Goal: Transaction & Acquisition: Purchase product/service

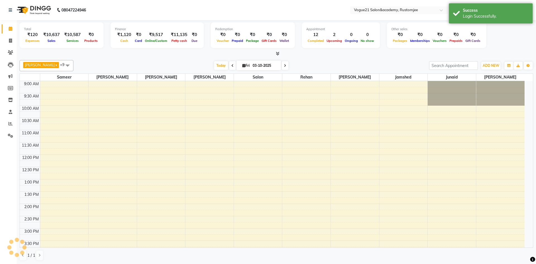
select select "en"
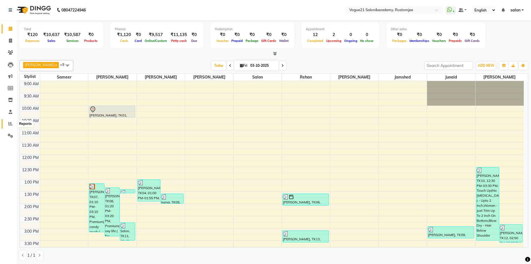
click at [12, 124] on icon at bounding box center [10, 123] width 4 height 4
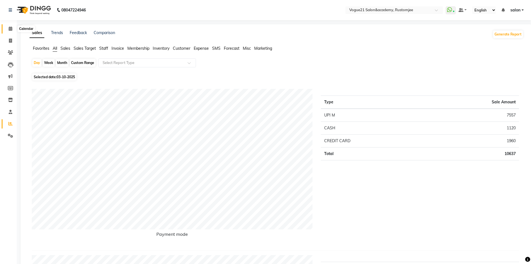
click at [11, 27] on icon at bounding box center [11, 29] width 4 height 4
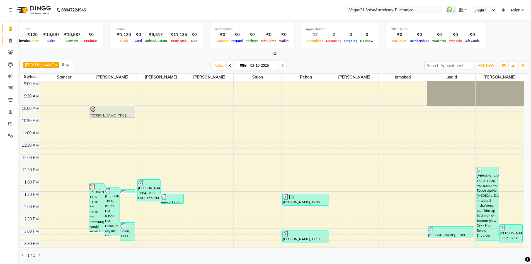
click at [13, 38] on span at bounding box center [11, 41] width 10 height 6
select select "8171"
select select "service"
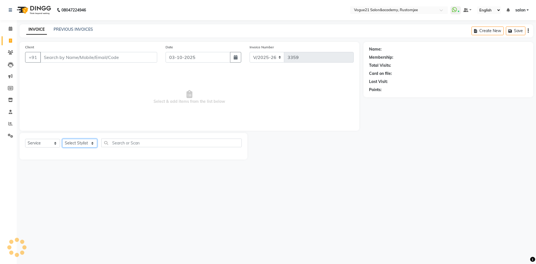
click at [85, 143] on select "Select Stylist" at bounding box center [79, 143] width 35 height 9
select select "76929"
click at [62, 139] on select "Select Stylist [PERSON_NAME] [PERSON_NAME] [PERSON_NAME] [PERSON_NAME] [PERSON_…" at bounding box center [79, 143] width 35 height 9
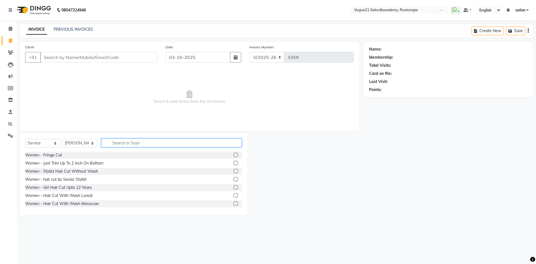
click at [127, 145] on input "text" at bounding box center [171, 142] width 140 height 9
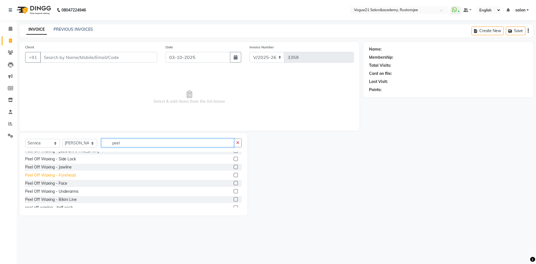
scroll to position [41, 0]
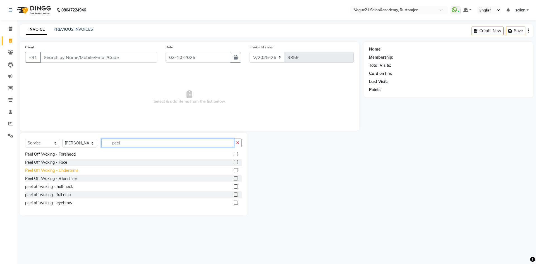
type input "peel"
click at [73, 170] on div "Peel Off Waxing - Underarms" at bounding box center [51, 170] width 53 height 6
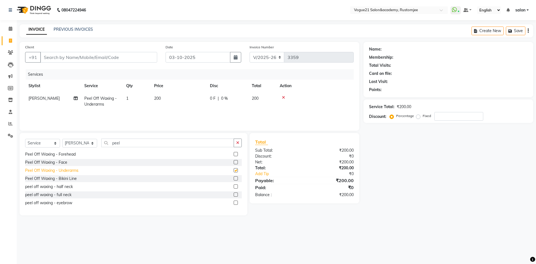
checkbox input "false"
click at [139, 146] on input "peel" at bounding box center [167, 142] width 133 height 9
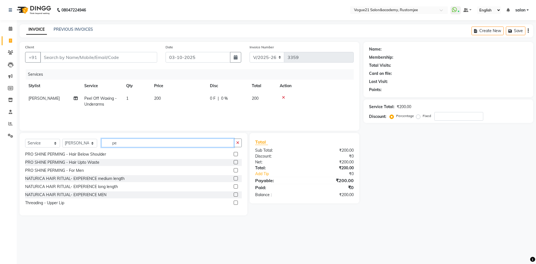
type input "p"
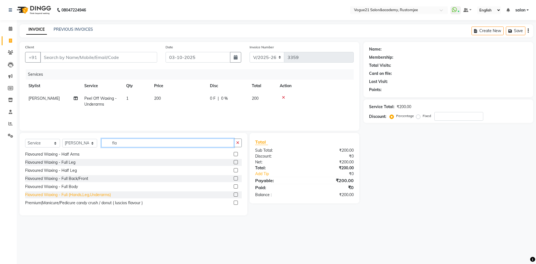
scroll to position [0, 0]
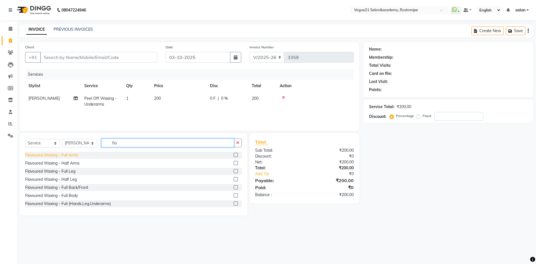
type input "fla"
click at [73, 156] on div "Flavoured Waxing - Full Arms" at bounding box center [51, 155] width 53 height 6
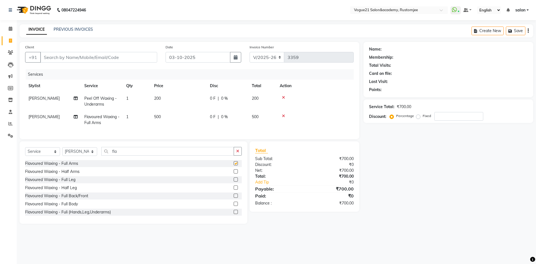
checkbox input "false"
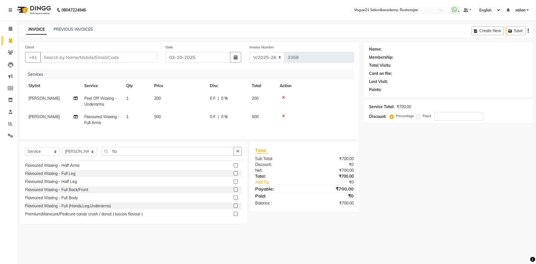
scroll to position [9, 0]
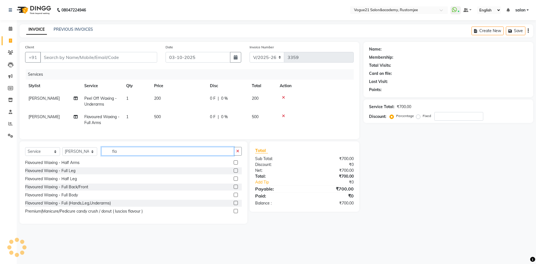
click at [135, 153] on input "fla" at bounding box center [167, 151] width 133 height 9
type input "f"
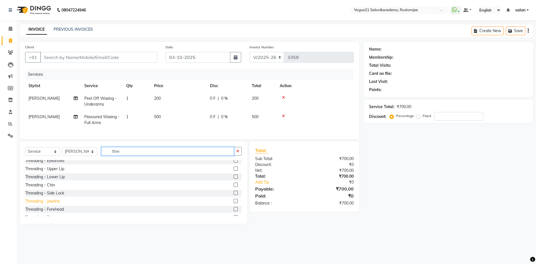
scroll to position [0, 0]
type input "thre"
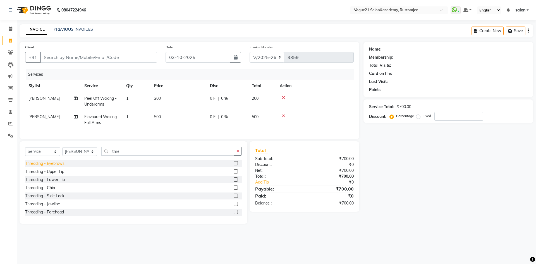
click at [59, 166] on div "Threading - Eyebrows" at bounding box center [44, 163] width 39 height 6
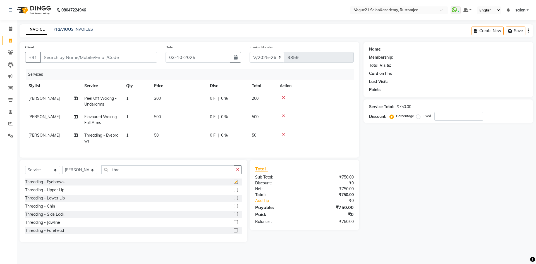
checkbox input "false"
click at [128, 52] on input "Client" at bounding box center [98, 57] width 117 height 11
type input "9"
type input "0"
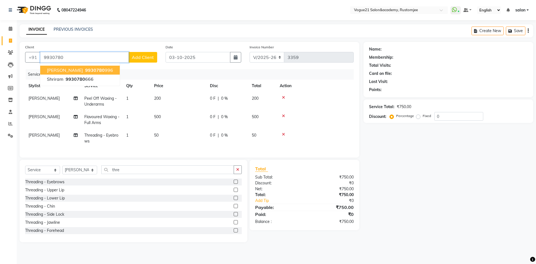
click at [84, 70] on ngb-highlight "9930780 996" at bounding box center [98, 70] width 29 height 6
type input "9930780996"
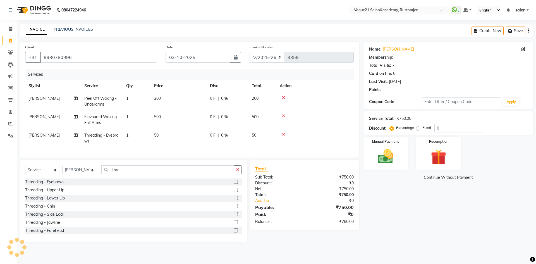
select select "1: Object"
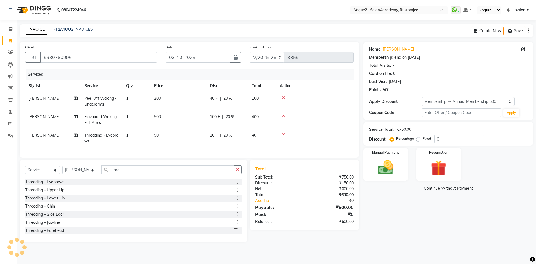
type input "20"
click at [387, 177] on div "Manual Payment" at bounding box center [385, 164] width 46 height 34
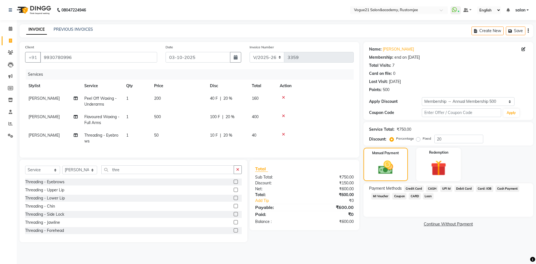
click at [445, 186] on span "UPI M" at bounding box center [446, 188] width 12 height 6
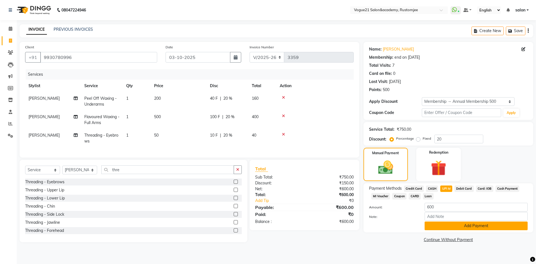
click at [444, 224] on button "Add Payment" at bounding box center [475, 225] width 103 height 9
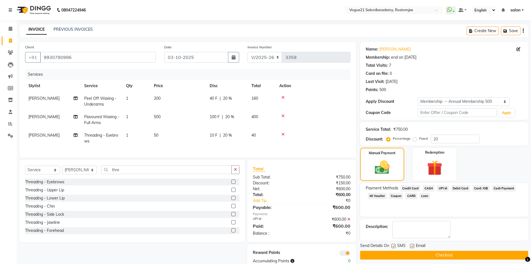
click at [436, 253] on button "Checkout" at bounding box center [444, 255] width 168 height 9
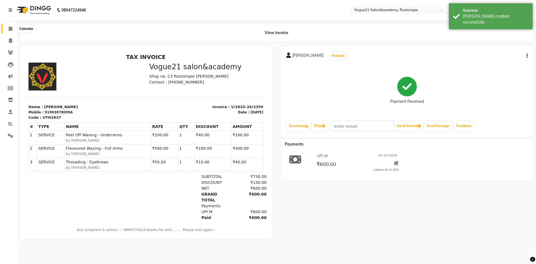
click at [11, 32] on span at bounding box center [11, 29] width 10 height 6
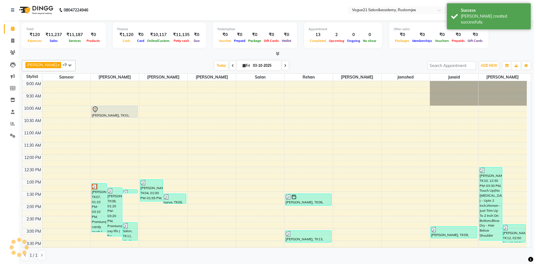
scroll to position [153, 0]
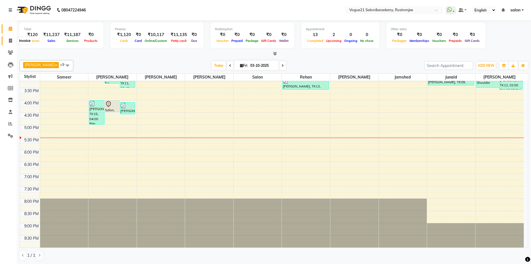
click at [11, 38] on icon at bounding box center [10, 40] width 3 height 4
select select "8171"
select select "service"
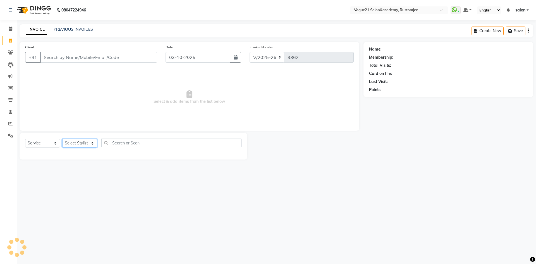
click at [81, 145] on select "Select Stylist" at bounding box center [79, 143] width 35 height 9
select select "77867"
click at [62, 139] on select "Select Stylist aahil Aatish Survase alicia anju soni Jamshed junaid Pooja yadav…" at bounding box center [79, 143] width 35 height 9
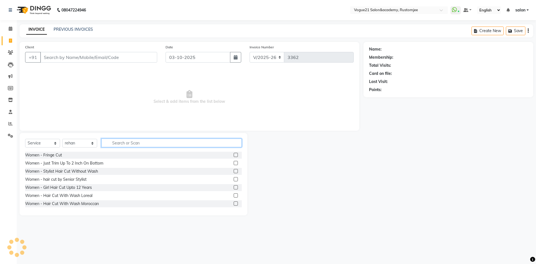
click at [115, 145] on input "text" at bounding box center [171, 142] width 140 height 9
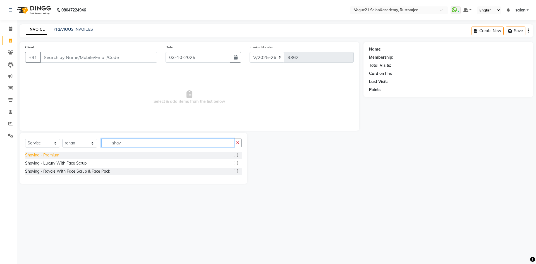
type input "shav"
click at [44, 155] on div "Shaving - Premium" at bounding box center [42, 155] width 34 height 6
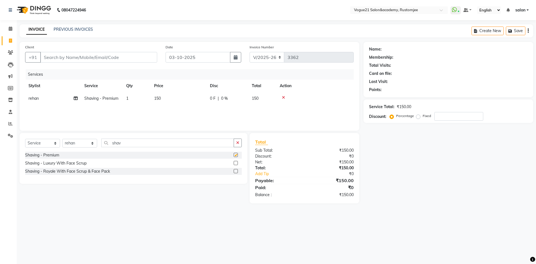
checkbox input "false"
click at [118, 60] on input "Client" at bounding box center [98, 57] width 117 height 11
type input "9"
type input "0"
type input "9831216454"
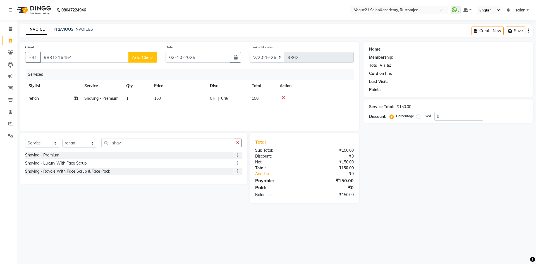
click at [136, 60] on span "Add Client" at bounding box center [143, 57] width 22 height 6
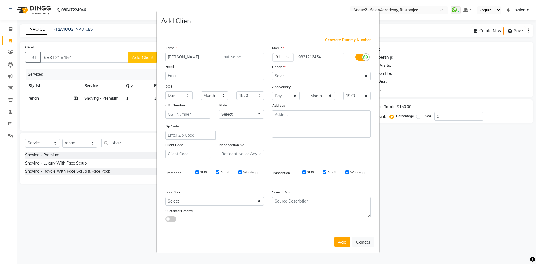
type input "[PERSON_NAME]"
click at [236, 57] on input "text" at bounding box center [241, 57] width 45 height 9
type input "[PERSON_NAME]"
click at [286, 75] on select "Select Male Female Other Prefer Not To Say" at bounding box center [321, 76] width 98 height 9
select select "male"
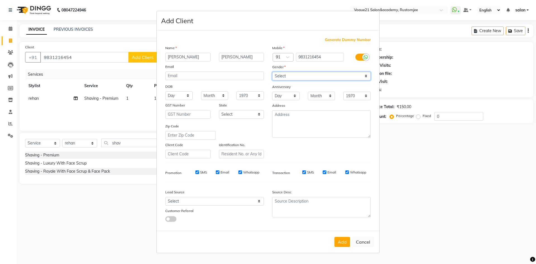
click at [272, 72] on select "Select Male Female Other Prefer Not To Say" at bounding box center [321, 76] width 98 height 9
click at [342, 242] on button "Add" at bounding box center [342, 242] width 16 height 10
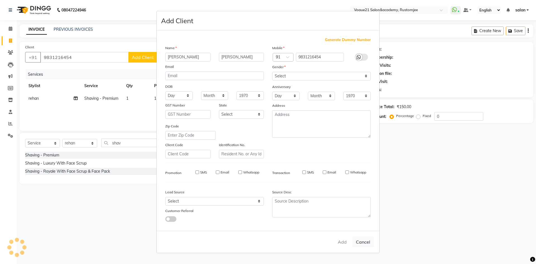
select select
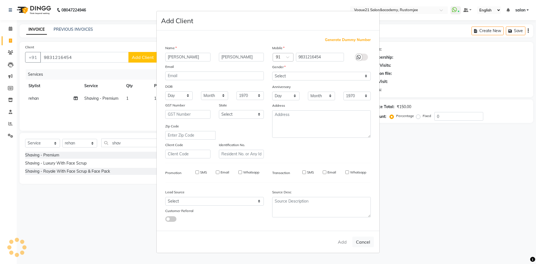
select select
checkbox input "false"
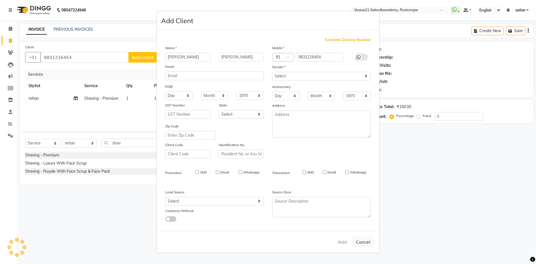
checkbox input "false"
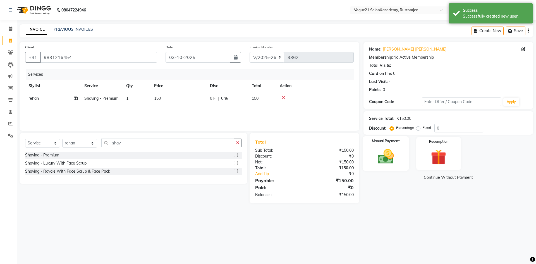
click at [383, 164] on img at bounding box center [385, 156] width 26 height 18
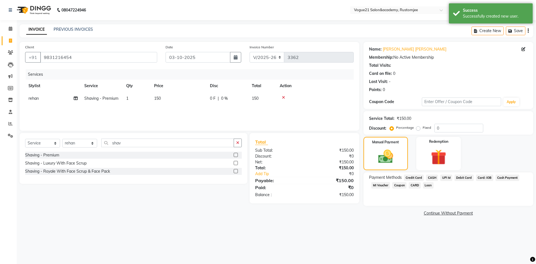
click at [429, 177] on span "CASH" at bounding box center [432, 177] width 12 height 6
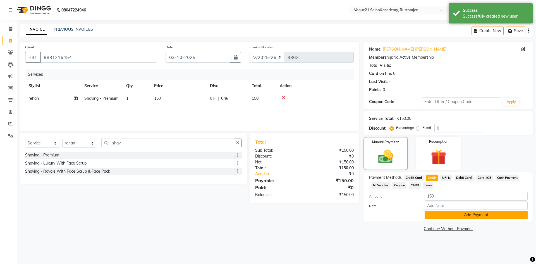
click at [438, 213] on button "Add Payment" at bounding box center [475, 214] width 103 height 9
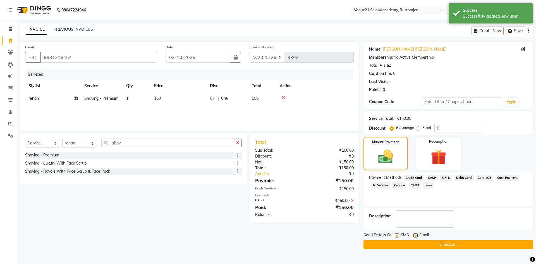
click at [432, 246] on button "Checkout" at bounding box center [448, 244] width 170 height 9
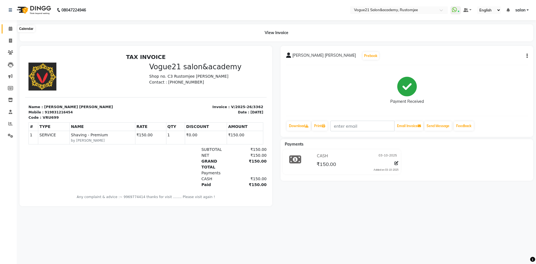
click at [10, 32] on span at bounding box center [11, 29] width 10 height 6
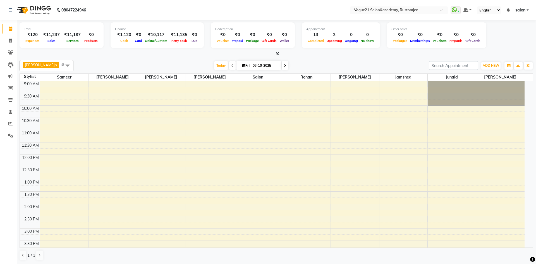
select select "en"
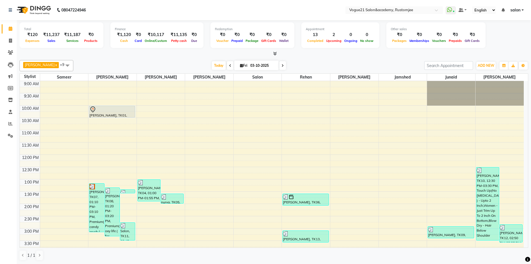
scroll to position [0, 0]
click at [299, 114] on div "9:00 AM 9:30 AM 10:00 AM 10:30 AM 11:00 AM 11:30 AM 12:00 PM 12:30 PM 1:00 PM 1…" at bounding box center [272, 240] width 504 height 319
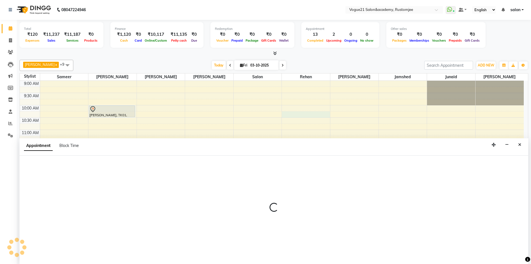
select select "77867"
select select "tentative"
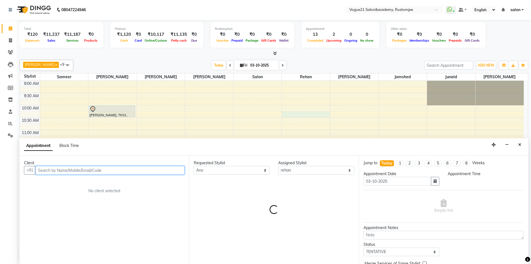
select select "615"
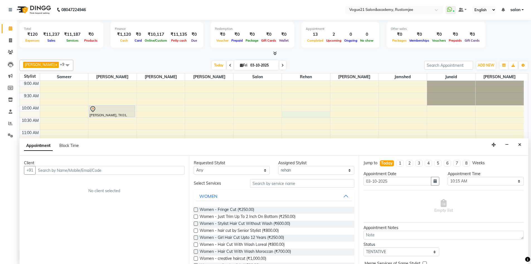
drag, startPoint x: 522, startPoint y: 146, endPoint x: 511, endPoint y: 145, distance: 11.7
click at [522, 146] on button "Close" at bounding box center [520, 144] width 8 height 9
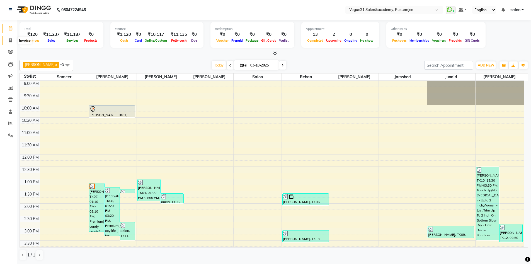
click at [12, 41] on icon at bounding box center [10, 40] width 3 height 4
select select "8171"
select select "service"
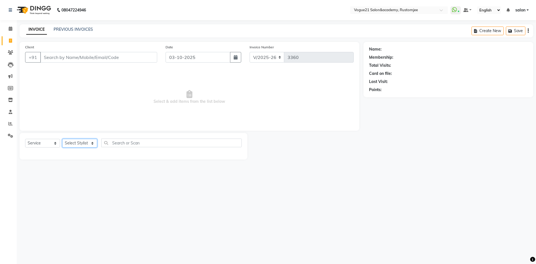
click at [93, 139] on select "Select Stylist" at bounding box center [79, 143] width 35 height 9
select select "76929"
click at [62, 139] on select "Select Stylist [PERSON_NAME] [PERSON_NAME] [PERSON_NAME] [PERSON_NAME] [PERSON_…" at bounding box center [79, 143] width 35 height 9
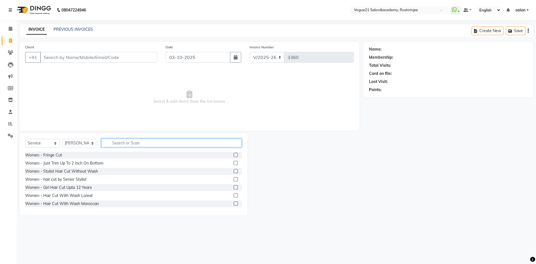
click at [137, 146] on input "text" at bounding box center [171, 142] width 140 height 9
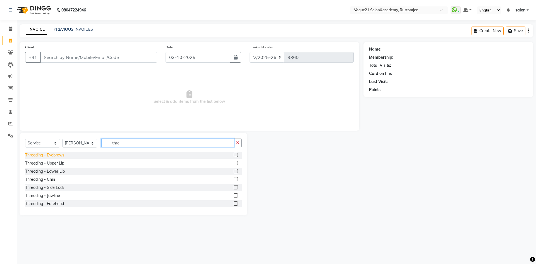
type input "thre"
click at [38, 156] on div "Threading - Eyebrows" at bounding box center [44, 155] width 39 height 6
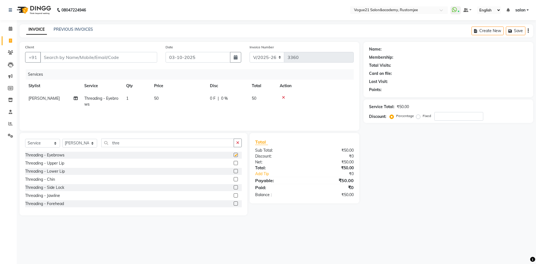
checkbox input "false"
click at [139, 144] on input "thre" at bounding box center [167, 142] width 133 height 9
type input "t"
type input "thre"
click at [41, 160] on div "Threading - Upper Lip" at bounding box center [44, 163] width 39 height 6
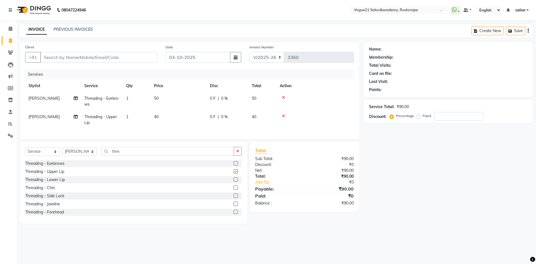
checkbox input "false"
click at [283, 114] on icon at bounding box center [283, 116] width 3 height 4
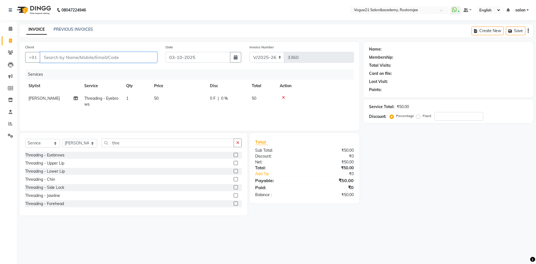
click at [112, 61] on input "Client" at bounding box center [98, 57] width 117 height 11
type input "9"
type input "0"
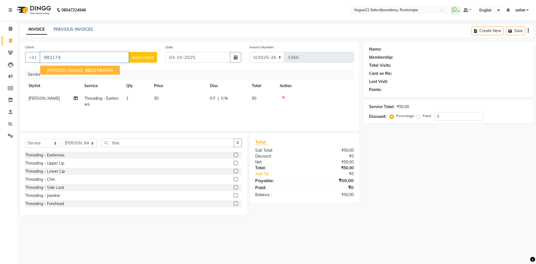
click at [89, 69] on ngb-highlight "982174 6846" at bounding box center [98, 70] width 29 height 6
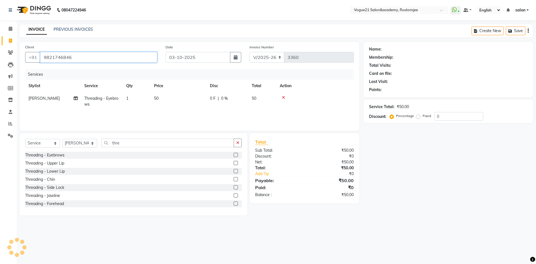
type input "9821746846"
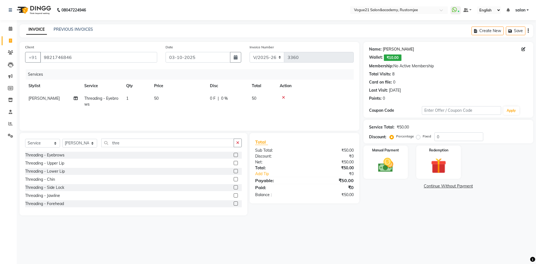
click at [389, 50] on link "Sewta" at bounding box center [397, 49] width 31 height 6
click at [381, 161] on img at bounding box center [385, 165] width 26 height 18
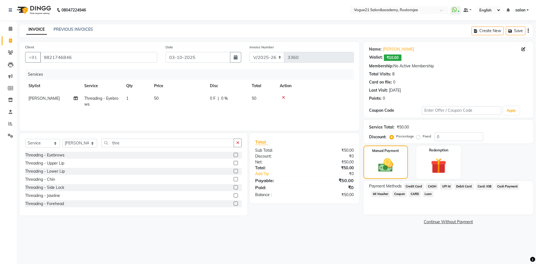
click at [427, 186] on span "CASH" at bounding box center [432, 186] width 12 height 6
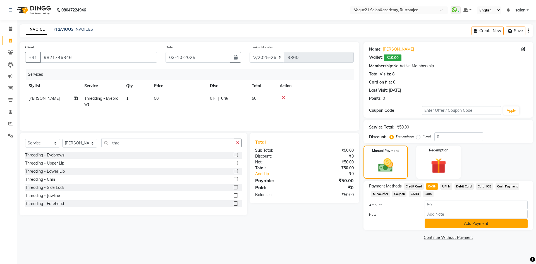
click at [435, 220] on button "Add Payment" at bounding box center [475, 223] width 103 height 9
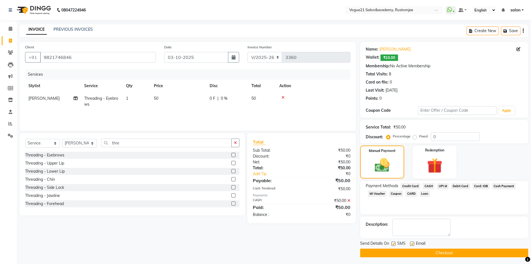
click at [385, 252] on button "Checkout" at bounding box center [444, 252] width 168 height 9
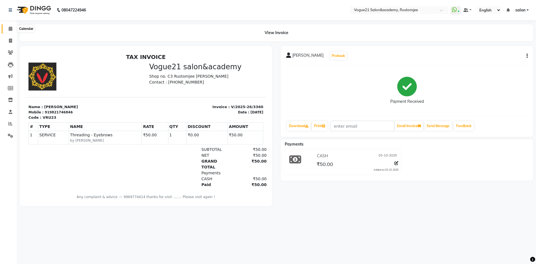
click at [11, 28] on icon at bounding box center [11, 29] width 4 height 4
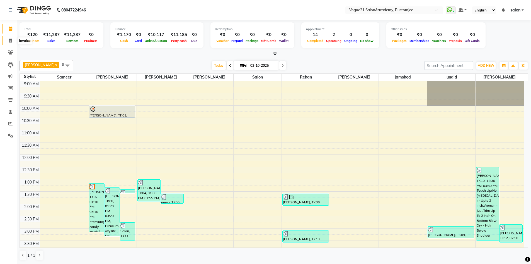
click at [10, 41] on icon at bounding box center [10, 40] width 3 height 4
select select "service"
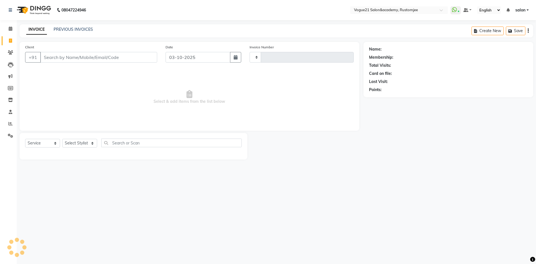
type input "3361"
select select "8171"
click at [71, 142] on select "Select Stylist [PERSON_NAME] [PERSON_NAME] [PERSON_NAME] [PERSON_NAME] [PERSON_…" at bounding box center [79, 143] width 35 height 9
select select "76929"
click at [62, 139] on select "Select Stylist [PERSON_NAME] [PERSON_NAME] [PERSON_NAME] [PERSON_NAME] [PERSON_…" at bounding box center [79, 143] width 35 height 9
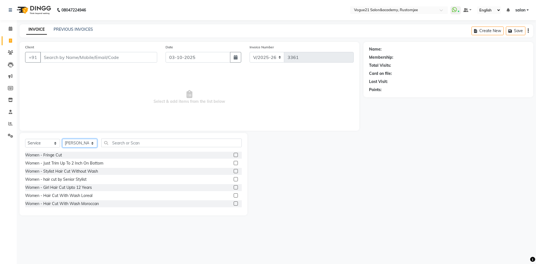
click at [82, 143] on select "Select Stylist [PERSON_NAME] [PERSON_NAME] [PERSON_NAME] [PERSON_NAME] [PERSON_…" at bounding box center [79, 143] width 35 height 9
click at [110, 58] on input "Client" at bounding box center [98, 57] width 117 height 11
click at [113, 142] on input "text" at bounding box center [171, 142] width 140 height 9
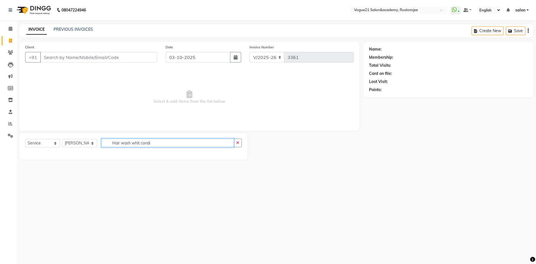
click at [154, 145] on input "Hair wash whit condi" at bounding box center [167, 142] width 133 height 9
type input "H"
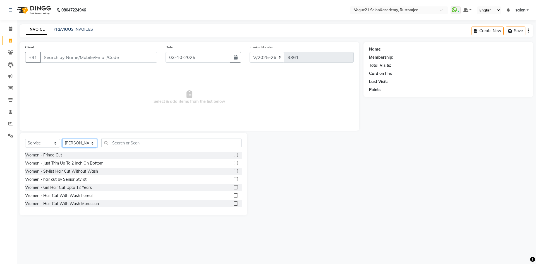
click at [86, 140] on select "Select Stylist aahil Aatish Survase alicia anju soni Jamshed junaid Pooja yadav…" at bounding box center [79, 143] width 35 height 9
click at [62, 139] on select "Select Stylist aahil Aatish Survase alicia anju soni Jamshed junaid Pooja yadav…" at bounding box center [79, 143] width 35 height 9
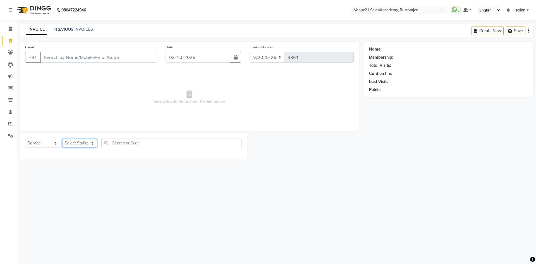
click at [83, 144] on select "Select Stylist aahil Aatish Survase alicia anju soni Jamshed junaid Pooja yadav…" at bounding box center [79, 143] width 35 height 9
select select "88708"
click at [62, 139] on select "Select Stylist [PERSON_NAME] [PERSON_NAME] [PERSON_NAME] [PERSON_NAME] [PERSON_…" at bounding box center [79, 143] width 35 height 9
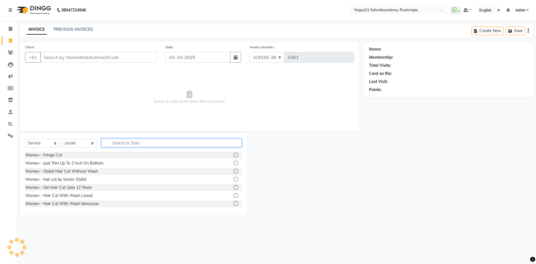
click at [136, 145] on input "text" at bounding box center [171, 142] width 140 height 9
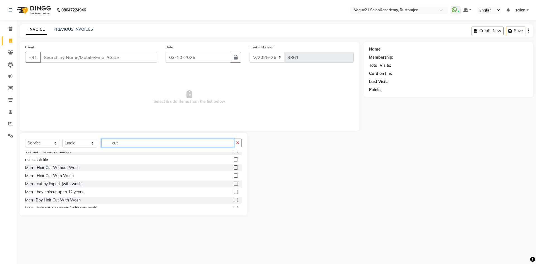
scroll to position [56, 0]
type input "cut"
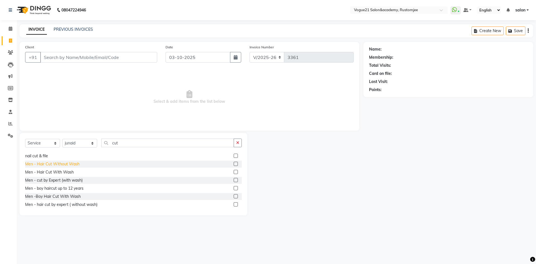
click at [70, 163] on div "Men - Hair Cut Without Wash" at bounding box center [52, 164] width 54 height 6
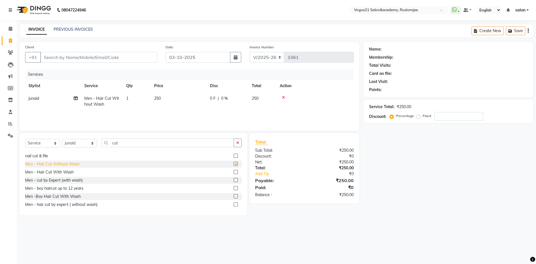
checkbox input "false"
click at [130, 146] on input "cut" at bounding box center [167, 142] width 133 height 9
type input "c"
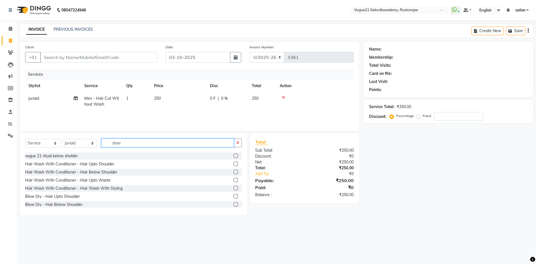
scroll to position [0, 0]
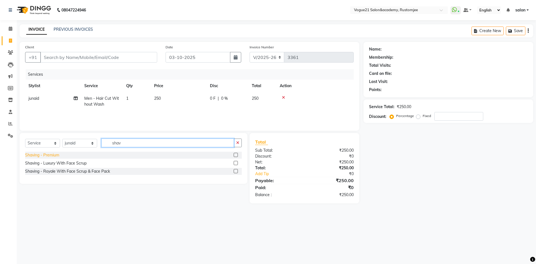
type input "shav"
click at [48, 157] on div "Shaving - Premium" at bounding box center [42, 155] width 34 height 6
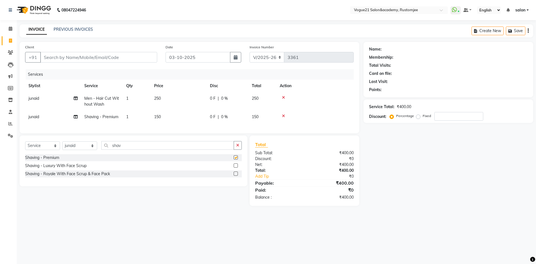
checkbox input "false"
drag, startPoint x: 104, startPoint y: 56, endPoint x: 131, endPoint y: 53, distance: 27.2
click at [104, 55] on input "Client" at bounding box center [98, 57] width 117 height 11
type input "9"
type input "0"
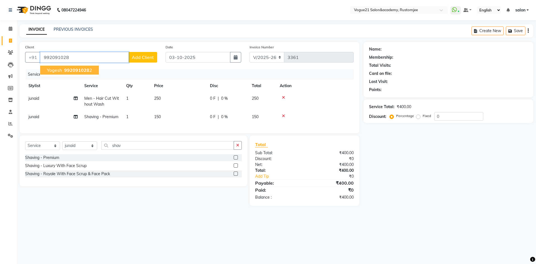
click at [78, 69] on span "992091028" at bounding box center [76, 70] width 25 height 6
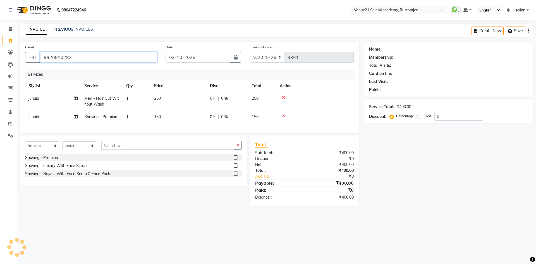
type input "9920910282"
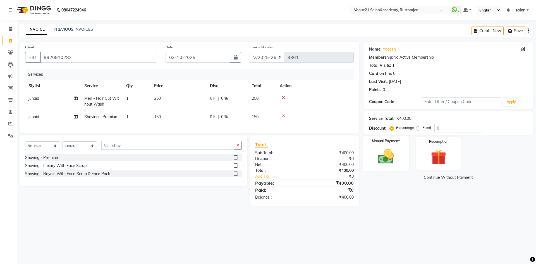
click at [395, 165] on img at bounding box center [385, 156] width 26 height 18
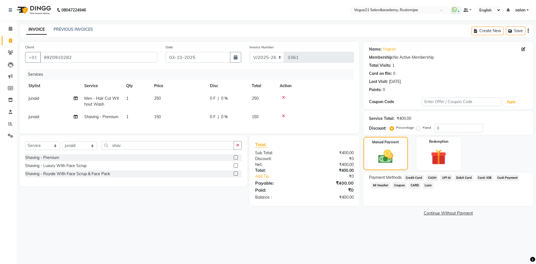
click at [448, 177] on span "UPI M" at bounding box center [446, 177] width 12 height 6
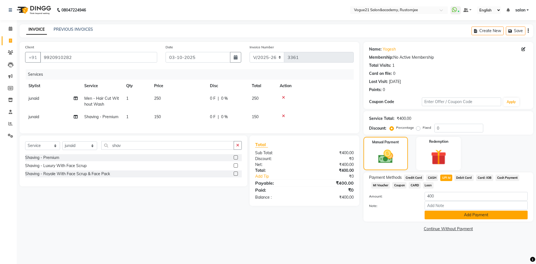
click at [434, 215] on button "Add Payment" at bounding box center [475, 214] width 103 height 9
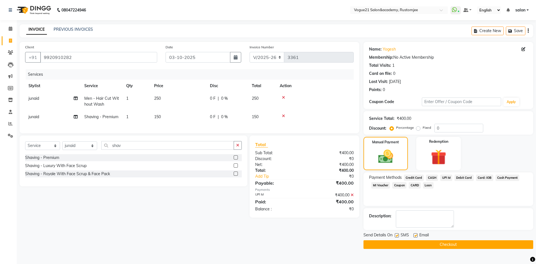
click at [428, 247] on button "Checkout" at bounding box center [448, 244] width 170 height 9
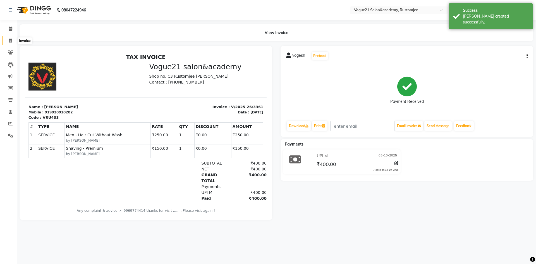
click at [9, 40] on icon at bounding box center [10, 40] width 3 height 4
select select "8171"
select select "service"
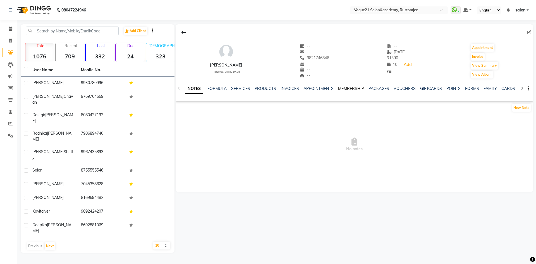
click at [352, 89] on link "MEMBERSHIP" at bounding box center [351, 88] width 26 height 5
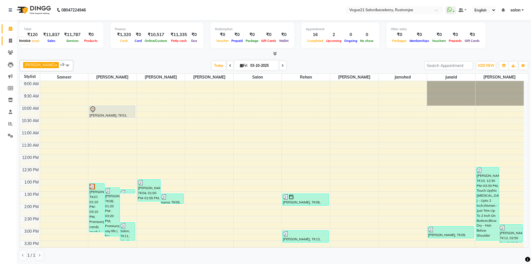
click at [7, 42] on span at bounding box center [11, 41] width 10 height 6
select select "service"
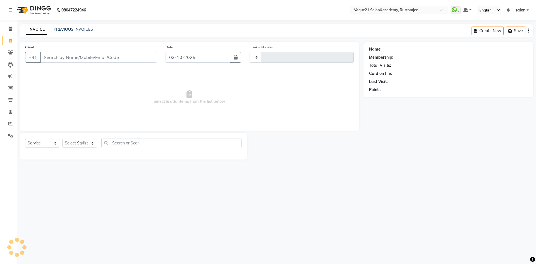
type input "3363"
select select "8171"
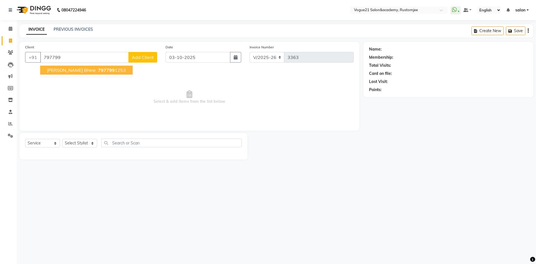
click at [107, 71] on button "bhavna bhine 797799 1253" at bounding box center [86, 70] width 92 height 9
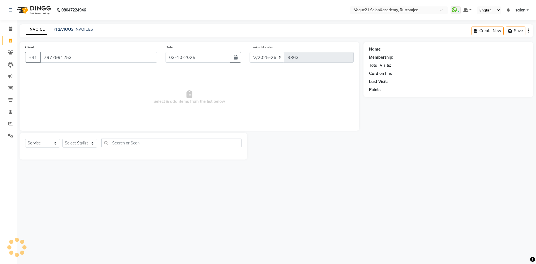
type input "7977991253"
select select "1: Object"
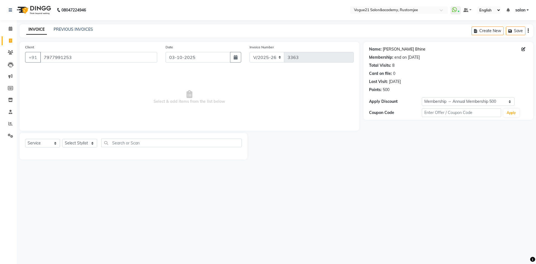
click at [395, 47] on link "Bhavna Bhine" at bounding box center [403, 49] width 43 height 6
click at [103, 55] on input "7977991253" at bounding box center [98, 57] width 117 height 11
click at [80, 142] on select "Select Stylist aahil Aatish Survase alicia anju soni Jamshed junaid Pooja yadav…" at bounding box center [79, 143] width 35 height 9
select select "76930"
click at [62, 139] on select "Select Stylist aahil Aatish Survase alicia anju soni Jamshed junaid Pooja yadav…" at bounding box center [79, 143] width 35 height 9
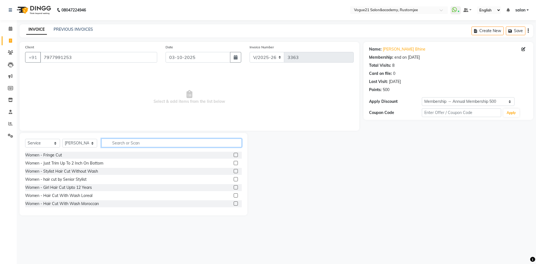
click at [122, 140] on input "text" at bounding box center [171, 142] width 140 height 9
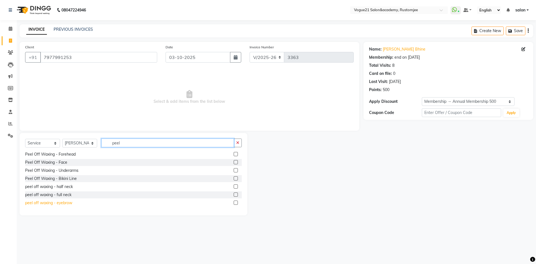
type input "peel"
click at [68, 204] on div "peel off waxing - eyebrow" at bounding box center [48, 203] width 47 height 6
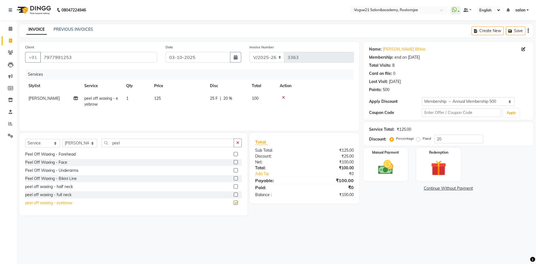
checkbox input "false"
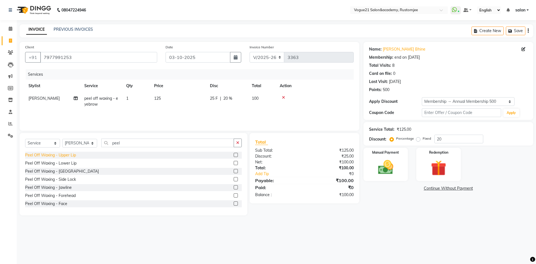
click at [73, 155] on div "Peel Off Waxing - Upper Lip" at bounding box center [50, 155] width 51 height 6
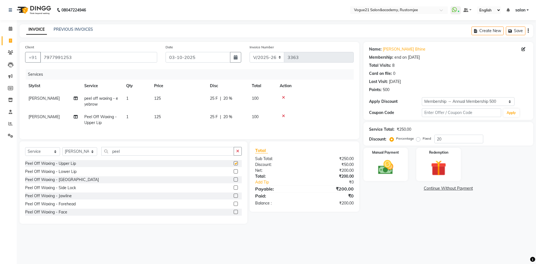
checkbox input "false"
click at [133, 155] on input "peel" at bounding box center [167, 151] width 133 height 9
type input "p"
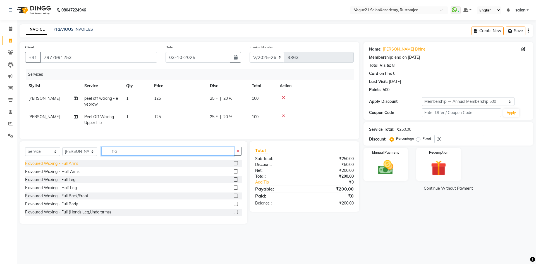
type input "fla"
click at [64, 166] on div "Flavoured Waxing - Full Arms" at bounding box center [51, 163] width 53 height 6
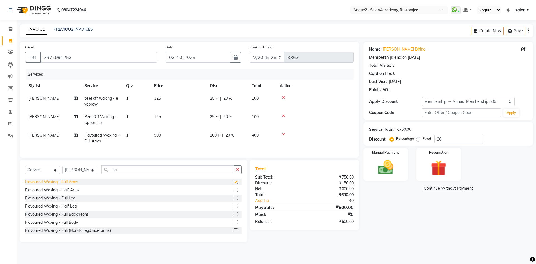
checkbox input "false"
click at [74, 201] on div "Flavoured Waxing - Full Leg" at bounding box center [50, 198] width 50 height 6
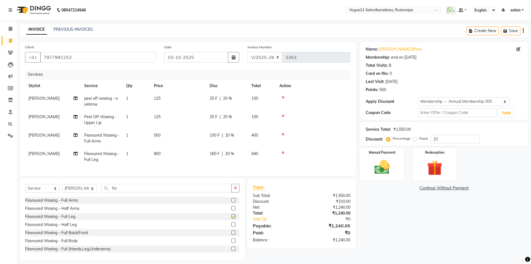
checkbox input "false"
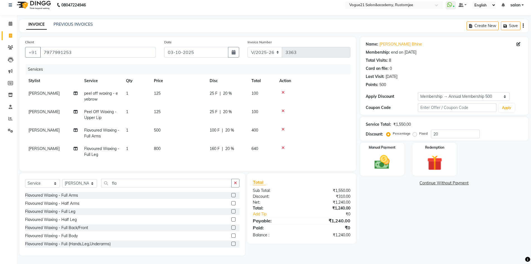
scroll to position [9, 0]
click at [387, 167] on img at bounding box center [383, 162] width 26 height 18
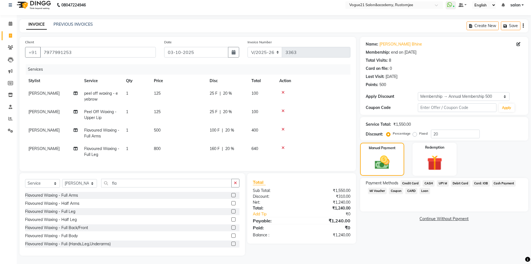
click at [447, 180] on span "UPI M" at bounding box center [443, 183] width 12 height 6
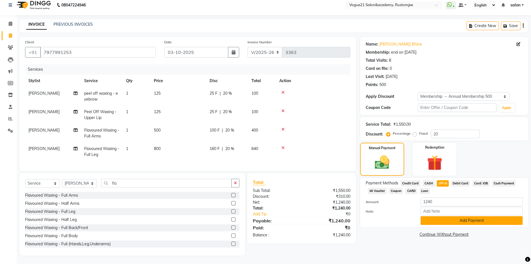
click at [437, 220] on button "Add Payment" at bounding box center [472, 220] width 102 height 9
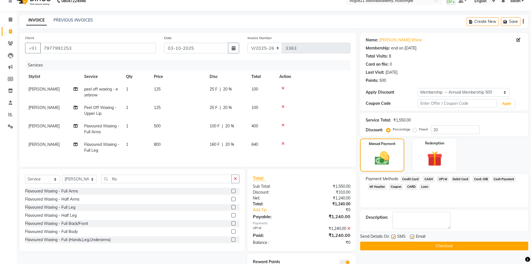
click at [426, 247] on button "Checkout" at bounding box center [444, 245] width 168 height 9
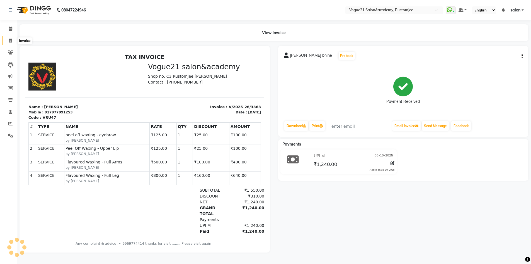
drag, startPoint x: 11, startPoint y: 42, endPoint x: 23, endPoint y: 40, distance: 12.8
click at [11, 42] on icon at bounding box center [10, 40] width 3 height 4
select select "service"
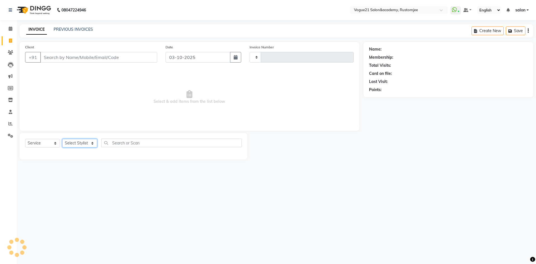
click at [78, 145] on select "Select Stylist" at bounding box center [79, 143] width 35 height 9
click at [86, 142] on select "Select Stylist" at bounding box center [79, 143] width 35 height 9
click at [86, 141] on select "Select Stylist" at bounding box center [79, 143] width 35 height 9
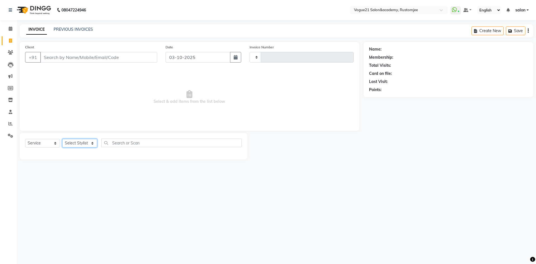
click at [83, 142] on select "Select Stylist" at bounding box center [79, 143] width 35 height 9
click at [86, 143] on select "Select Stylist" at bounding box center [79, 143] width 35 height 9
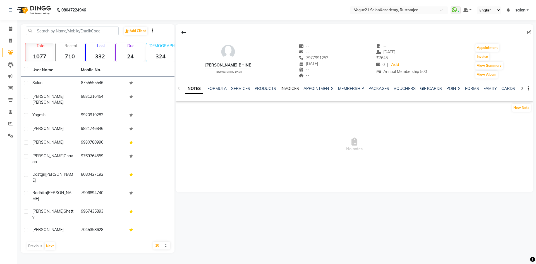
click at [292, 86] on link "INVOICES" at bounding box center [289, 88] width 18 height 5
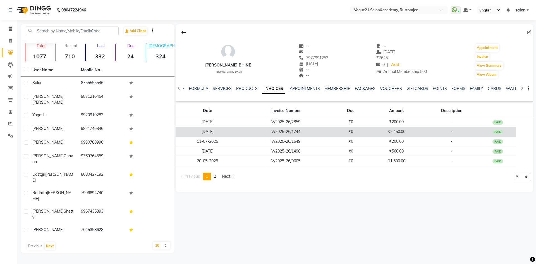
click at [344, 131] on td "₹0" at bounding box center [350, 132] width 37 height 10
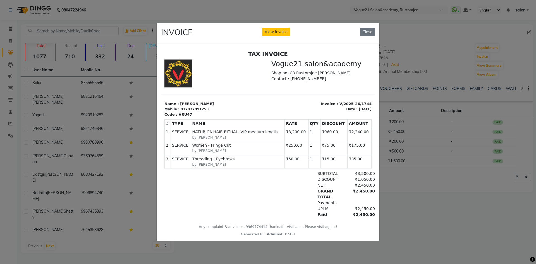
click at [444, 56] on ngb-modal-window "INVOICE View Invoice Close" at bounding box center [268, 132] width 536 height 264
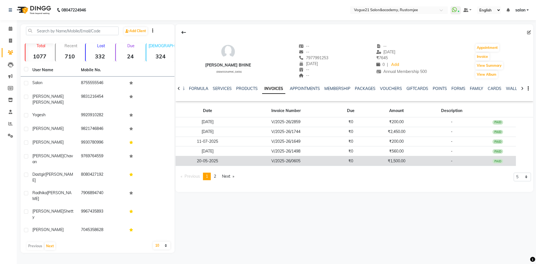
click at [306, 159] on td "V/2025-26/0605" at bounding box center [285, 161] width 93 height 10
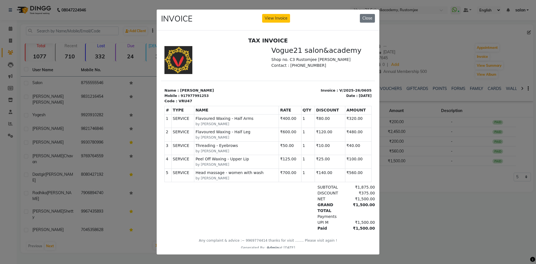
click at [420, 184] on ngb-modal-window "INVOICE View Invoice Close" at bounding box center [268, 132] width 536 height 264
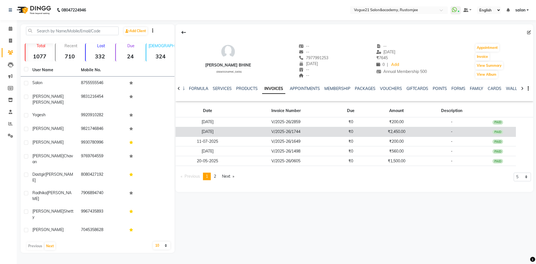
click at [421, 128] on td "₹2,450.00" at bounding box center [396, 132] width 55 height 10
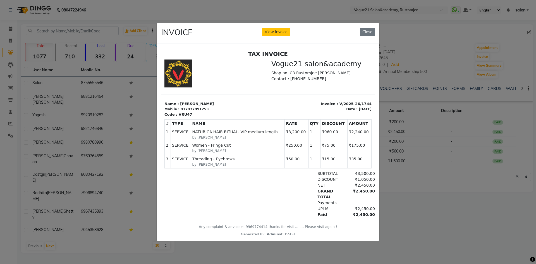
click at [439, 54] on ngb-modal-window "INVOICE View Invoice Close" at bounding box center [268, 132] width 536 height 264
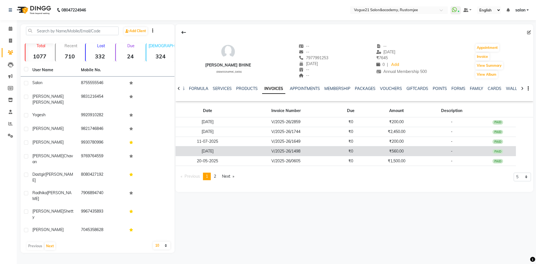
click at [354, 153] on td "₹0" at bounding box center [350, 151] width 37 height 10
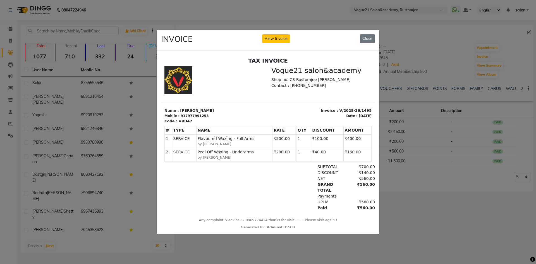
click at [464, 183] on ngb-modal-window "INVOICE View Invoice Close" at bounding box center [268, 132] width 536 height 264
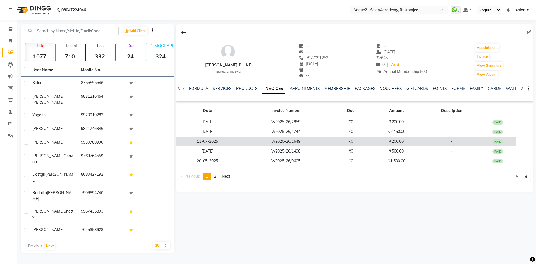
click at [426, 144] on td "-" at bounding box center [451, 141] width 56 height 10
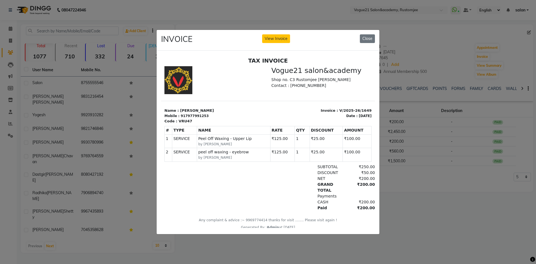
click at [448, 156] on ngb-modal-window "INVOICE View Invoice Close" at bounding box center [268, 132] width 536 height 264
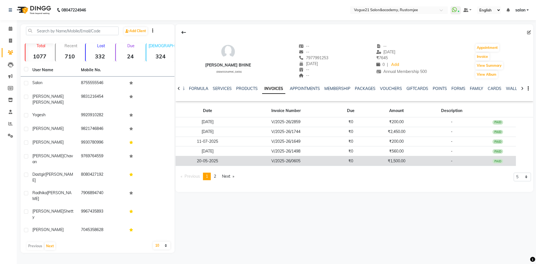
click at [400, 162] on td "₹1,500.00" at bounding box center [396, 161] width 55 height 10
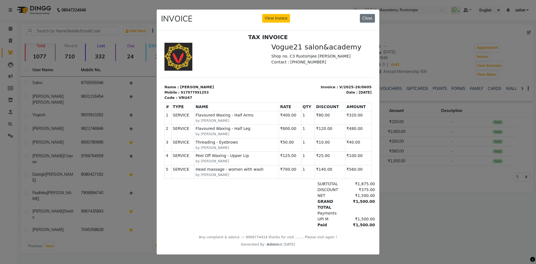
scroll to position [4, 0]
click at [454, 61] on ngb-modal-window "INVOICE View Invoice Close" at bounding box center [268, 132] width 536 height 264
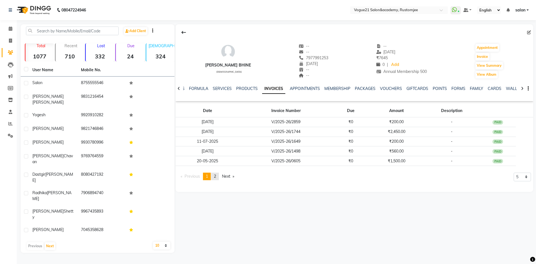
click at [216, 176] on span "2" at bounding box center [215, 176] width 2 height 5
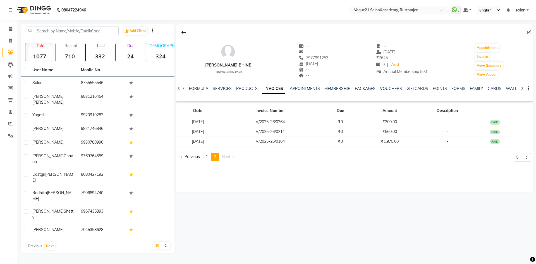
click at [334, 147] on div "Date Invoice Number Due Amount Description [DATE] V/2025-26/0264 ₹0 ₹200.00 - P…" at bounding box center [353, 126] width 357 height 47
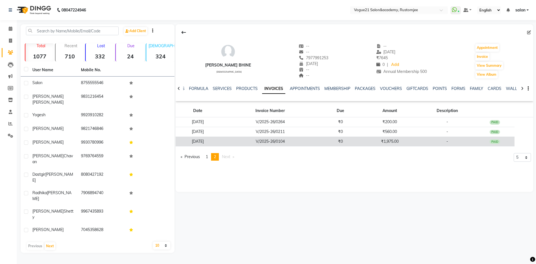
click at [334, 145] on td "₹0" at bounding box center [340, 141] width 40 height 10
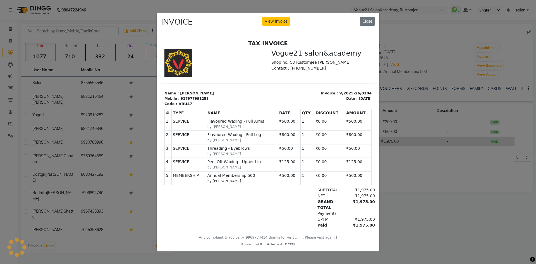
scroll to position [0, 0]
click at [407, 190] on ngb-modal-window "INVOICE View Invoice Close" at bounding box center [268, 132] width 536 height 264
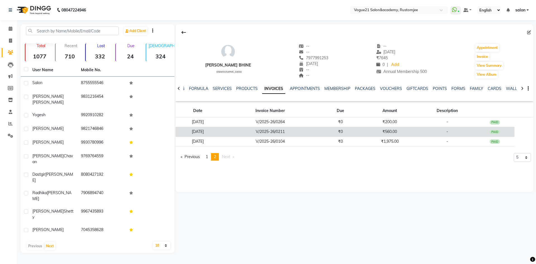
click at [411, 134] on td "₹560.00" at bounding box center [389, 132] width 59 height 10
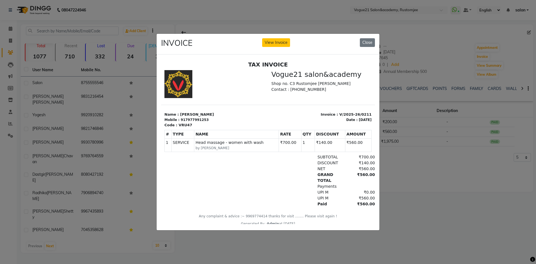
click at [423, 172] on ngb-modal-window "INVOICE View Invoice Close" at bounding box center [268, 132] width 536 height 264
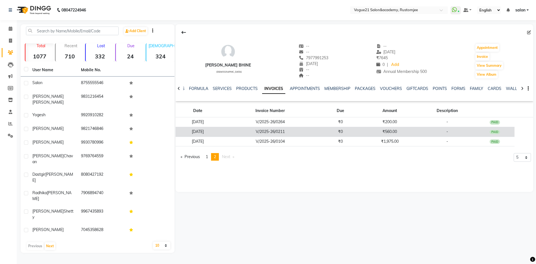
click at [410, 131] on td "₹560.00" at bounding box center [389, 132] width 59 height 10
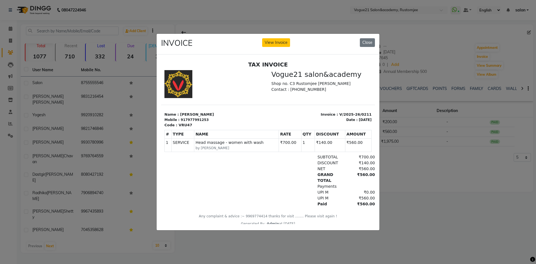
click at [423, 172] on ngb-modal-window "INVOICE View Invoice Close" at bounding box center [268, 132] width 536 height 264
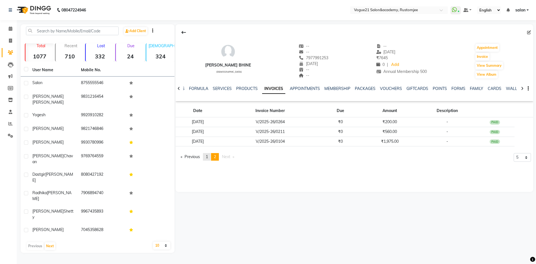
click at [209, 157] on link "page 1" at bounding box center [207, 157] width 8 height 8
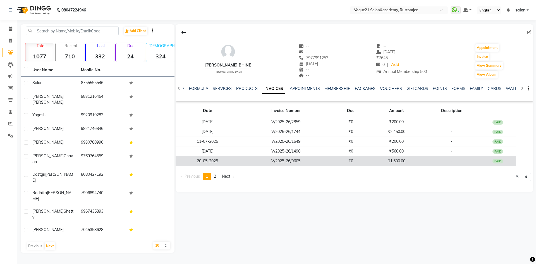
click at [296, 162] on td "V/2025-26/0605" at bounding box center [285, 161] width 93 height 10
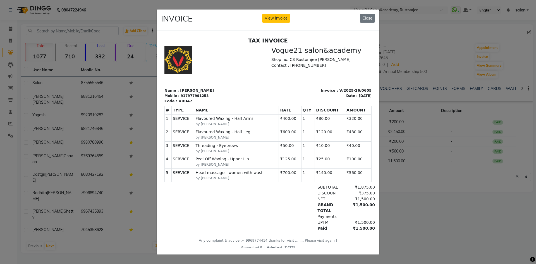
click at [399, 199] on ngb-modal-window "INVOICE View Invoice Close" at bounding box center [268, 132] width 536 height 264
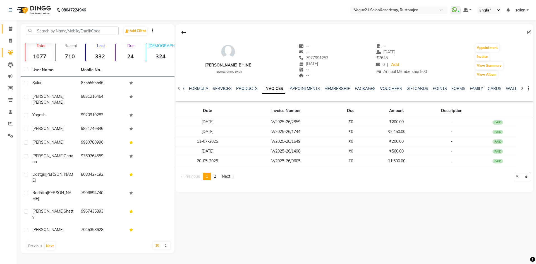
click at [11, 24] on li "Calendar" at bounding box center [8, 29] width 17 height 12
drag, startPoint x: 9, startPoint y: 26, endPoint x: 26, endPoint y: 30, distance: 17.0
click at [9, 26] on span at bounding box center [11, 29] width 10 height 6
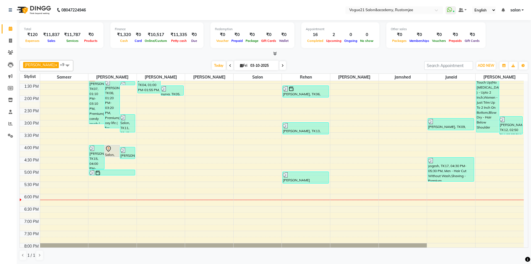
scroll to position [56, 0]
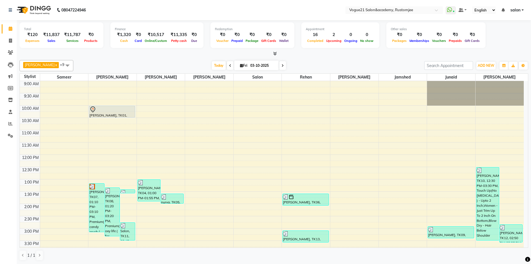
scroll to position [56, 0]
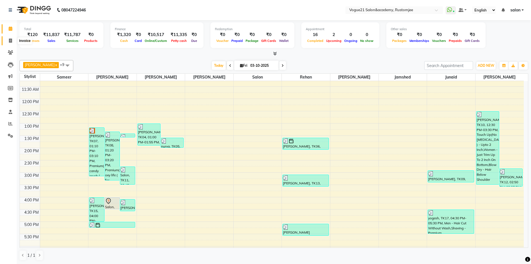
click at [9, 44] on link "Invoice" at bounding box center [8, 40] width 13 height 9
select select "8171"
select select "service"
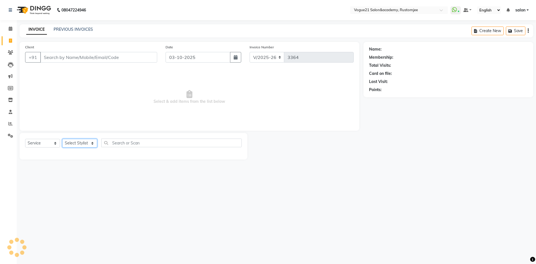
click at [80, 145] on select "Select Stylist" at bounding box center [79, 143] width 35 height 9
select select "93541"
click at [62, 139] on select "Select Stylist [PERSON_NAME] [PERSON_NAME] [PERSON_NAME] [PERSON_NAME] [PERSON_…" at bounding box center [79, 143] width 35 height 9
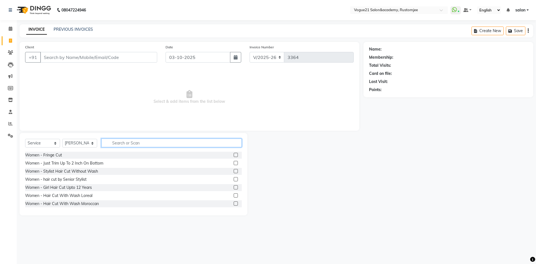
click at [142, 146] on input "text" at bounding box center [171, 142] width 140 height 9
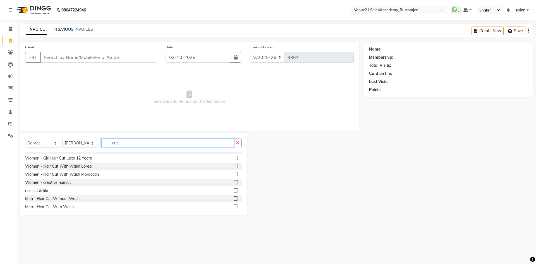
scroll to position [56, 0]
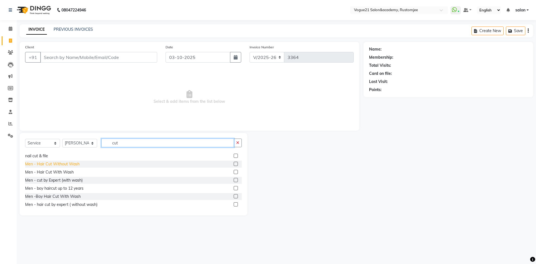
type input "cut"
click at [74, 162] on div "Men - Hair Cut Without Wash" at bounding box center [52, 164] width 54 height 6
checkbox input "false"
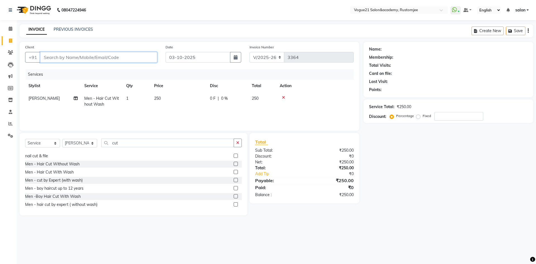
click at [100, 56] on input "Client" at bounding box center [98, 57] width 117 height 11
type input "9"
type input "0"
type input "9594244545"
click at [142, 61] on button "Add Client" at bounding box center [142, 57] width 29 height 11
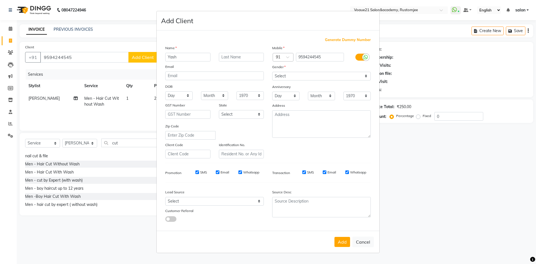
type input "Yash"
click at [299, 77] on select "Select [DEMOGRAPHIC_DATA] [DEMOGRAPHIC_DATA] Other Prefer Not To Say" at bounding box center [321, 76] width 98 height 9
select select "male"
click at [272, 72] on select "Select [DEMOGRAPHIC_DATA] [DEMOGRAPHIC_DATA] Other Prefer Not To Say" at bounding box center [321, 76] width 98 height 9
click at [344, 241] on button "Add" at bounding box center [342, 242] width 16 height 10
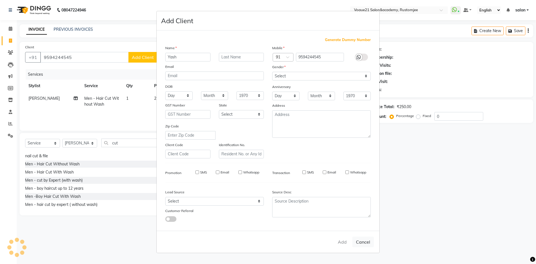
select select
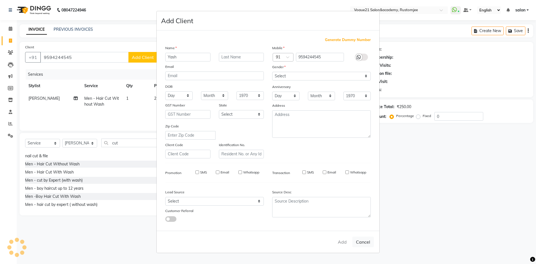
select select
checkbox input "false"
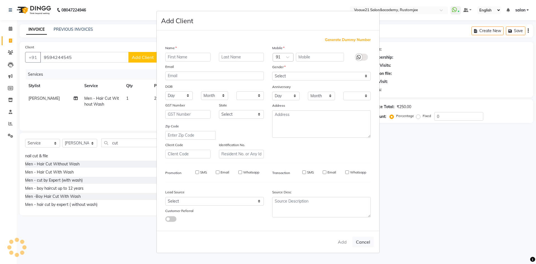
checkbox input "false"
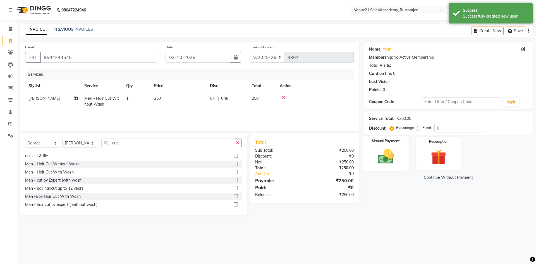
click at [393, 169] on div "Manual Payment" at bounding box center [385, 153] width 46 height 34
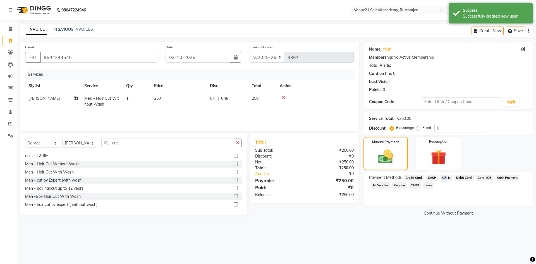
click at [442, 177] on span "UPI M" at bounding box center [446, 177] width 12 height 6
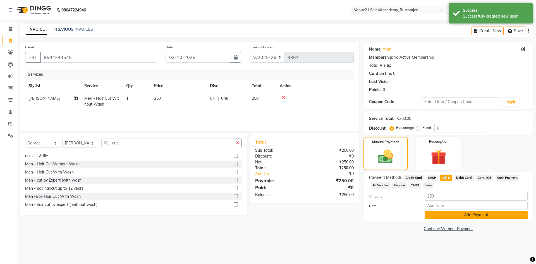
click at [446, 218] on button "Add Payment" at bounding box center [475, 214] width 103 height 9
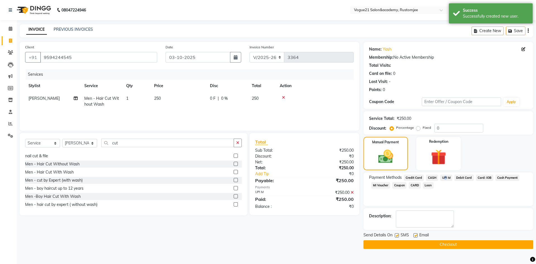
click at [431, 248] on button "Checkout" at bounding box center [448, 244] width 170 height 9
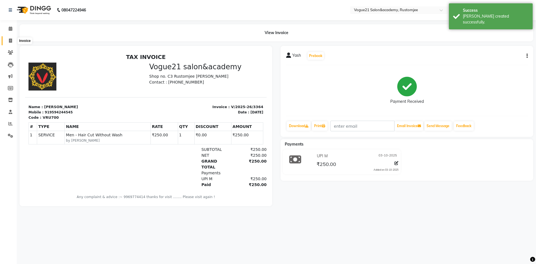
click at [9, 41] on icon at bounding box center [10, 40] width 3 height 4
select select "8171"
select select "service"
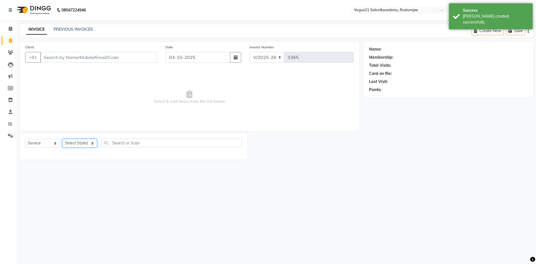
click at [76, 143] on select "Select Stylist [PERSON_NAME] [PERSON_NAME] [PERSON_NAME] [PERSON_NAME] [PERSON_…" at bounding box center [79, 143] width 35 height 9
select select "77867"
click at [62, 139] on select "Select Stylist [PERSON_NAME] [PERSON_NAME] [PERSON_NAME] [PERSON_NAME] [PERSON_…" at bounding box center [79, 143] width 35 height 9
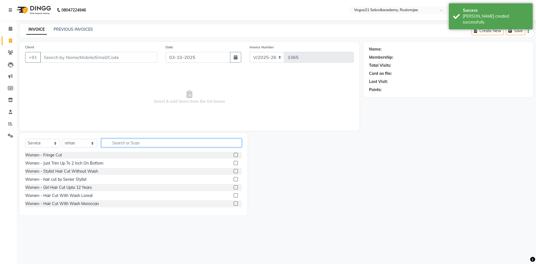
click at [153, 142] on input "text" at bounding box center [171, 142] width 140 height 9
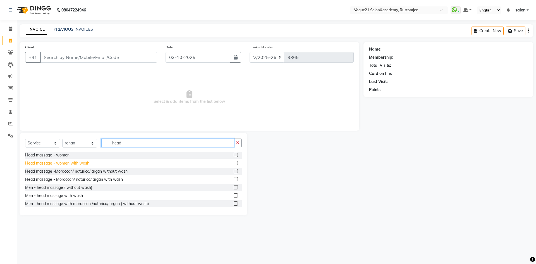
type input "head"
click at [77, 165] on div "Head massage - women with wash" at bounding box center [57, 163] width 64 height 6
checkbox input "false"
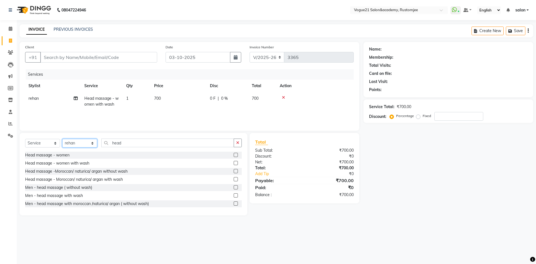
click at [78, 144] on select "Select Stylist [PERSON_NAME] [PERSON_NAME] [PERSON_NAME] [PERSON_NAME] [PERSON_…" at bounding box center [79, 143] width 35 height 9
select select "88708"
click at [62, 139] on select "Select Stylist [PERSON_NAME] [PERSON_NAME] [PERSON_NAME] [PERSON_NAME] [PERSON_…" at bounding box center [79, 143] width 35 height 9
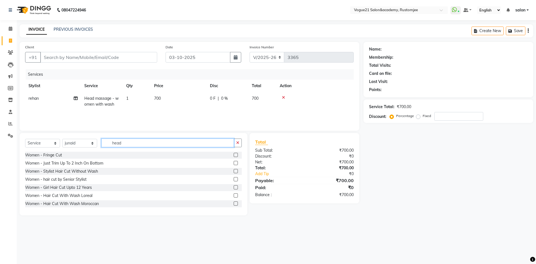
click at [149, 140] on input "head" at bounding box center [167, 142] width 133 height 9
type input "h"
type input "cut"
click at [78, 166] on div "Women - Stylist Hair Cut Without Wash" at bounding box center [133, 163] width 216 height 7
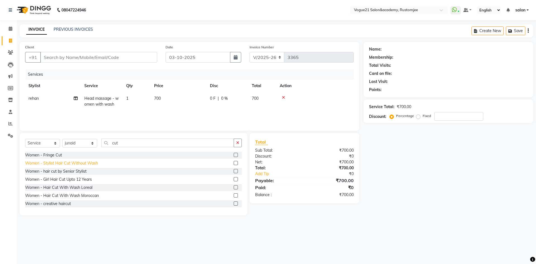
click at [81, 164] on div "Women - Stylist Hair Cut Without Wash" at bounding box center [61, 163] width 73 height 6
checkbox input "false"
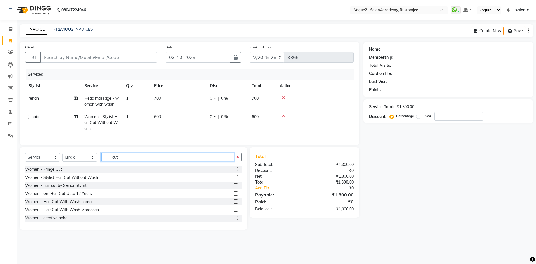
click at [125, 161] on input "cut" at bounding box center [167, 157] width 133 height 9
type input "c"
click at [36, 119] on td "junaid" at bounding box center [53, 122] width 56 height 24
select select "88708"
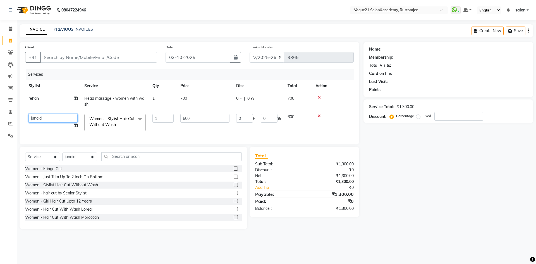
click at [39, 118] on select "aahil Aatish Survase alicia anju soni Jamshed junaid Pooja yadav priya jadhav r…" at bounding box center [52, 118] width 49 height 9
select select "93541"
click at [100, 51] on div "Client +91" at bounding box center [91, 55] width 140 height 23
click at [91, 54] on input "Client" at bounding box center [98, 57] width 117 height 11
type input "9"
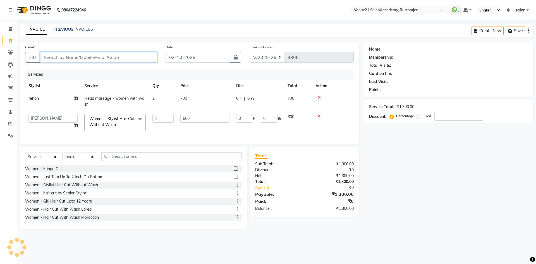
type input "0"
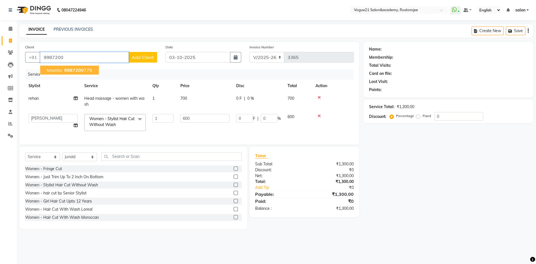
click at [50, 72] on span "mamta" at bounding box center [54, 70] width 15 height 6
type input "9987200779"
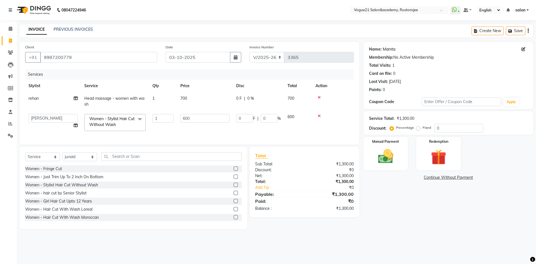
click at [391, 49] on link "Mamta" at bounding box center [388, 49] width 13 height 6
click at [382, 161] on img at bounding box center [385, 156] width 26 height 18
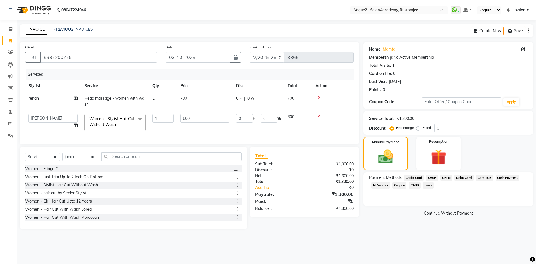
click at [443, 177] on span "UPI M" at bounding box center [446, 177] width 12 height 6
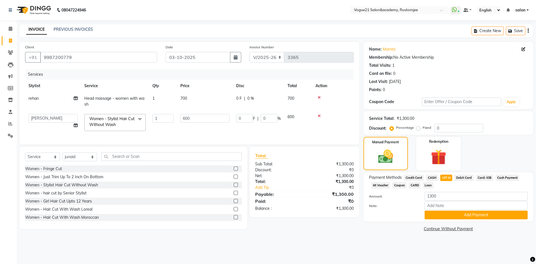
click at [433, 176] on span "CASH" at bounding box center [432, 177] width 12 height 6
click at [434, 215] on button "Add Payment" at bounding box center [475, 214] width 103 height 9
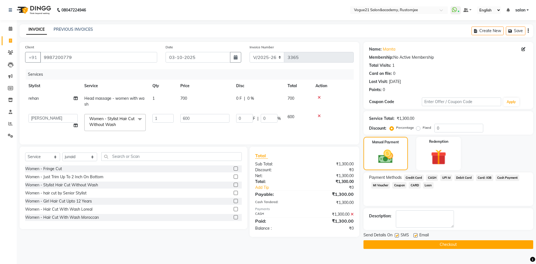
click at [418, 245] on button "Checkout" at bounding box center [448, 244] width 170 height 9
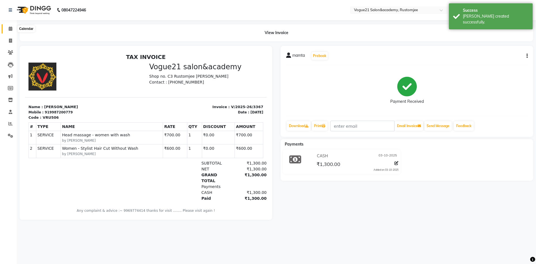
click at [9, 29] on icon at bounding box center [11, 29] width 4 height 4
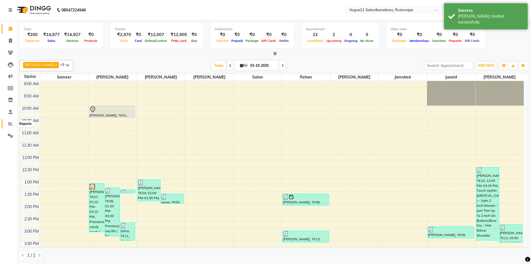
click at [8, 124] on span at bounding box center [11, 124] width 10 height 6
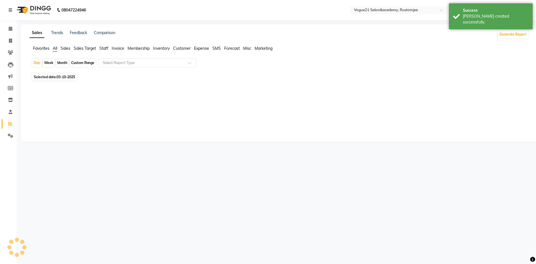
click at [104, 48] on span "Staff" at bounding box center [103, 48] width 9 height 5
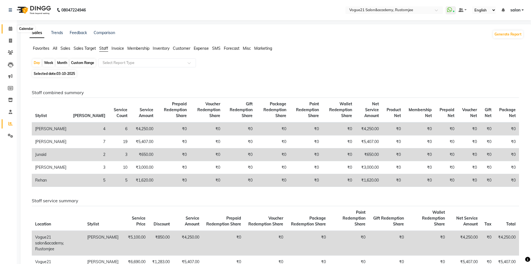
click at [10, 29] on icon at bounding box center [11, 29] width 4 height 4
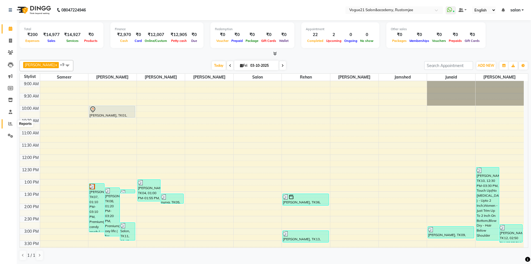
click at [13, 123] on span at bounding box center [11, 124] width 10 height 6
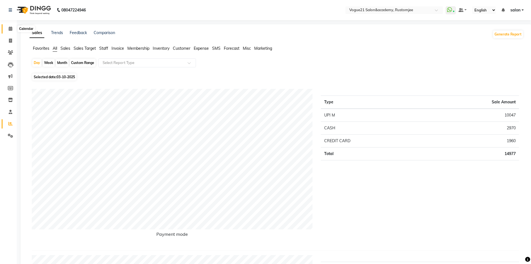
click at [8, 28] on span at bounding box center [11, 29] width 10 height 6
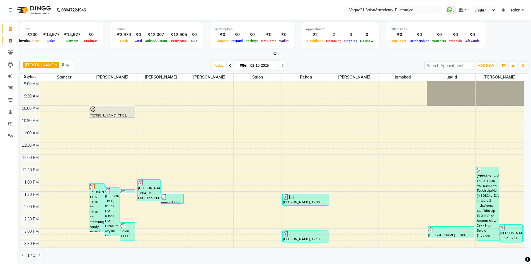
click at [10, 39] on icon at bounding box center [10, 40] width 3 height 4
select select "8171"
select select "service"
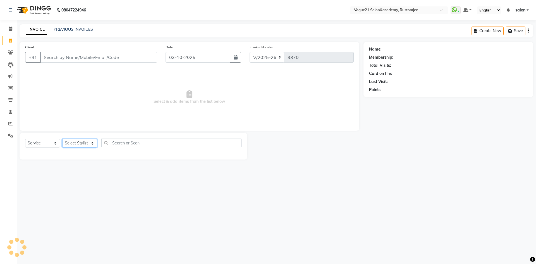
click at [80, 140] on select "Select Stylist [PERSON_NAME] [PERSON_NAME] [PERSON_NAME] [PERSON_NAME] [PERSON_…" at bounding box center [79, 143] width 35 height 9
select select "77867"
click at [62, 139] on select "Select Stylist [PERSON_NAME] [PERSON_NAME] [PERSON_NAME] [PERSON_NAME] [PERSON_…" at bounding box center [79, 143] width 35 height 9
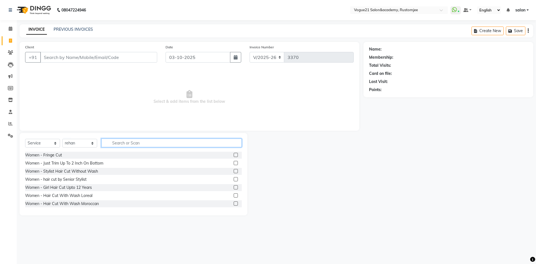
click at [132, 140] on input "text" at bounding box center [171, 142] width 140 height 9
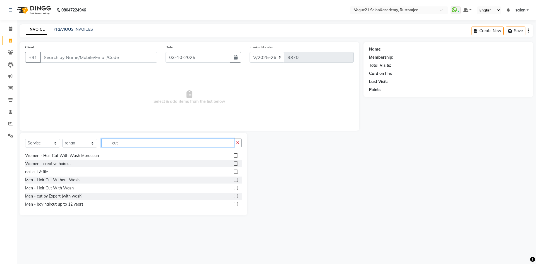
scroll to position [28, 0]
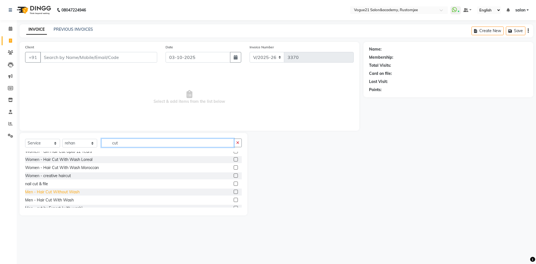
type input "cut"
click at [70, 193] on div "Men - Hair Cut Without Wash" at bounding box center [52, 192] width 54 height 6
checkbox input "false"
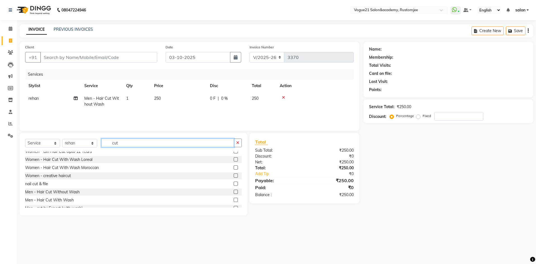
click at [129, 142] on input "cut" at bounding box center [167, 142] width 133 height 9
type input "c"
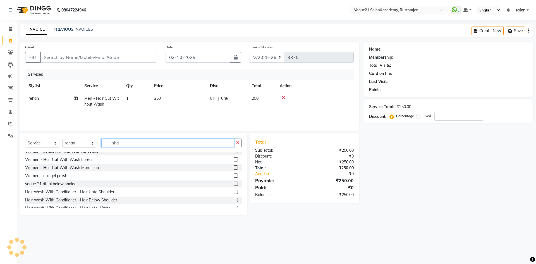
scroll to position [0, 0]
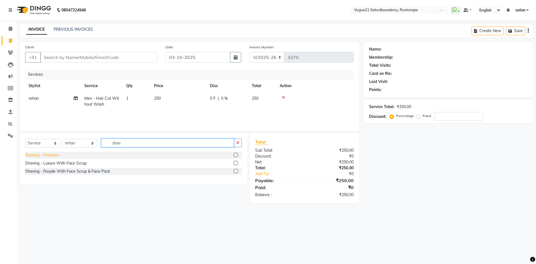
type input "shav"
click at [50, 155] on div "Shaving - Premium" at bounding box center [42, 155] width 34 height 6
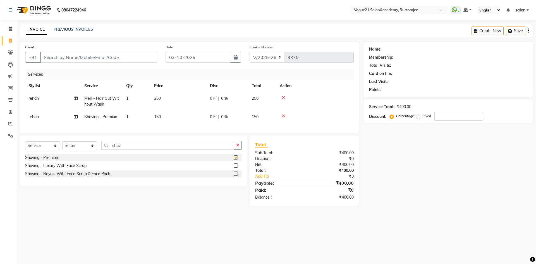
checkbox input "false"
click at [135, 150] on input "shav" at bounding box center [167, 145] width 133 height 9
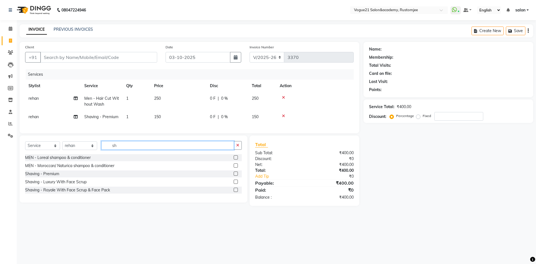
type input "s"
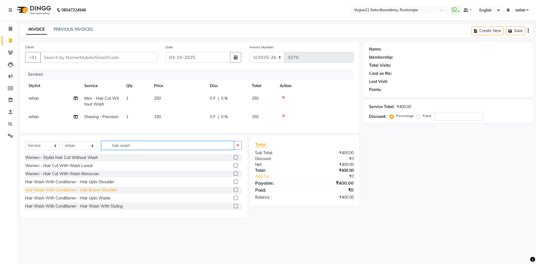
type input "hair wash"
click at [90, 193] on div "Hair Wash With Conditioner - Hair Below Shoulder" at bounding box center [71, 190] width 92 height 6
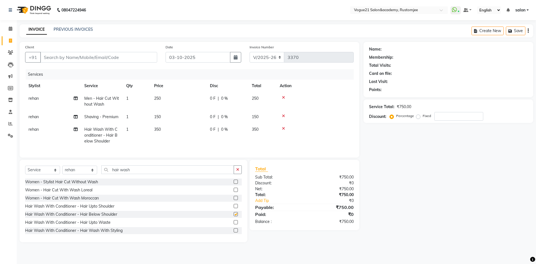
checkbox input "false"
click at [38, 128] on span "rehan" at bounding box center [33, 129] width 10 height 5
select select "77867"
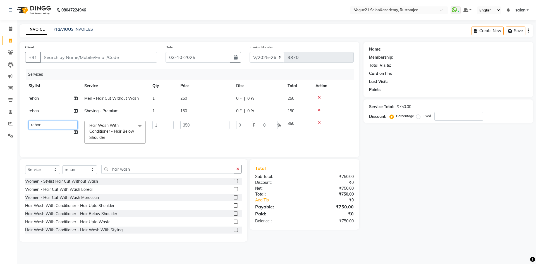
click at [48, 128] on select "aahil Aatish Survase alicia anju soni Jamshed junaid Pooja yadav priya jadhav r…" at bounding box center [52, 125] width 49 height 9
select select "88708"
click at [136, 173] on input "hair wash" at bounding box center [167, 169] width 133 height 9
type input "h"
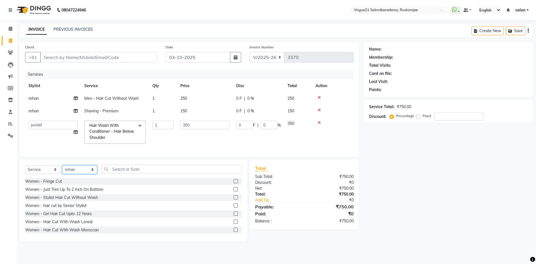
click at [80, 174] on select "Select Stylist [PERSON_NAME] [PERSON_NAME] [PERSON_NAME] [PERSON_NAME] [PERSON_…" at bounding box center [79, 169] width 35 height 9
select select "76929"
click at [62, 169] on select "Select Stylist [PERSON_NAME] [PERSON_NAME] [PERSON_NAME] [PERSON_NAME] [PERSON_…" at bounding box center [79, 169] width 35 height 9
click at [142, 172] on input "text" at bounding box center [171, 169] width 140 height 9
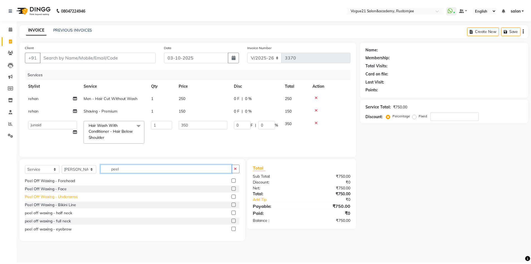
scroll to position [41, 0]
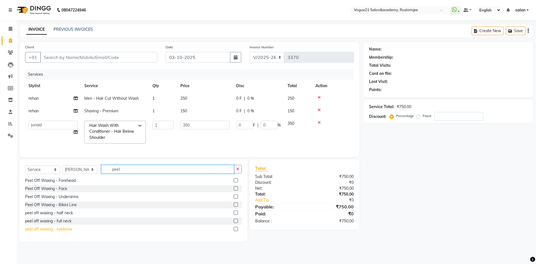
type input "peel"
click at [66, 232] on div "peel off waxing - eyebrow" at bounding box center [48, 229] width 47 height 6
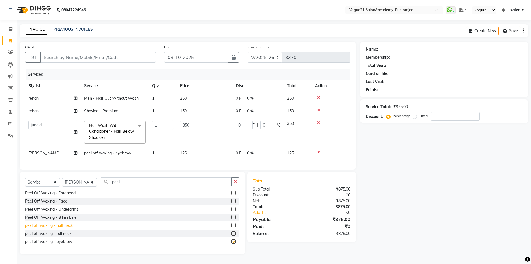
checkbox input "false"
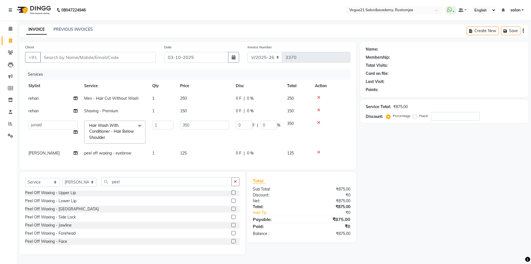
scroll to position [0, 0]
click at [68, 197] on div "Peel Off Waxing - Upper Lip" at bounding box center [50, 194] width 51 height 6
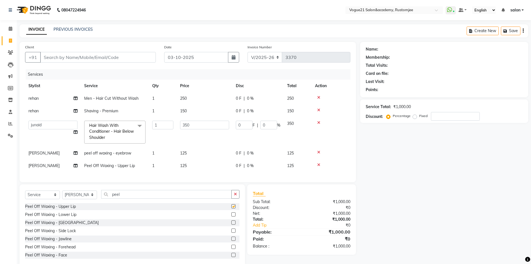
checkbox input "false"
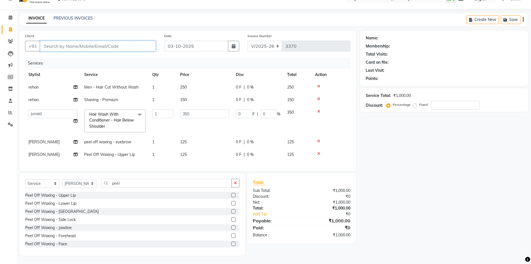
click at [87, 42] on input "Client" at bounding box center [98, 46] width 116 height 11
click at [84, 41] on input "Client" at bounding box center [98, 46] width 116 height 11
click at [83, 41] on input "Client" at bounding box center [98, 46] width 116 height 11
type input "9"
type input "0"
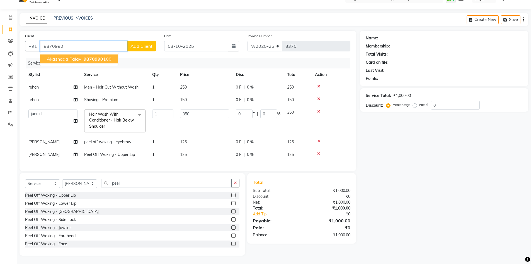
click at [59, 57] on span "akashada palav" at bounding box center [64, 59] width 35 height 6
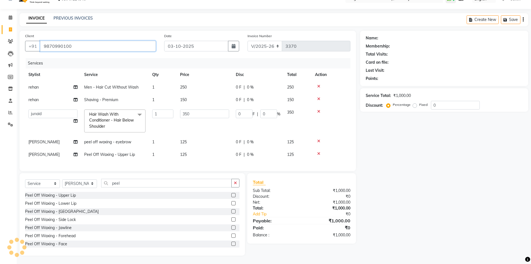
type input "9870990100"
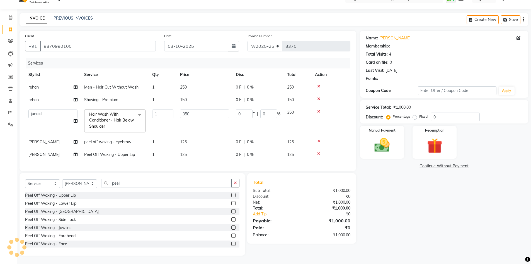
type input "70"
type input "20"
select select "1: Object"
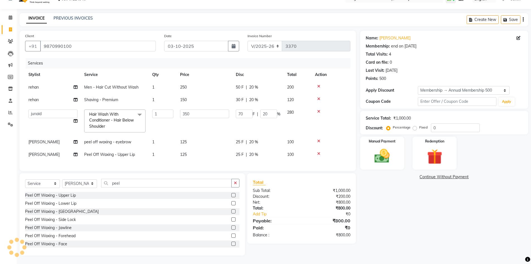
type input "20"
click at [383, 159] on img at bounding box center [383, 156] width 26 height 18
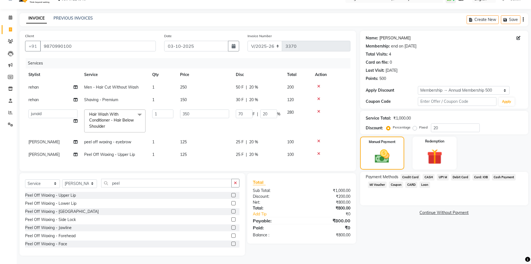
click at [383, 35] on link "Akashada Palav" at bounding box center [395, 38] width 31 height 6
click at [442, 174] on span "UPI M" at bounding box center [443, 177] width 12 height 6
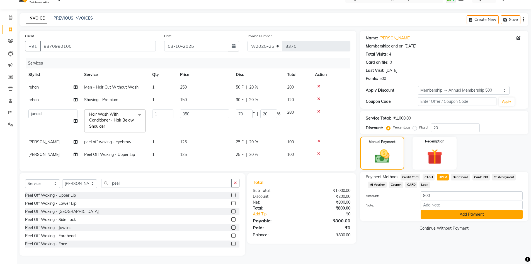
click at [466, 212] on button "Add Payment" at bounding box center [472, 214] width 102 height 9
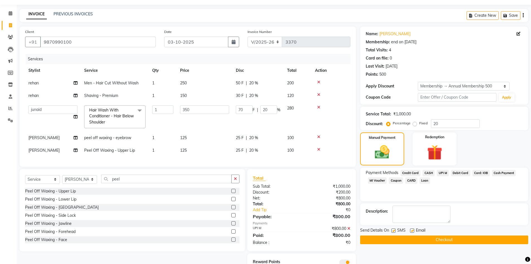
click at [451, 238] on button "Checkout" at bounding box center [444, 239] width 168 height 9
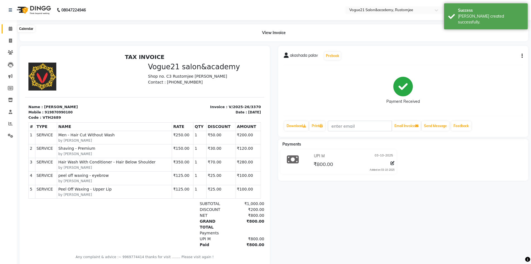
click at [10, 27] on icon at bounding box center [11, 29] width 4 height 4
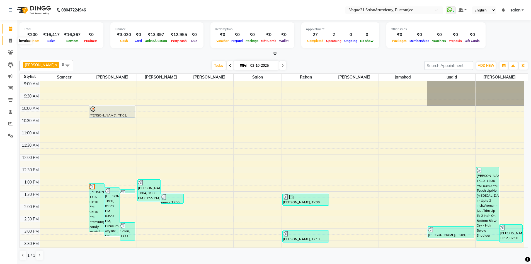
click at [11, 41] on icon at bounding box center [10, 40] width 3 height 4
select select "service"
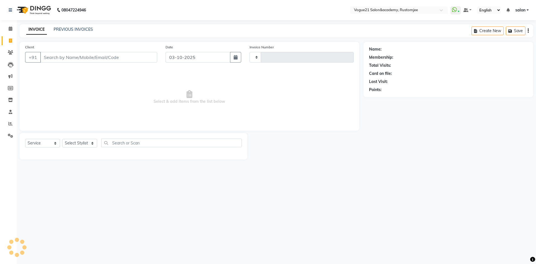
type input "3371"
select select "8171"
click at [84, 27] on link "PREVIOUS INVOICES" at bounding box center [73, 29] width 39 height 5
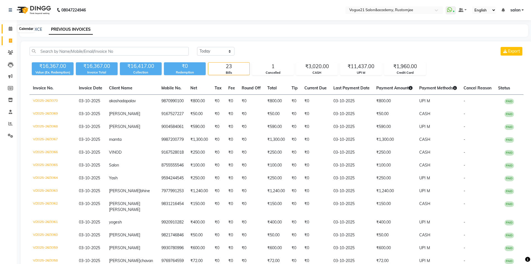
click at [10, 30] on icon at bounding box center [11, 29] width 4 height 4
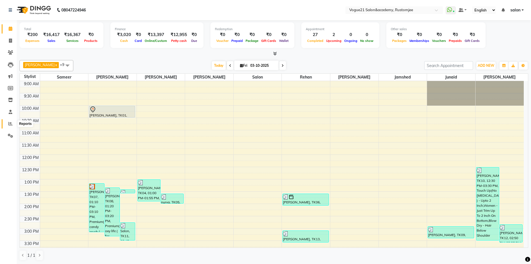
click at [11, 122] on icon at bounding box center [10, 123] width 4 height 4
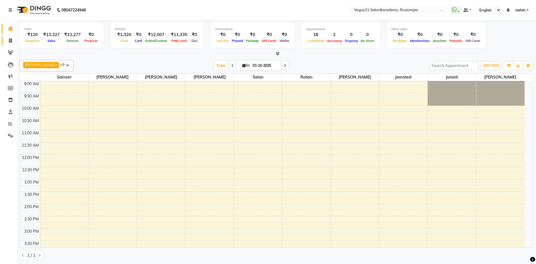
click at [10, 43] on span at bounding box center [11, 41] width 10 height 6
select select "service"
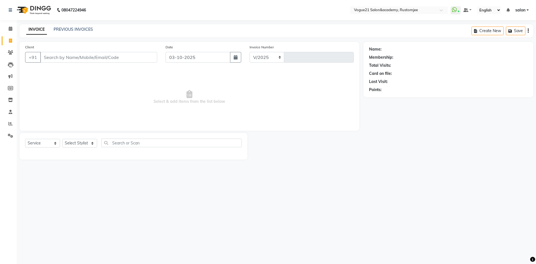
select select "8171"
type input "3365"
click at [77, 145] on select "Select Stylist" at bounding box center [79, 143] width 35 height 9
select select "76929"
click at [62, 139] on select "Select Stylist [PERSON_NAME] [PERSON_NAME] [PERSON_NAME] [PERSON_NAME] [PERSON_…" at bounding box center [79, 143] width 35 height 9
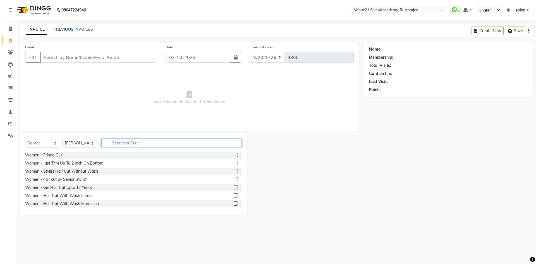
click at [124, 144] on input "text" at bounding box center [171, 142] width 140 height 9
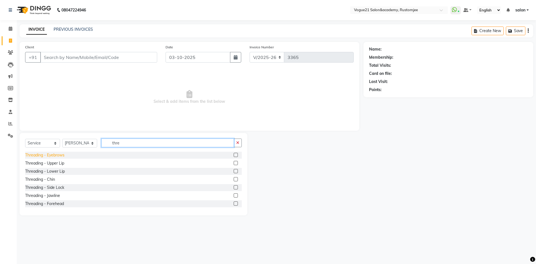
type input "thre"
click at [43, 157] on div "Threading - Eyebrows" at bounding box center [44, 155] width 39 height 6
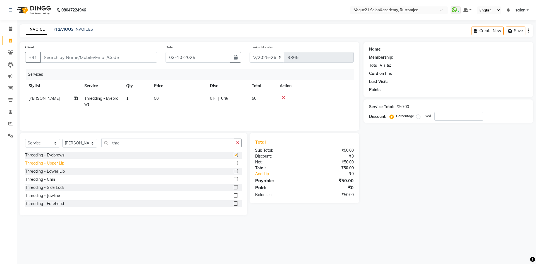
checkbox input "false"
drag, startPoint x: 55, startPoint y: 204, endPoint x: 66, endPoint y: 146, distance: 59.4
click at [55, 203] on div "Threading - Forehead" at bounding box center [44, 204] width 39 height 6
checkbox input "false"
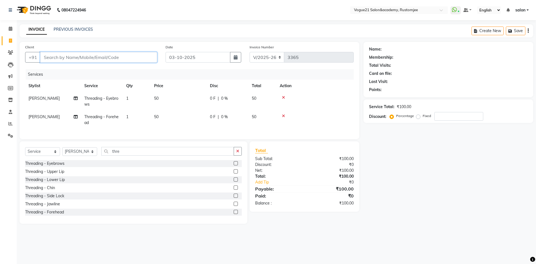
click at [96, 58] on input "Client" at bounding box center [98, 57] width 117 height 11
type input "s"
type input "0"
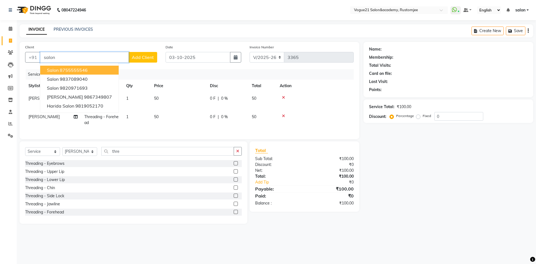
click at [103, 69] on button "Salon 8755555546" at bounding box center [79, 70] width 78 height 9
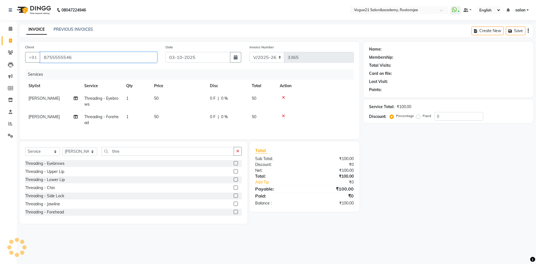
type input "8755555546"
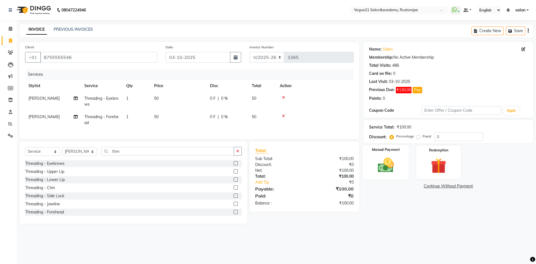
click at [394, 168] on img at bounding box center [385, 165] width 26 height 18
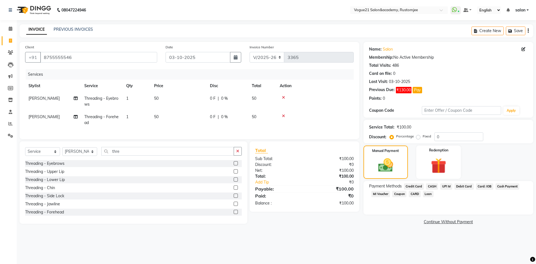
click at [449, 184] on span "UPI M" at bounding box center [446, 186] width 12 height 6
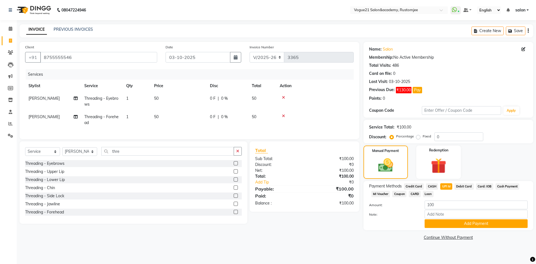
click at [446, 228] on div "Payment Methods Credit Card CASH UPI M Debit Card Card: IOB Cash Payment MI Vou…" at bounding box center [448, 205] width 170 height 49
click at [440, 224] on button "Add Payment" at bounding box center [475, 223] width 103 height 9
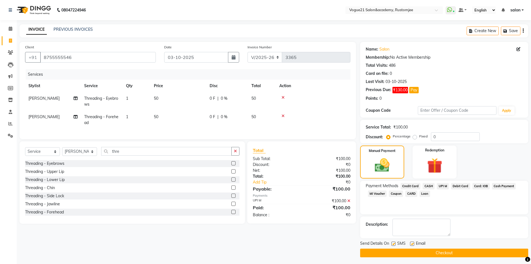
click at [429, 188] on span "CASH" at bounding box center [429, 186] width 12 height 6
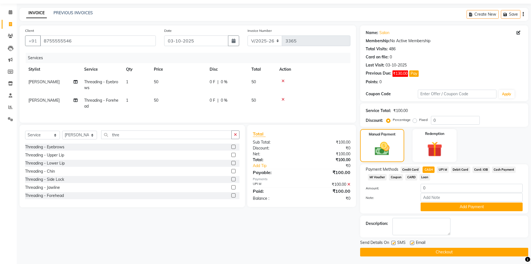
scroll to position [17, 0]
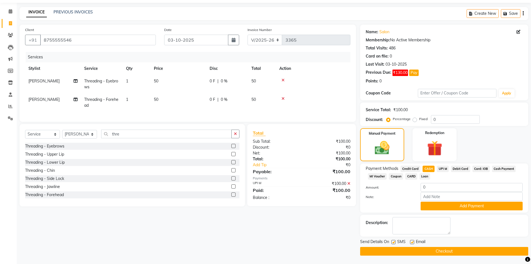
click at [348, 186] on div "₹100.00" at bounding box center [328, 183] width 53 height 6
click at [348, 185] on icon at bounding box center [349, 183] width 3 height 4
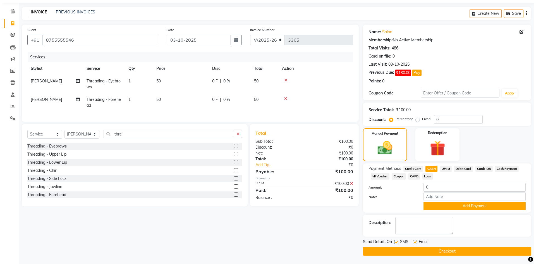
scroll to position [0, 0]
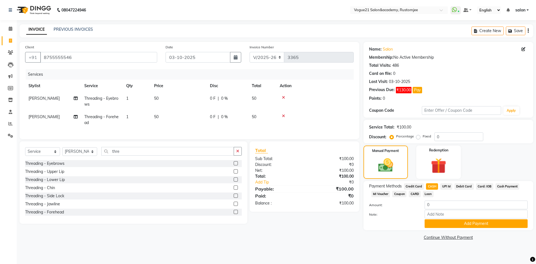
click at [415, 188] on span "Credit Card" at bounding box center [414, 186] width 20 height 6
type input "100"
click at [415, 186] on span "Credit Card" at bounding box center [414, 186] width 20 height 6
click at [433, 186] on span "CASH" at bounding box center [432, 186] width 12 height 6
click at [443, 223] on button "Add Payment" at bounding box center [475, 223] width 103 height 9
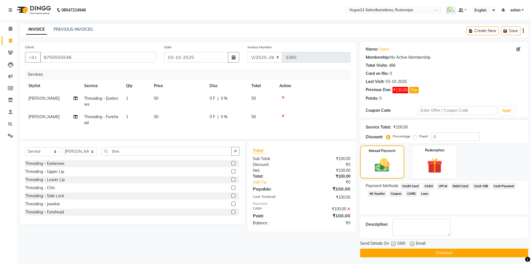
click at [429, 253] on button "Checkout" at bounding box center [444, 252] width 168 height 9
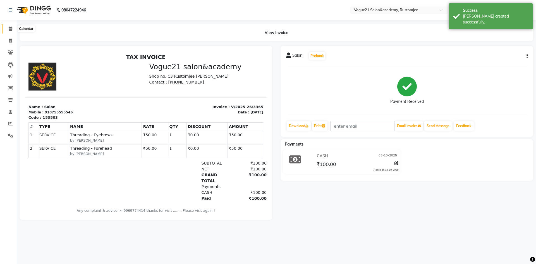
click at [9, 30] on icon at bounding box center [11, 29] width 4 height 4
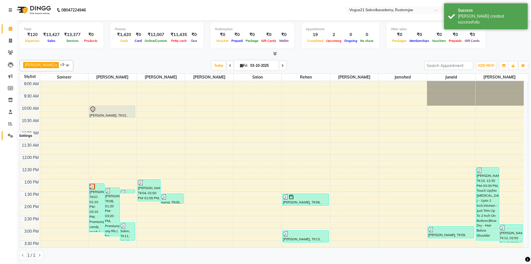
click at [10, 135] on icon at bounding box center [10, 135] width 5 height 4
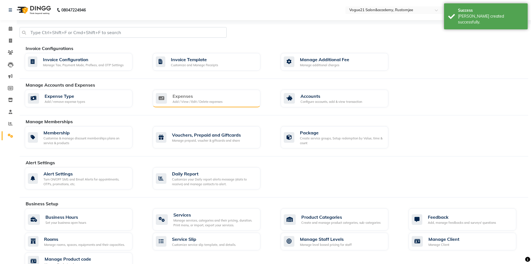
click at [181, 98] on div "Expenses" at bounding box center [198, 96] width 50 height 7
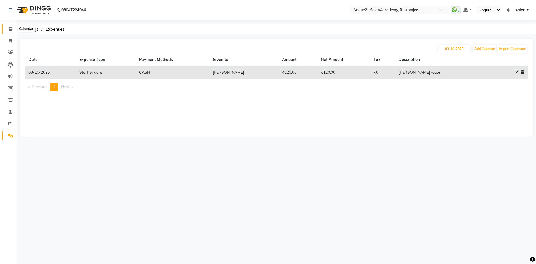
click at [9, 30] on icon at bounding box center [11, 29] width 4 height 4
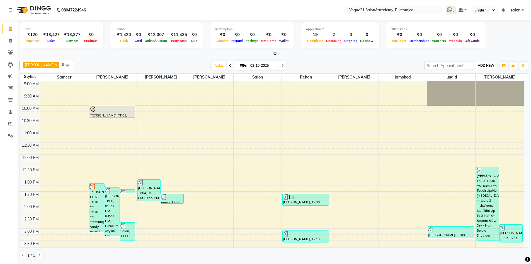
click at [489, 68] on button "ADD NEW Toggle Dropdown" at bounding box center [486, 66] width 19 height 8
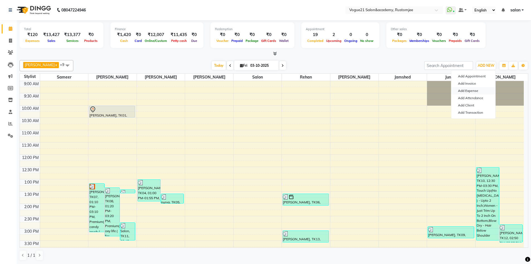
click at [476, 89] on link "Add Expense" at bounding box center [474, 90] width 44 height 7
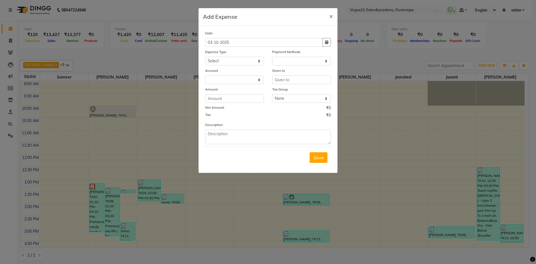
select select "1"
select select "7299"
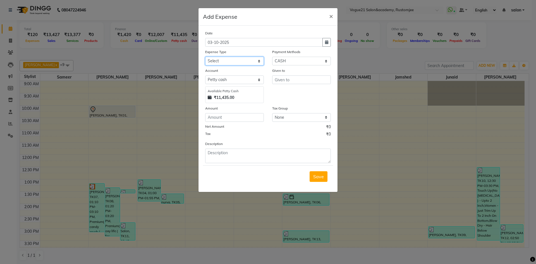
click at [239, 60] on select "Select Advance Salary Bank charges Cash transfer to bank Client Snacks Equipmen…" at bounding box center [234, 61] width 59 height 9
select select "23417"
click at [205, 57] on select "Select Advance Salary Bank charges Cash transfer to bank Client Snacks Equipmen…" at bounding box center [234, 61] width 59 height 9
click at [291, 80] on input "text" at bounding box center [301, 79] width 59 height 9
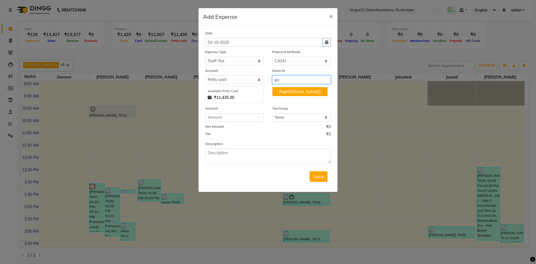
click at [294, 90] on ngb-highlight "Po [PERSON_NAME] yadav" at bounding box center [300, 92] width 42 height 6
type input "[PERSON_NAME]"
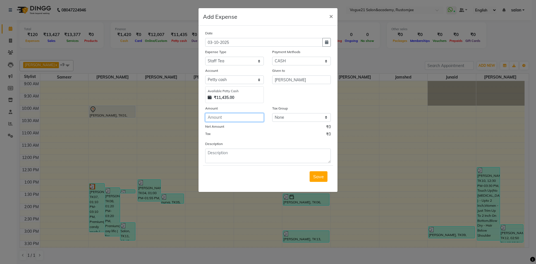
click at [228, 113] on input "number" at bounding box center [234, 117] width 59 height 9
type input "80"
click at [229, 154] on textarea at bounding box center [268, 155] width 126 height 15
type textarea "tea"
click at [314, 176] on span "Save" at bounding box center [318, 177] width 11 height 6
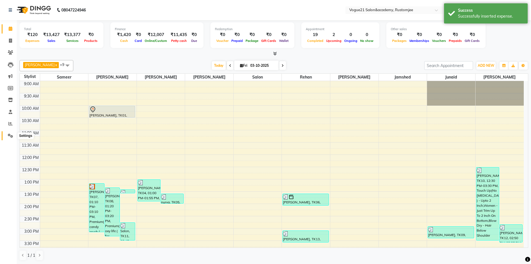
click at [9, 134] on icon at bounding box center [10, 135] width 5 height 4
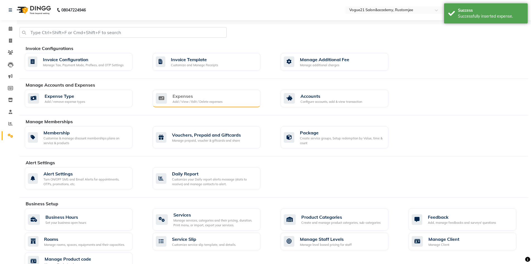
click at [213, 97] on div "Expenses" at bounding box center [198, 96] width 50 height 7
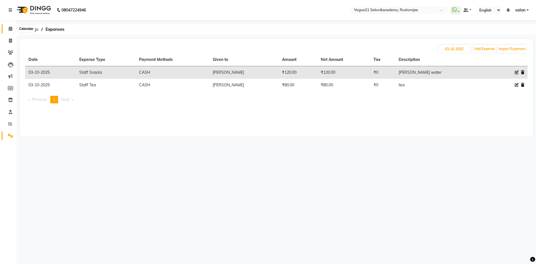
click at [12, 29] on icon at bounding box center [11, 29] width 4 height 4
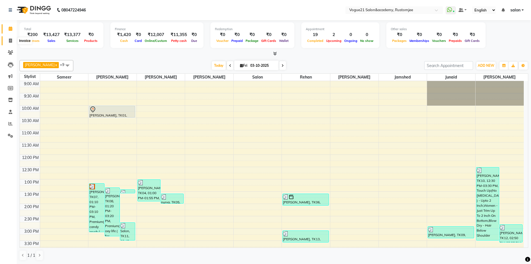
click at [11, 40] on icon at bounding box center [10, 40] width 3 height 4
select select "service"
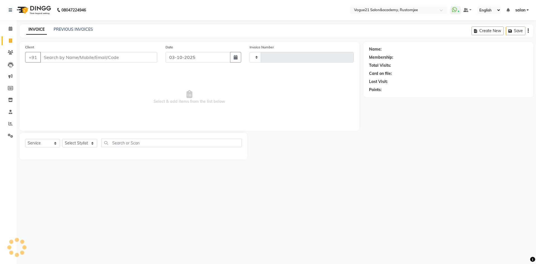
type input "3366"
select select "8171"
click at [72, 141] on select "Select Stylist" at bounding box center [79, 143] width 35 height 9
select select "77867"
click at [62, 139] on select "Select Stylist [PERSON_NAME] [PERSON_NAME] [PERSON_NAME] [PERSON_NAME] [PERSON_…" at bounding box center [79, 143] width 35 height 9
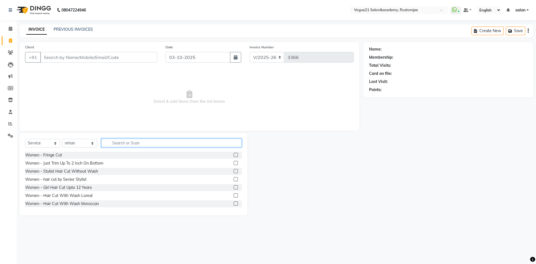
click at [140, 142] on input "text" at bounding box center [171, 142] width 140 height 9
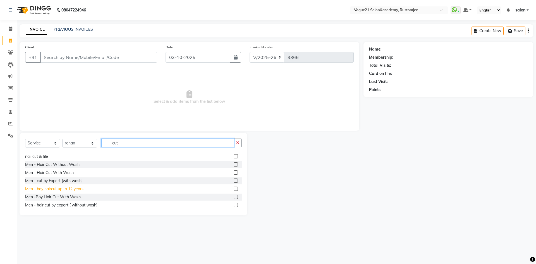
scroll to position [56, 0]
type input "cut"
click at [71, 162] on div "Men - Hair Cut Without Wash" at bounding box center [52, 164] width 54 height 6
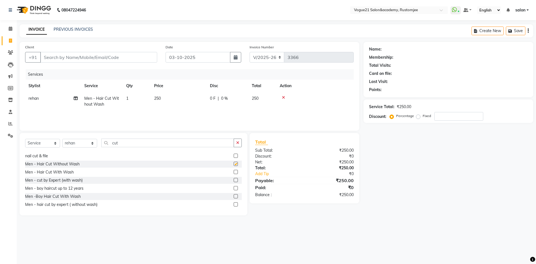
checkbox input "false"
click at [105, 56] on input "Client" at bounding box center [98, 57] width 117 height 11
type input "9"
type input "0"
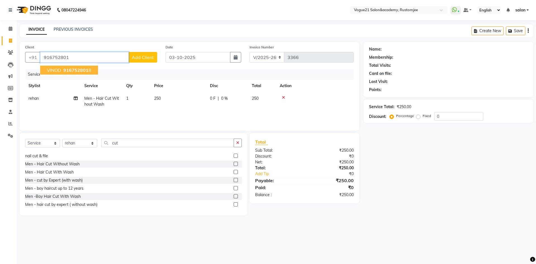
click at [60, 74] on button "VINOD 916752801 8" at bounding box center [69, 70] width 58 height 9
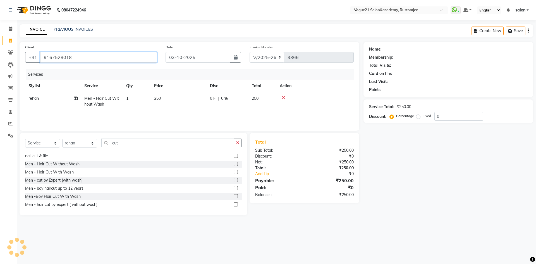
type input "9167528018"
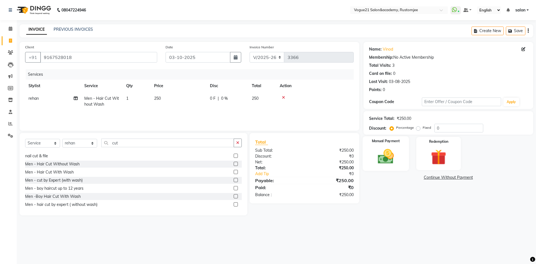
click at [395, 161] on img at bounding box center [385, 156] width 26 height 18
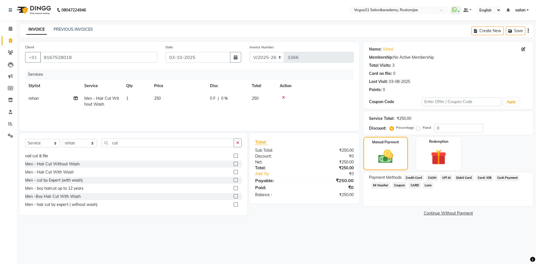
click at [432, 180] on span "CASH" at bounding box center [432, 177] width 12 height 6
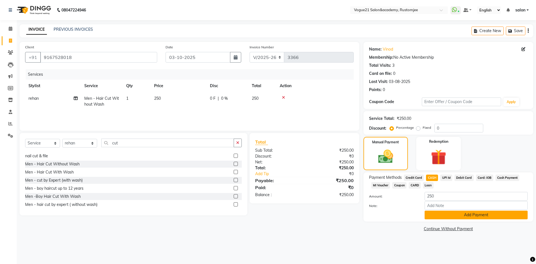
click at [443, 217] on button "Add Payment" at bounding box center [475, 214] width 103 height 9
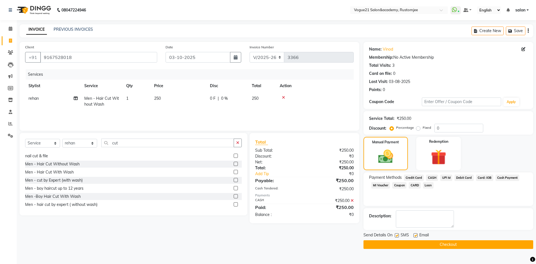
click at [432, 248] on button "Checkout" at bounding box center [448, 244] width 170 height 9
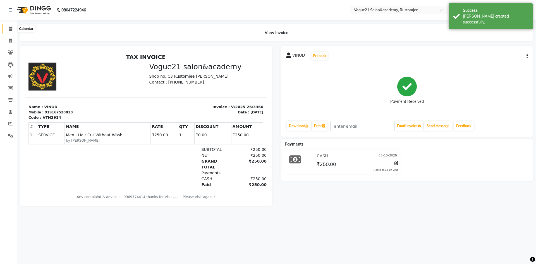
click at [11, 28] on icon at bounding box center [11, 29] width 4 height 4
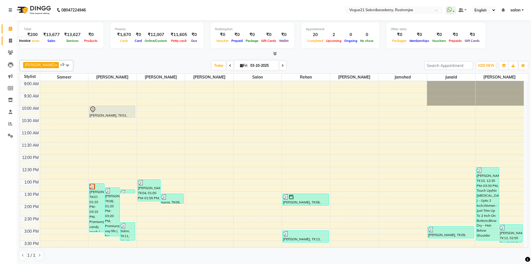
click at [11, 42] on icon at bounding box center [10, 40] width 3 height 4
select select "8171"
select select "service"
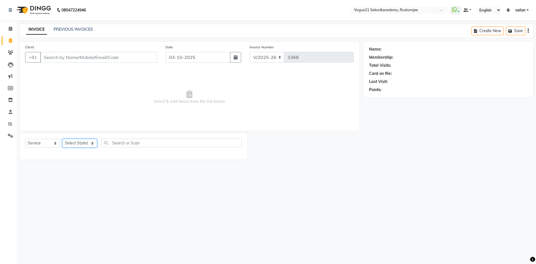
click at [88, 143] on select "Select Stylist" at bounding box center [79, 143] width 35 height 9
select select "76929"
click at [62, 139] on select "Select Stylist [PERSON_NAME] [PERSON_NAME] [PERSON_NAME] [PERSON_NAME] [PERSON_…" at bounding box center [79, 143] width 35 height 9
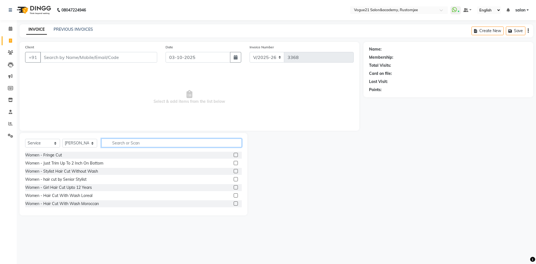
click at [117, 145] on input "text" at bounding box center [171, 142] width 140 height 9
type input "peel"
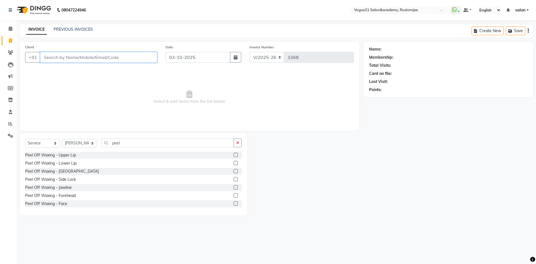
click at [113, 58] on input "Client" at bounding box center [98, 57] width 117 height 11
click at [127, 144] on input "peel" at bounding box center [167, 142] width 133 height 9
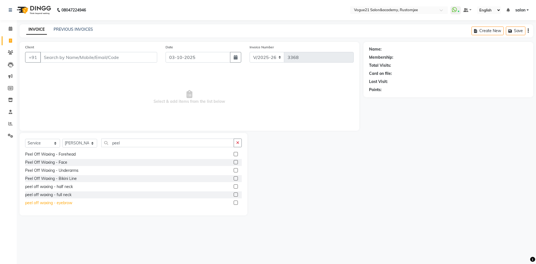
click at [72, 202] on div "peel off waxing - eyebrow" at bounding box center [48, 203] width 47 height 6
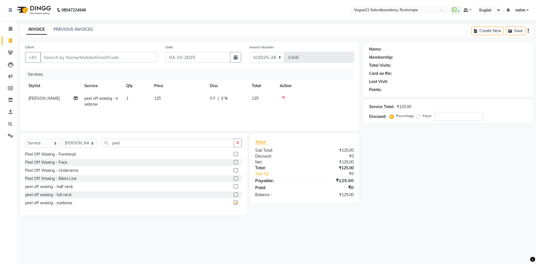
checkbox input "false"
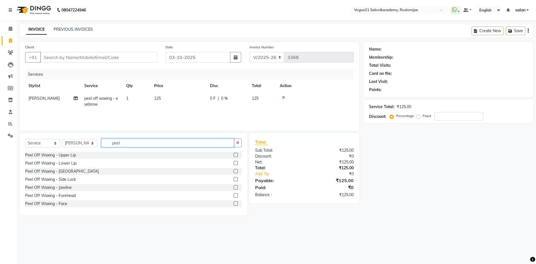
click at [136, 144] on input "peel" at bounding box center [167, 142] width 133 height 9
type input "p"
type input "thre"
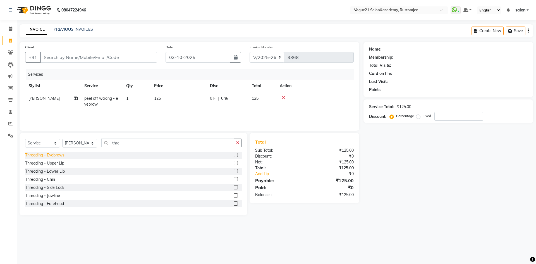
click at [54, 157] on div "Threading - Eyebrows" at bounding box center [44, 155] width 39 height 6
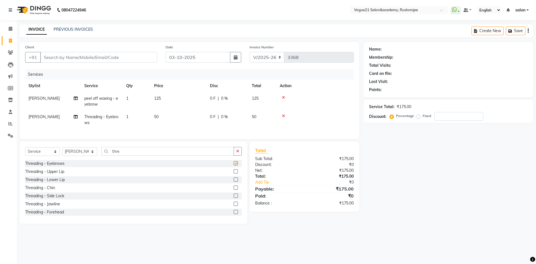
checkbox input "false"
click at [60, 174] on div "Threading - Upper Lip" at bounding box center [44, 171] width 39 height 6
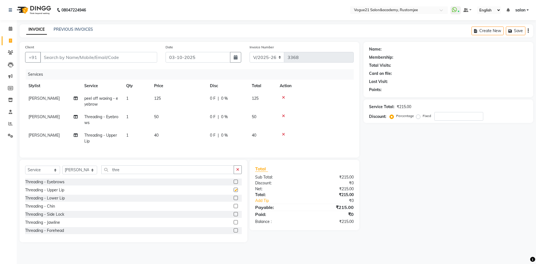
checkbox input "false"
click at [124, 173] on input "thre" at bounding box center [167, 169] width 133 height 9
type input "t"
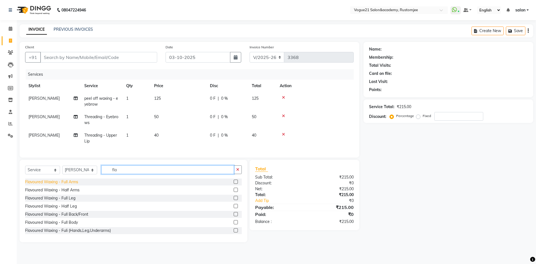
type input "fla"
click at [66, 185] on div "Flavoured Waxing - Full Arms" at bounding box center [51, 182] width 53 height 6
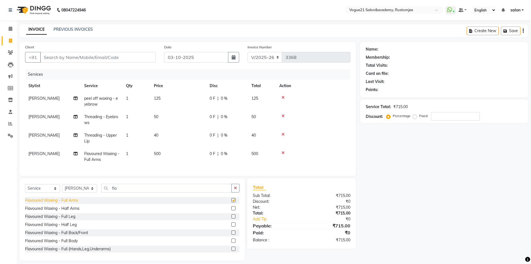
checkbox input "false"
click at [284, 97] on icon at bounding box center [283, 97] width 3 height 4
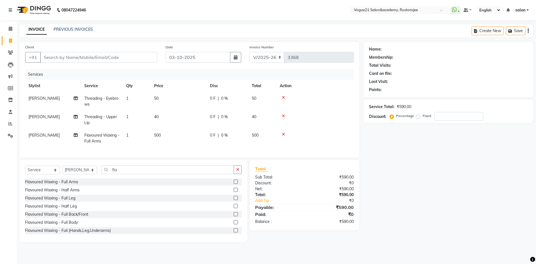
click at [107, 52] on div "Client +91" at bounding box center [91, 55] width 140 height 23
click at [105, 59] on input "Client" at bounding box center [98, 57] width 117 height 11
type input "9"
type input "0"
type input "9004584061"
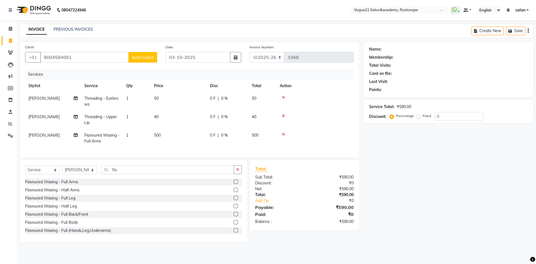
click at [143, 54] on button "Add Client" at bounding box center [142, 57] width 29 height 11
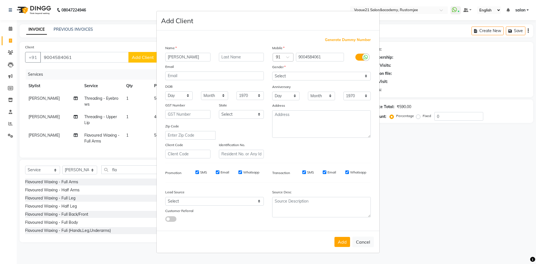
type input "[PERSON_NAME]"
click at [320, 77] on select "Select [DEMOGRAPHIC_DATA] [DEMOGRAPHIC_DATA] Other Prefer Not To Say" at bounding box center [321, 76] width 98 height 9
select select "[DEMOGRAPHIC_DATA]"
click at [272, 72] on select "Select [DEMOGRAPHIC_DATA] [DEMOGRAPHIC_DATA] Other Prefer Not To Say" at bounding box center [321, 76] width 98 height 9
click at [342, 243] on button "Add" at bounding box center [342, 242] width 16 height 10
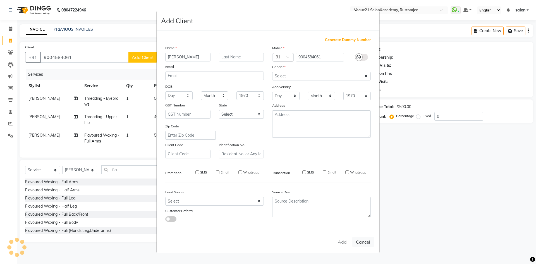
select select
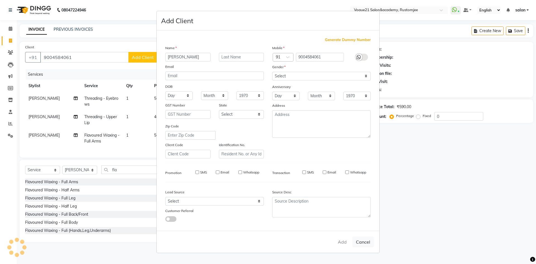
select select
checkbox input "false"
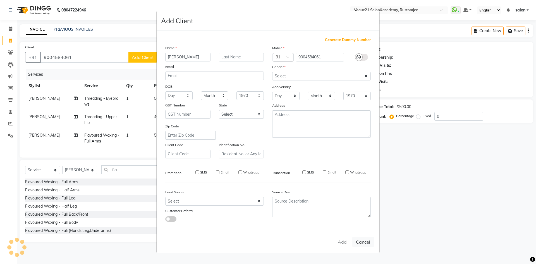
checkbox input "false"
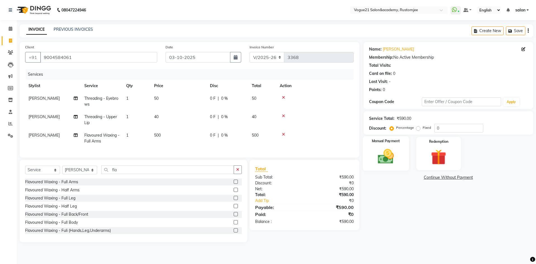
click at [382, 160] on img at bounding box center [385, 156] width 26 height 18
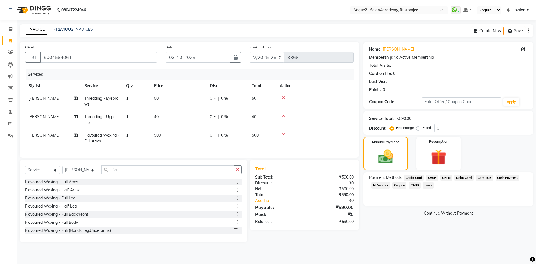
click at [445, 178] on span "UPI M" at bounding box center [446, 177] width 12 height 6
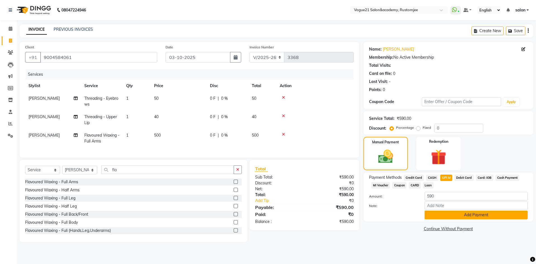
click at [448, 215] on button "Add Payment" at bounding box center [475, 214] width 103 height 9
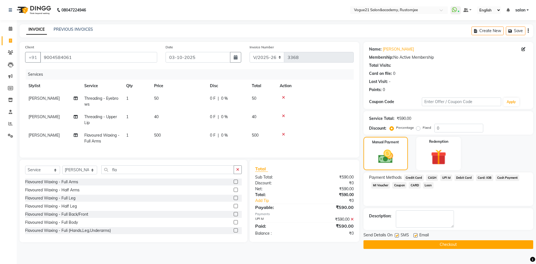
click at [426, 247] on button "Checkout" at bounding box center [448, 244] width 170 height 9
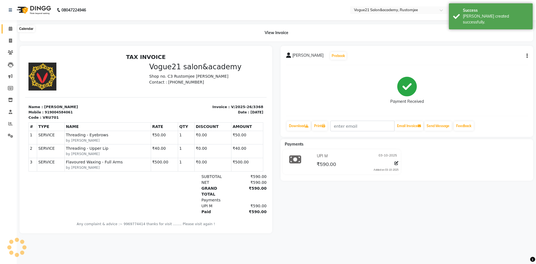
click at [8, 29] on span at bounding box center [11, 29] width 10 height 6
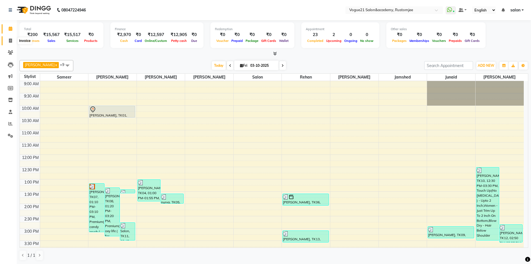
click at [12, 40] on icon at bounding box center [10, 40] width 3 height 4
select select "8171"
select select "service"
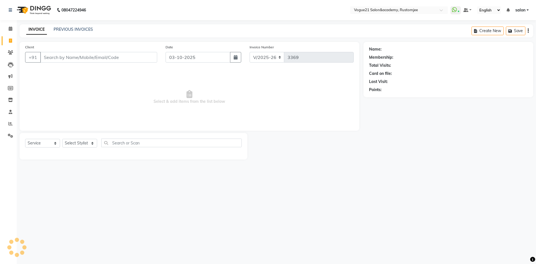
click at [76, 26] on div "INVOICE PREVIOUS INVOICES Create New Save" at bounding box center [276, 30] width 513 height 13
click at [76, 30] on link "PREVIOUS INVOICES" at bounding box center [73, 29] width 39 height 5
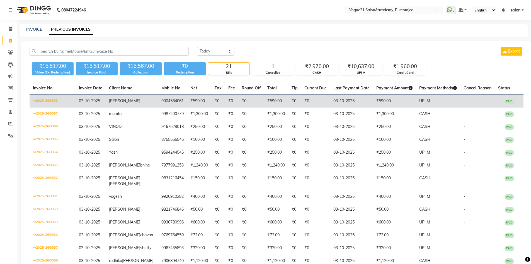
click at [129, 100] on span "[PERSON_NAME]" at bounding box center [124, 100] width 31 height 5
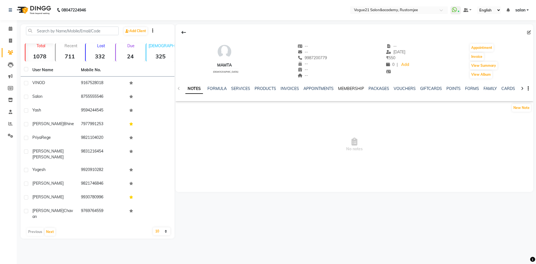
click at [352, 90] on link "MEMBERSHIP" at bounding box center [351, 88] width 26 height 5
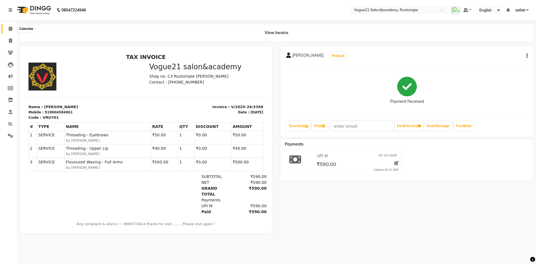
click at [8, 30] on span at bounding box center [11, 29] width 10 height 6
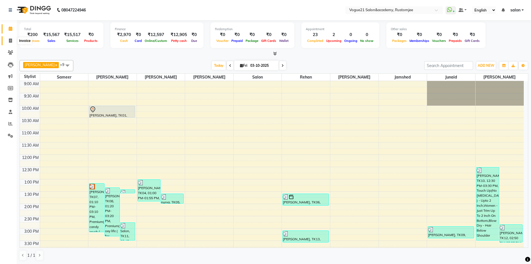
click at [7, 41] on span at bounding box center [11, 41] width 10 height 6
select select "8171"
select select "service"
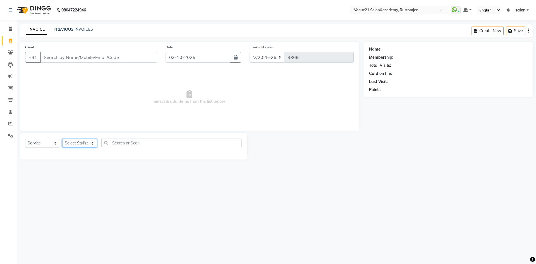
click at [86, 146] on select "Select Stylist" at bounding box center [79, 143] width 35 height 9
select select "76929"
click at [62, 139] on select "Select Stylist aahil Aatish Survase alicia anju soni Jamshed junaid Pooja yadav…" at bounding box center [79, 143] width 35 height 9
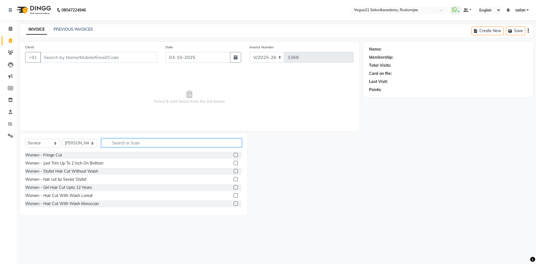
click at [114, 145] on input "text" at bounding box center [171, 142] width 140 height 9
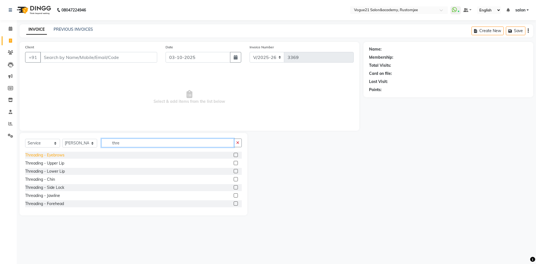
type input "thre"
click at [56, 156] on div "Threading - Eyebrows" at bounding box center [44, 155] width 39 height 6
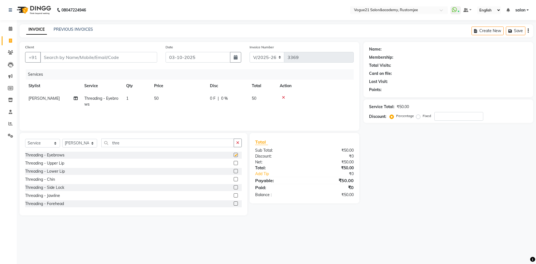
checkbox input "false"
click at [116, 58] on input "Client" at bounding box center [98, 57] width 117 height 11
type input "9"
type input "0"
type input "9167527227"
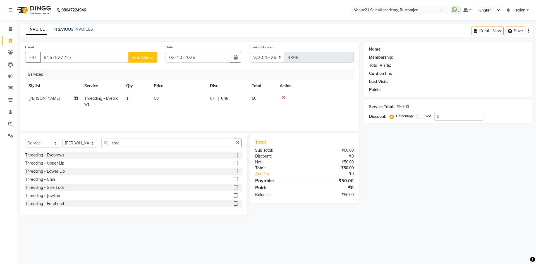
click at [146, 57] on span "Add Client" at bounding box center [143, 57] width 22 height 6
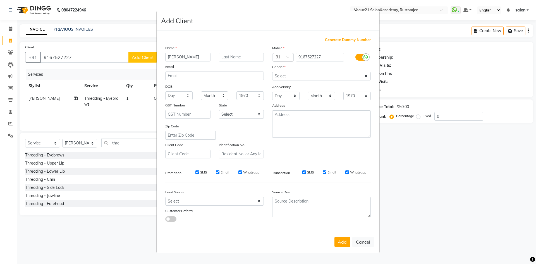
type input "[PERSON_NAME]"
click at [284, 72] on select "Select Male Female Other Prefer Not To Say" at bounding box center [321, 76] width 98 height 9
select select "[DEMOGRAPHIC_DATA]"
click at [272, 72] on select "Select Male Female Other Prefer Not To Say" at bounding box center [321, 76] width 98 height 9
click at [344, 246] on button "Add" at bounding box center [342, 242] width 16 height 10
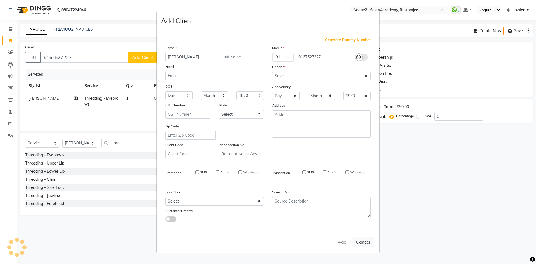
select select
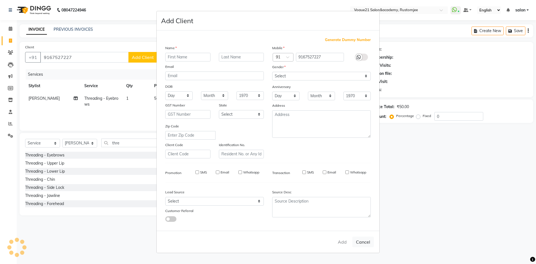
select select
checkbox input "false"
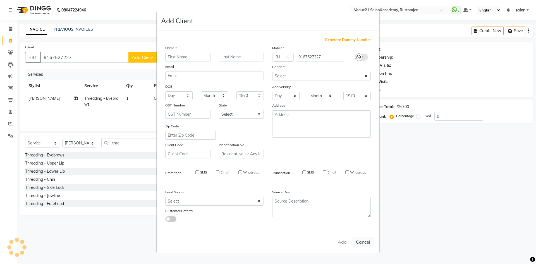
checkbox input "false"
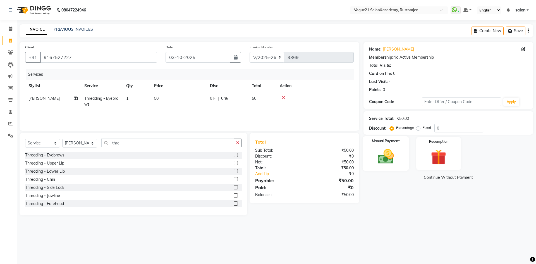
click at [392, 157] on img at bounding box center [385, 156] width 26 height 18
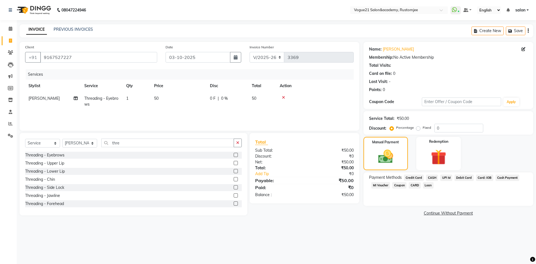
click at [448, 176] on span "UPI M" at bounding box center [446, 177] width 12 height 6
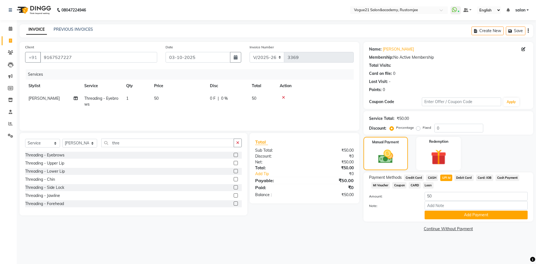
click at [427, 177] on span "CASH" at bounding box center [432, 177] width 12 height 6
click at [475, 213] on button "Add Payment" at bounding box center [475, 214] width 103 height 9
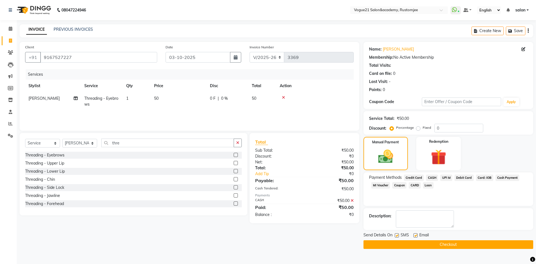
click at [429, 242] on button "Checkout" at bounding box center [448, 244] width 170 height 9
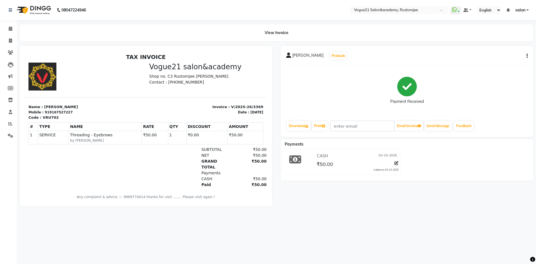
drag, startPoint x: 13, startPoint y: 38, endPoint x: 16, endPoint y: 37, distance: 3.3
click at [11, 39] on icon at bounding box center [10, 40] width 3 height 4
select select "8171"
select select "service"
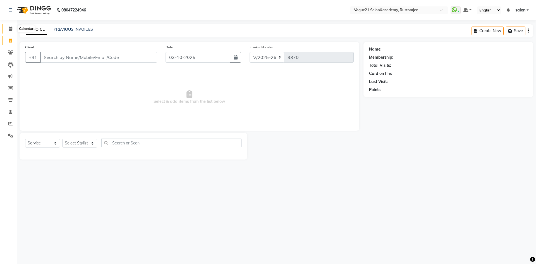
click at [9, 29] on icon at bounding box center [11, 29] width 4 height 4
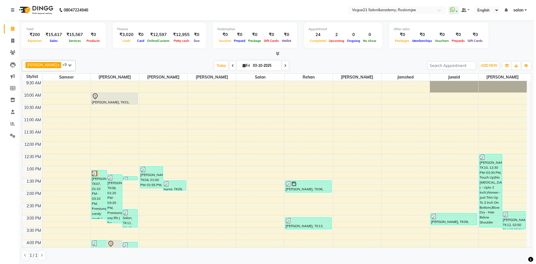
scroll to position [97, 0]
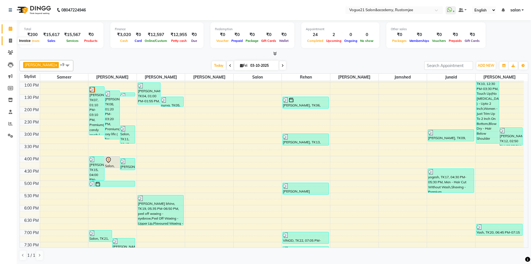
click at [9, 42] on icon at bounding box center [10, 40] width 3 height 4
select select "service"
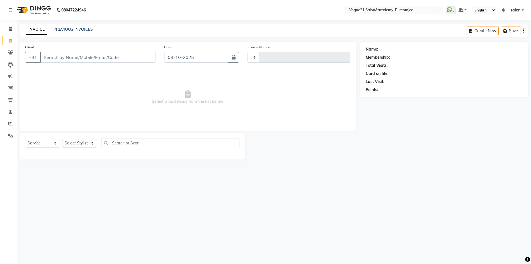
type input "3370"
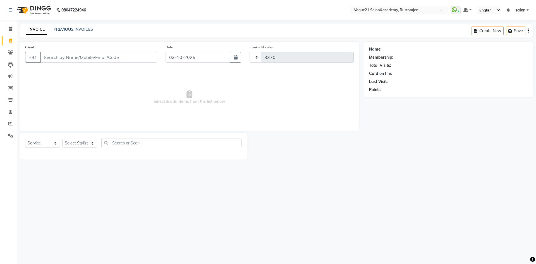
select select "8171"
click at [81, 141] on select "Select Stylist" at bounding box center [79, 143] width 35 height 9
select select "77666"
click at [62, 139] on select "Select Stylist [PERSON_NAME] [PERSON_NAME] [PERSON_NAME] [PERSON_NAME] [PERSON_…" at bounding box center [79, 143] width 35 height 9
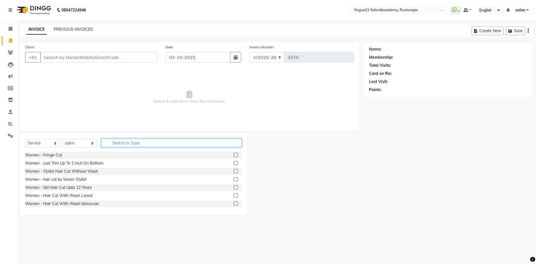
click at [124, 140] on input "text" at bounding box center [171, 142] width 140 height 9
type input "head"
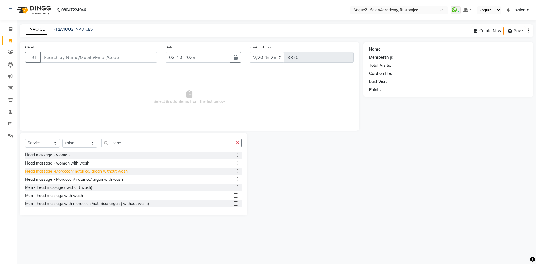
click at [86, 172] on div "Head massage -Moroccan/ naturica/ argan without wash" at bounding box center [76, 171] width 102 height 6
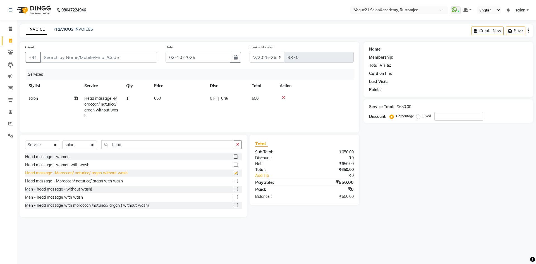
checkbox input "false"
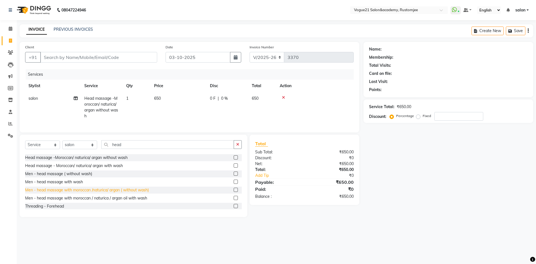
scroll to position [28, 0]
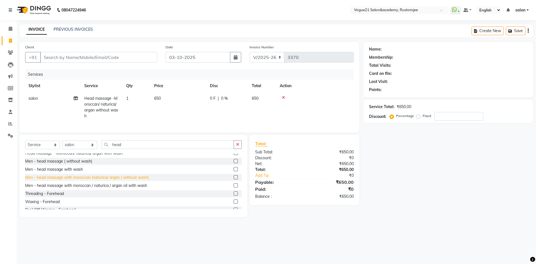
click at [98, 180] on div "Men - head massage with moroccan /naturica/ argan ( without wash)" at bounding box center [87, 177] width 124 height 6
checkbox input "false"
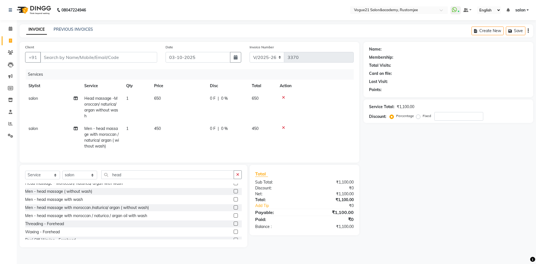
click at [284, 97] on icon at bounding box center [283, 97] width 3 height 4
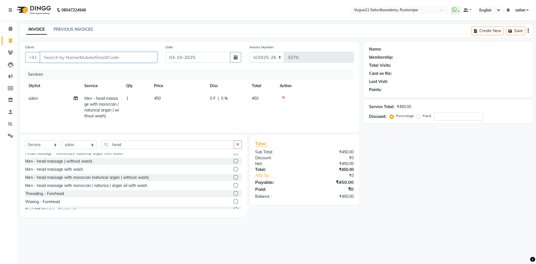
click at [74, 55] on input "Client" at bounding box center [98, 57] width 117 height 11
click at [119, 56] on input "Client" at bounding box center [98, 57] width 117 height 11
type input "9"
type input "0"
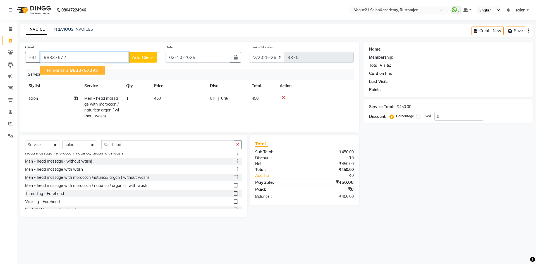
click at [98, 71] on button "Himanshu 98337572 92" at bounding box center [72, 70] width 64 height 9
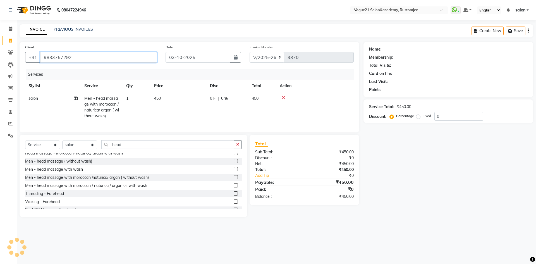
type input "9833757292"
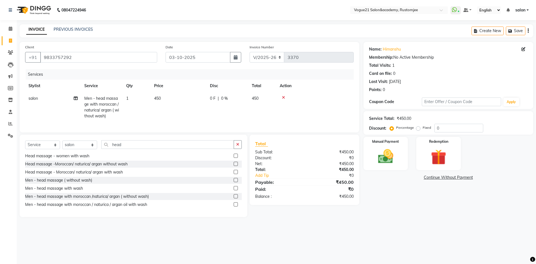
scroll to position [0, 0]
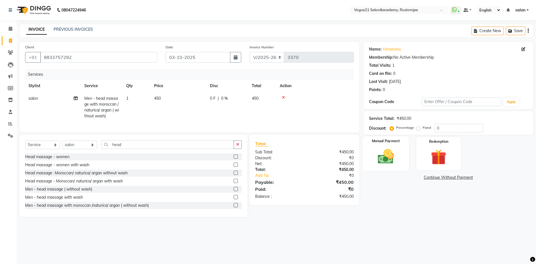
click at [390, 159] on img at bounding box center [385, 156] width 26 height 18
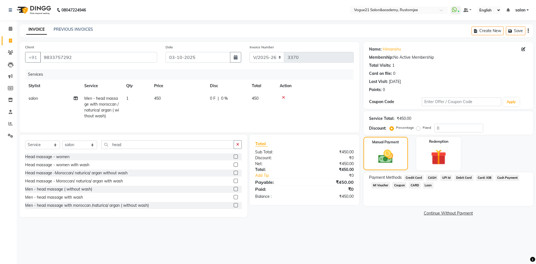
click at [446, 179] on span "UPI M" at bounding box center [446, 177] width 12 height 6
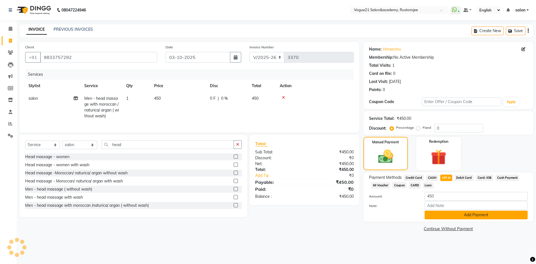
click at [452, 217] on button "Add Payment" at bounding box center [475, 214] width 103 height 9
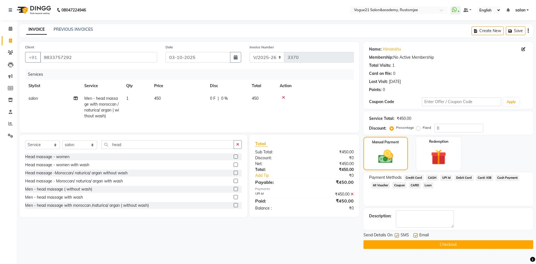
click at [430, 244] on button "Checkout" at bounding box center [448, 244] width 170 height 9
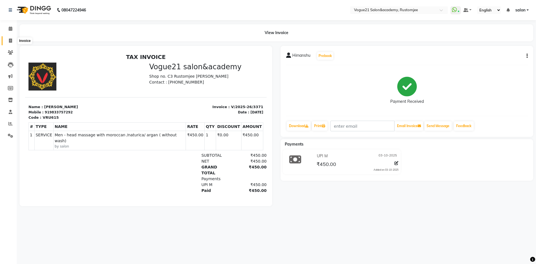
click at [9, 40] on icon at bounding box center [10, 40] width 3 height 4
select select "8171"
select select "service"
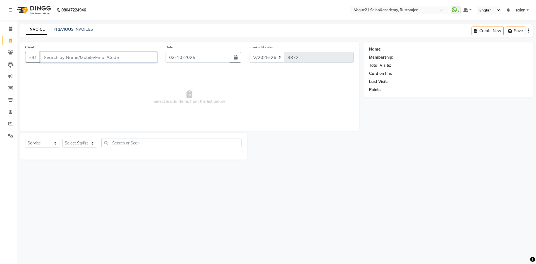
click at [72, 57] on input "Client" at bounding box center [98, 57] width 117 height 11
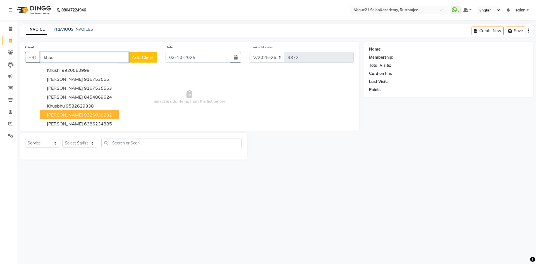
click at [107, 112] on button "khushbu jain 9326030232" at bounding box center [79, 114] width 78 height 9
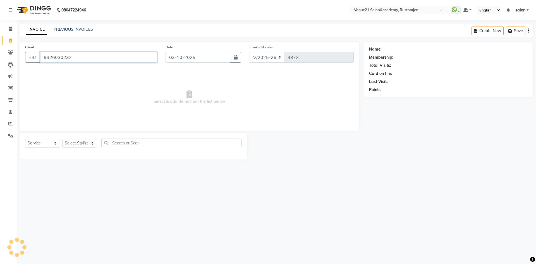
type input "9326030232"
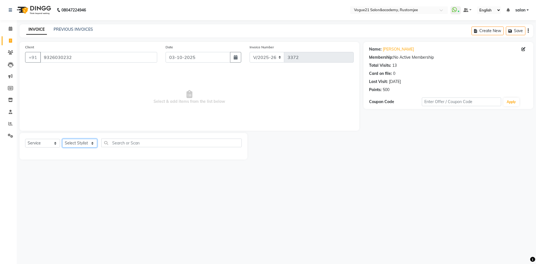
click at [84, 141] on select "Select Stylist [PERSON_NAME] [PERSON_NAME] [PERSON_NAME] [PERSON_NAME] [PERSON_…" at bounding box center [79, 143] width 35 height 9
select select "88708"
click at [62, 139] on select "Select Stylist [PERSON_NAME] [PERSON_NAME] [PERSON_NAME] [PERSON_NAME] [PERSON_…" at bounding box center [79, 143] width 35 height 9
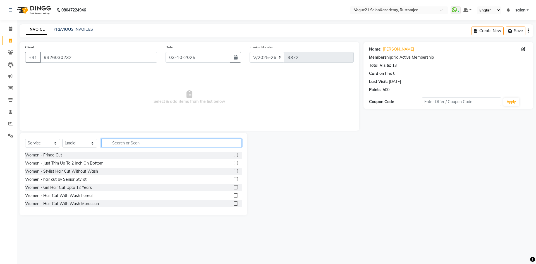
click at [121, 139] on input "text" at bounding box center [171, 142] width 140 height 9
type input "hair wash"
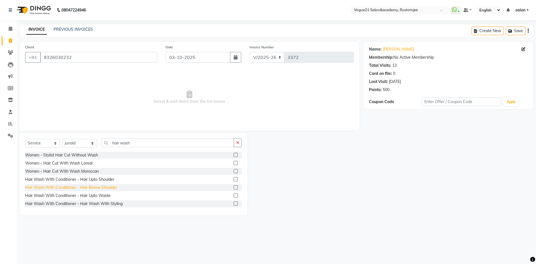
click at [97, 187] on div "Hair Wash With Conditioner - Hair Below Shoulder" at bounding box center [71, 187] width 92 height 6
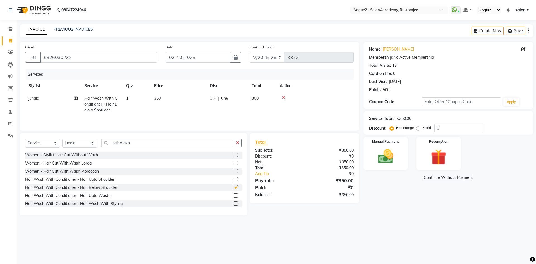
checkbox input "false"
click at [446, 125] on input "0" at bounding box center [458, 128] width 49 height 9
type input "20"
click at [389, 162] on img at bounding box center [385, 156] width 26 height 18
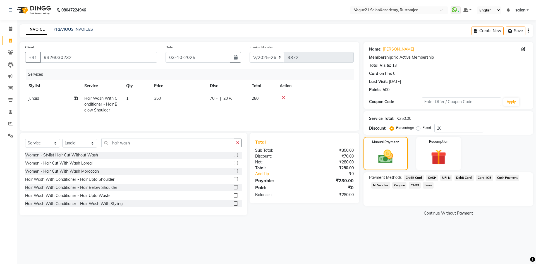
click at [445, 178] on span "UPI M" at bounding box center [446, 177] width 12 height 6
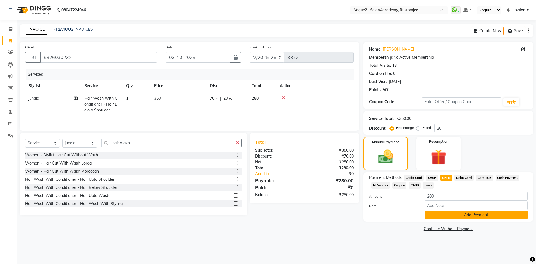
click at [446, 214] on button "Add Payment" at bounding box center [475, 214] width 103 height 9
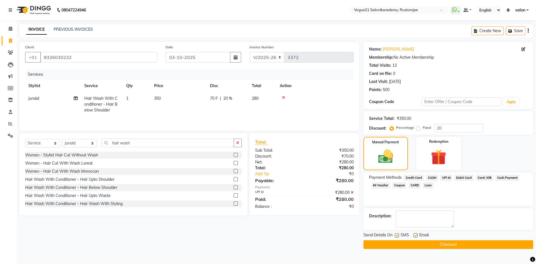
click at [407, 242] on button "Checkout" at bounding box center [448, 244] width 170 height 9
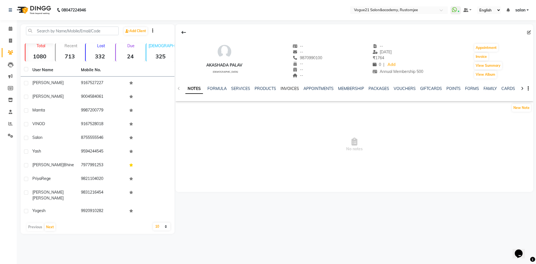
click at [280, 89] on link "INVOICES" at bounding box center [289, 88] width 18 height 5
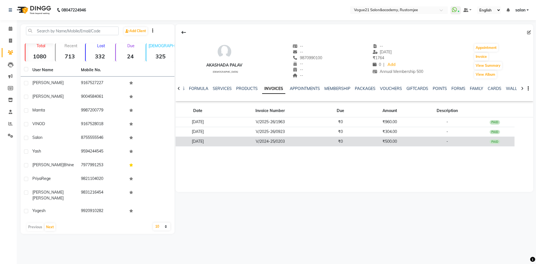
click at [337, 139] on td "₹0" at bounding box center [340, 141] width 40 height 10
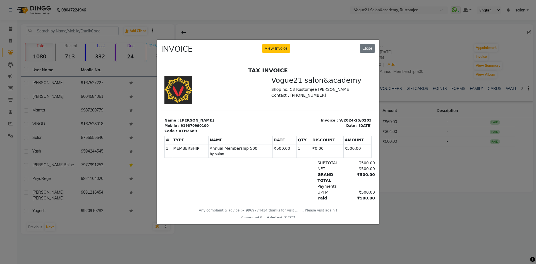
click at [405, 181] on ngb-modal-window "INVOICE View Invoice Close" at bounding box center [268, 132] width 536 height 264
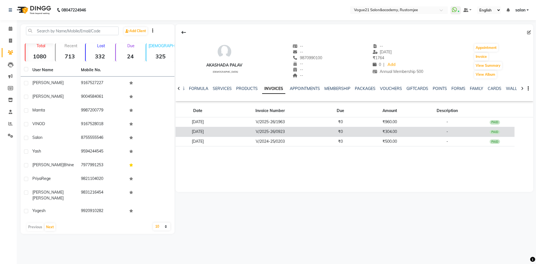
click at [410, 130] on td "₹304.00" at bounding box center [389, 132] width 59 height 10
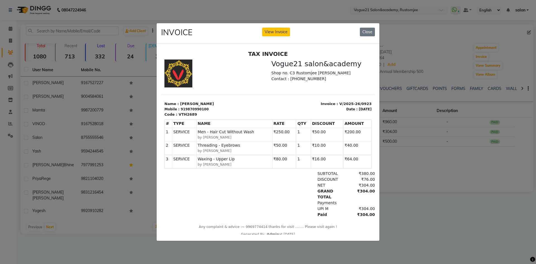
click at [413, 167] on ngb-modal-window "INVOICE View Invoice Close" at bounding box center [268, 132] width 536 height 264
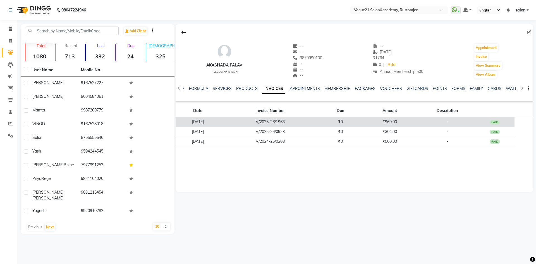
click at [401, 120] on td "₹960.00" at bounding box center [389, 122] width 59 height 10
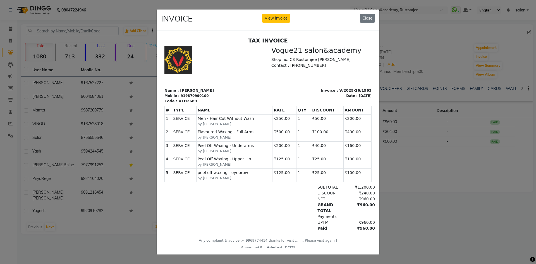
click at [438, 62] on ngb-modal-window "INVOICE View Invoice Close" at bounding box center [268, 132] width 536 height 264
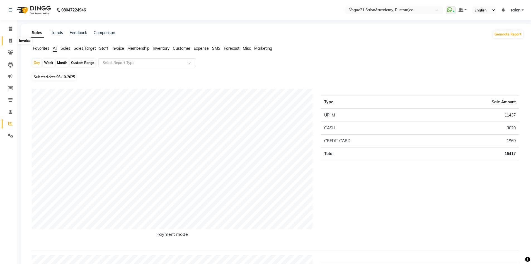
click at [11, 41] on icon at bounding box center [10, 40] width 3 height 4
select select "8171"
select select "service"
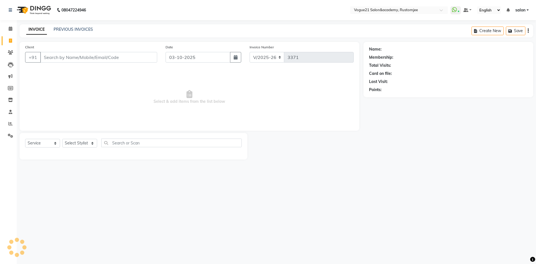
click at [72, 26] on div "INVOICE PREVIOUS INVOICES Create New Save" at bounding box center [276, 30] width 513 height 13
click at [83, 31] on link "PREVIOUS INVOICES" at bounding box center [73, 29] width 39 height 5
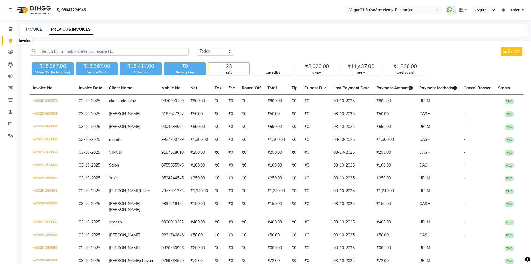
click at [7, 41] on span at bounding box center [11, 41] width 10 height 6
select select "8171"
select select "service"
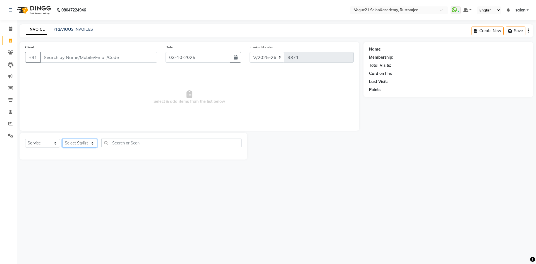
click at [82, 143] on select "Select Stylist [PERSON_NAME] [PERSON_NAME] [PERSON_NAME] [PERSON_NAME] [PERSON_…" at bounding box center [79, 143] width 35 height 9
select select "88708"
click at [62, 139] on select "Select Stylist [PERSON_NAME] [PERSON_NAME] [PERSON_NAME] [PERSON_NAME] [PERSON_…" at bounding box center [79, 143] width 35 height 9
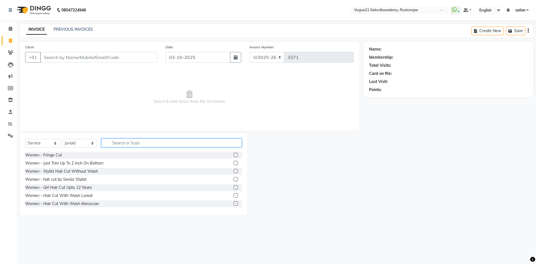
click at [126, 146] on input "text" at bounding box center [171, 142] width 140 height 9
type input "hair wash"
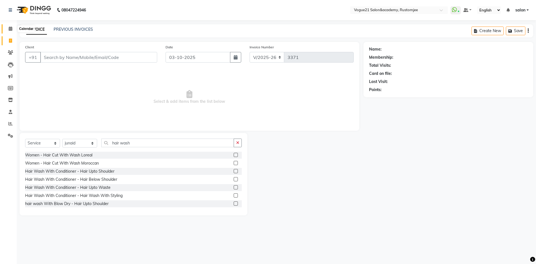
click at [11, 31] on span at bounding box center [11, 29] width 10 height 6
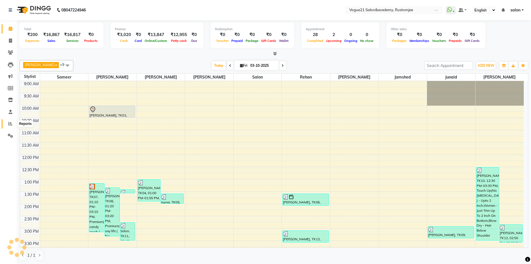
click at [13, 122] on span at bounding box center [11, 124] width 10 height 6
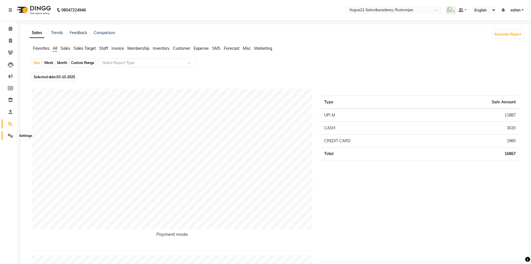
click at [11, 134] on icon at bounding box center [10, 135] width 5 height 4
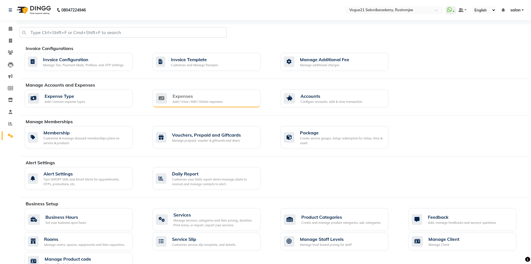
click at [216, 96] on div "Expenses" at bounding box center [198, 96] width 50 height 7
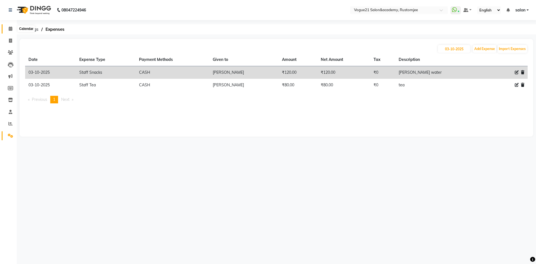
click at [10, 30] on icon at bounding box center [11, 29] width 4 height 4
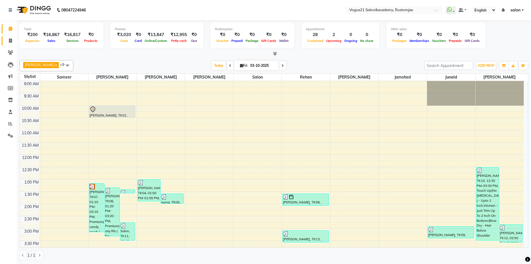
click at [12, 44] on span at bounding box center [11, 41] width 10 height 6
select select "8171"
select select "service"
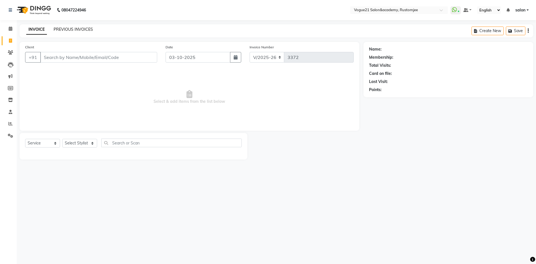
click at [88, 30] on link "PREVIOUS INVOICES" at bounding box center [73, 29] width 39 height 5
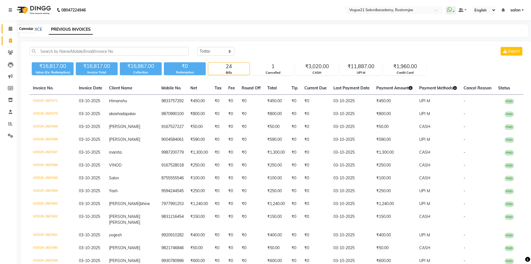
drag, startPoint x: 12, startPoint y: 28, endPoint x: 27, endPoint y: 33, distance: 16.5
click at [11, 28] on icon at bounding box center [11, 29] width 4 height 4
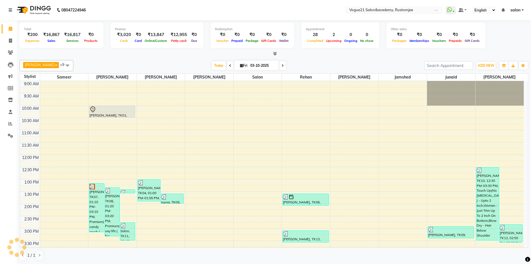
scroll to position [142, 0]
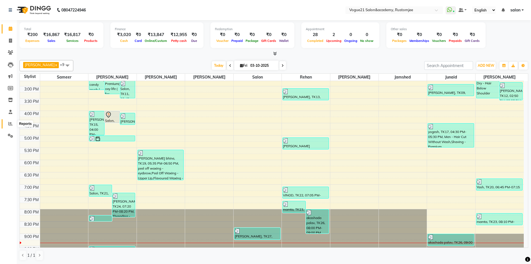
click at [9, 124] on icon at bounding box center [10, 123] width 4 height 4
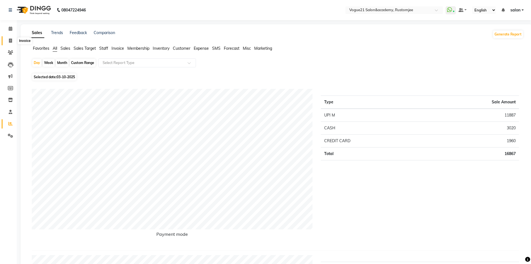
click at [11, 40] on icon at bounding box center [10, 40] width 3 height 4
select select "8171"
select select "service"
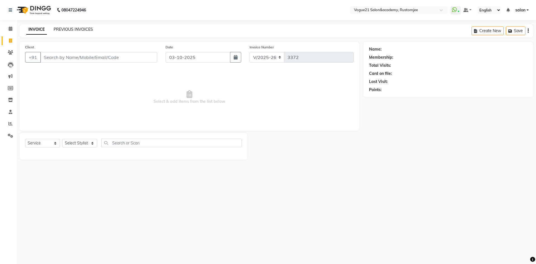
click at [90, 28] on link "PREVIOUS INVOICES" at bounding box center [73, 29] width 39 height 5
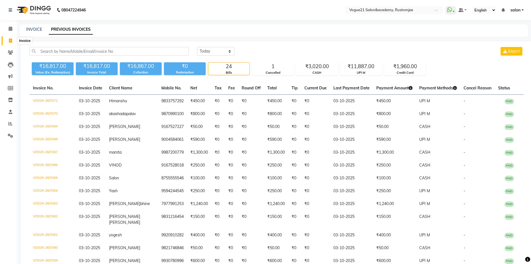
click at [8, 39] on span at bounding box center [11, 41] width 10 height 6
select select "8171"
select select "service"
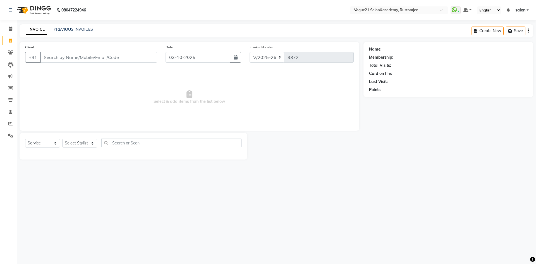
click at [70, 138] on div "Select Service Product Membership Package Voucher Prepaid Gift Card Select Styl…" at bounding box center [134, 146] width 228 height 27
click at [76, 144] on select "Select Stylist aahil Aatish Survase alicia anju soni Jamshed junaid Pooja yadav…" at bounding box center [79, 143] width 35 height 9
select select "93541"
click at [62, 139] on select "Select Stylist aahil Aatish Survase alicia anju soni Jamshed junaid Pooja yadav…" at bounding box center [79, 143] width 35 height 9
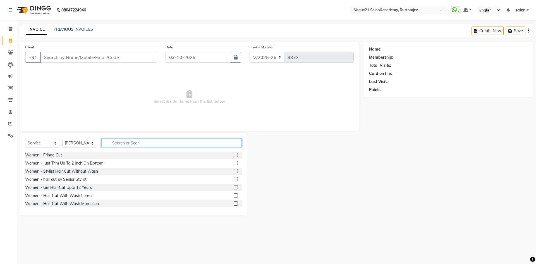
click at [123, 144] on input "text" at bounding box center [171, 142] width 140 height 9
type input "hair wash"
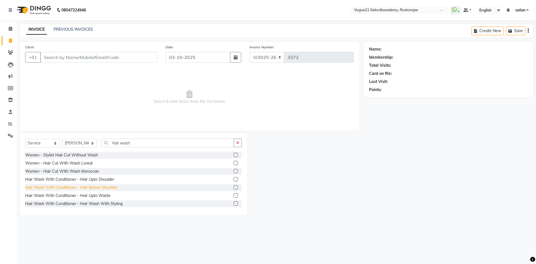
click at [100, 188] on div "Hair Wash With Conditioner - Hair Below Shoulder" at bounding box center [71, 187] width 92 height 6
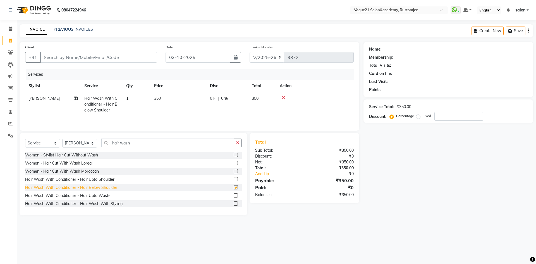
checkbox input "false"
click at [94, 57] on input "Client" at bounding box center [98, 57] width 117 height 11
type input "s"
type input "0"
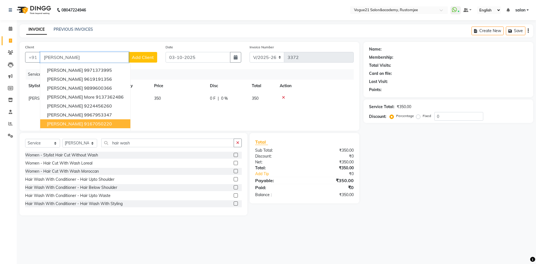
click at [85, 119] on button "Suchi Dattagupta 9167050220" at bounding box center [85, 123] width 90 height 9
type input "9167050220"
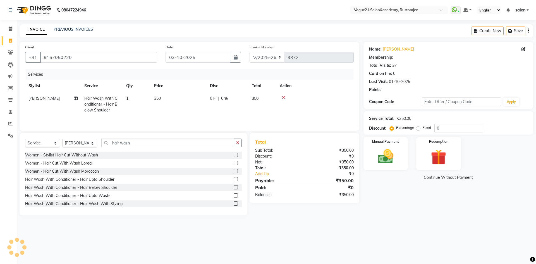
type input "20"
select select "1: Object"
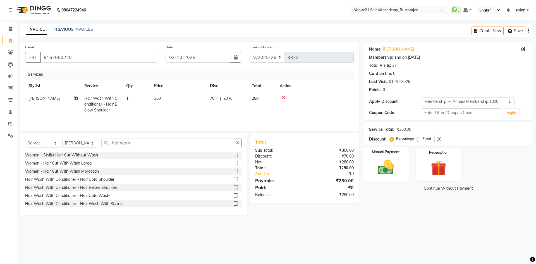
click at [380, 171] on img at bounding box center [385, 167] width 26 height 18
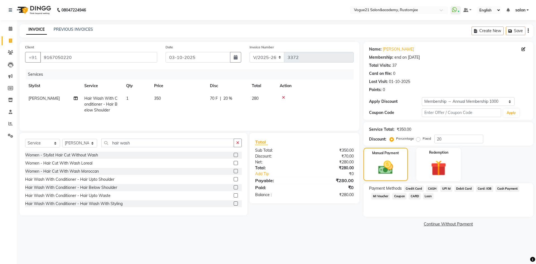
click at [449, 187] on span "UPI M" at bounding box center [446, 188] width 12 height 6
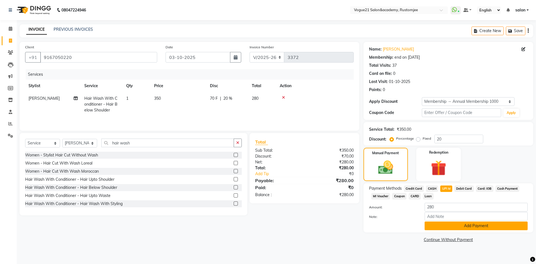
click at [447, 227] on button "Add Payment" at bounding box center [475, 225] width 103 height 9
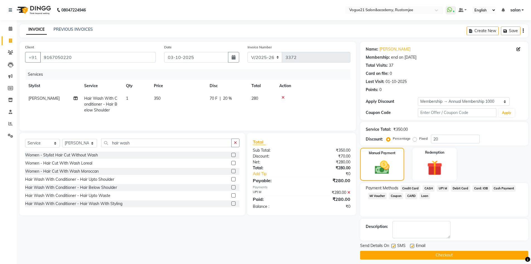
click at [445, 254] on button "Checkout" at bounding box center [444, 255] width 168 height 9
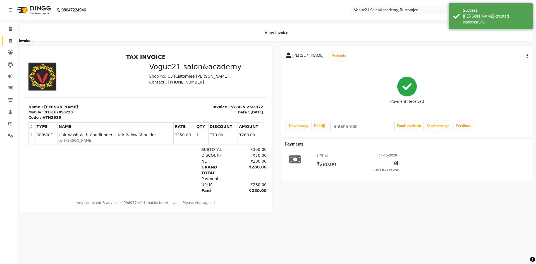
click at [9, 42] on icon at bounding box center [10, 40] width 3 height 4
select select "8171"
select select "service"
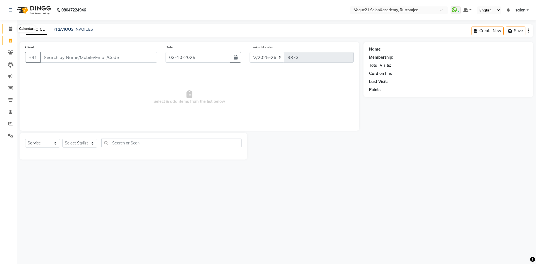
click at [9, 25] on link "Calendar" at bounding box center [8, 28] width 13 height 9
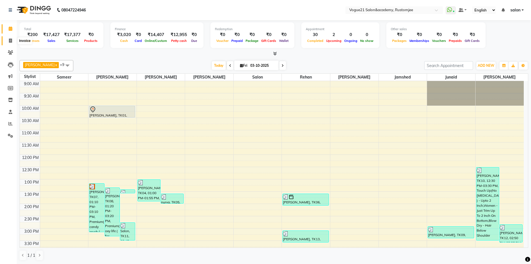
click at [9, 41] on icon at bounding box center [10, 40] width 3 height 4
select select "8171"
select select "service"
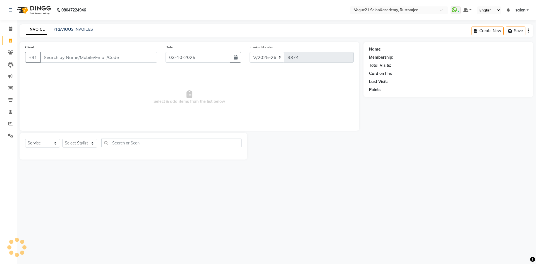
click at [68, 26] on div "INVOICE PREVIOUS INVOICES Create New Save" at bounding box center [276, 30] width 513 height 13
click at [73, 29] on link "PREVIOUS INVOICES" at bounding box center [73, 29] width 39 height 5
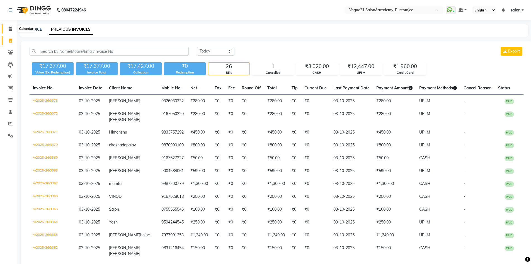
click at [14, 28] on span at bounding box center [11, 29] width 10 height 6
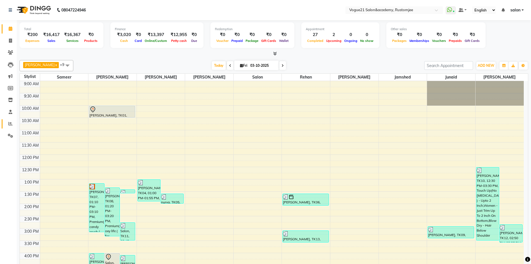
click at [8, 127] on link "Reports" at bounding box center [8, 123] width 13 height 9
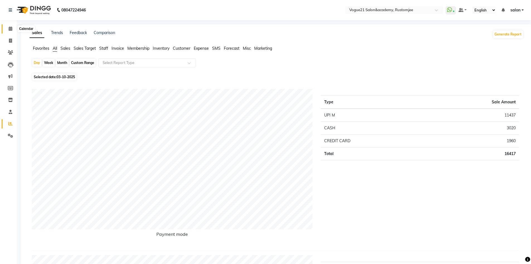
drag, startPoint x: 7, startPoint y: 28, endPoint x: 48, endPoint y: 0, distance: 49.5
click at [7, 28] on span at bounding box center [11, 29] width 10 height 6
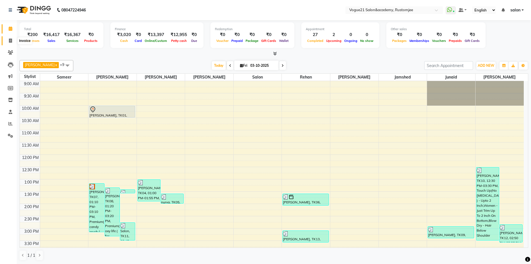
click at [9, 43] on span at bounding box center [11, 41] width 10 height 6
select select "8171"
select select "service"
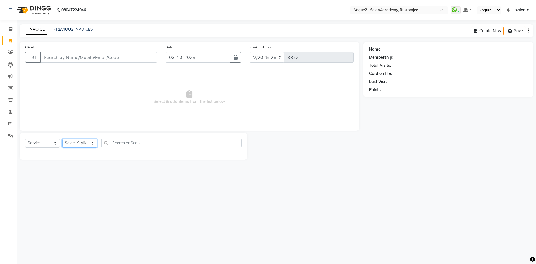
click at [78, 143] on select "Select Stylist [PERSON_NAME] [PERSON_NAME] [PERSON_NAME] [PERSON_NAME] [PERSON_…" at bounding box center [79, 143] width 35 height 9
select select "88708"
click at [62, 139] on select "Select Stylist [PERSON_NAME] [PERSON_NAME] [PERSON_NAME] [PERSON_NAME] [PERSON_…" at bounding box center [79, 143] width 35 height 9
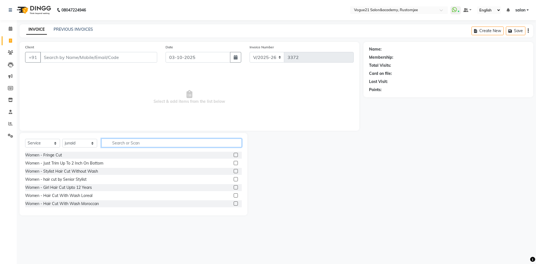
click at [124, 146] on input "text" at bounding box center [171, 142] width 140 height 9
type input "hair was"
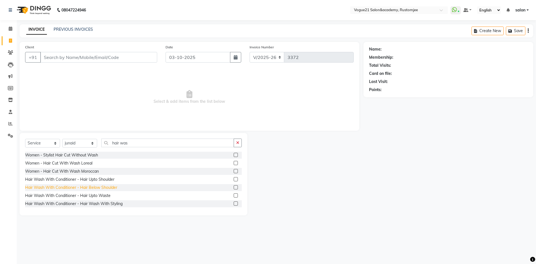
click at [104, 187] on div "Hair Wash With Conditioner - Hair Below Shoulder" at bounding box center [71, 187] width 92 height 6
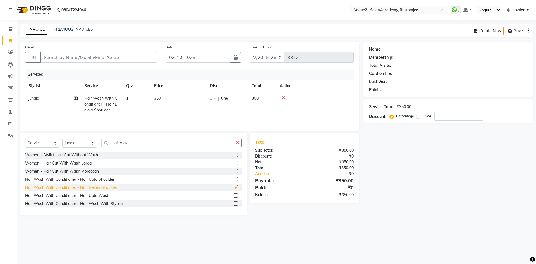
checkbox input "false"
click at [102, 60] on input "Client" at bounding box center [98, 57] width 117 height 11
type input "9"
type input "0"
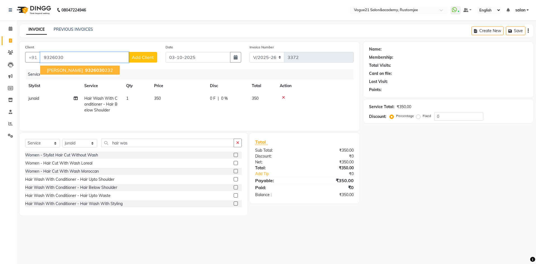
click at [100, 71] on ngb-highlight "9326030 232" at bounding box center [98, 70] width 29 height 6
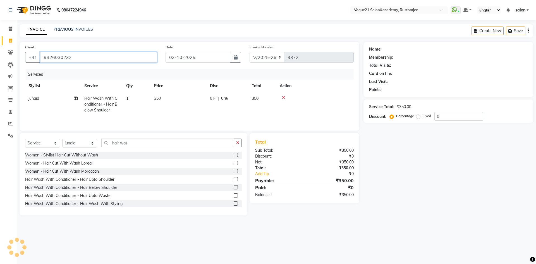
type input "9326030232"
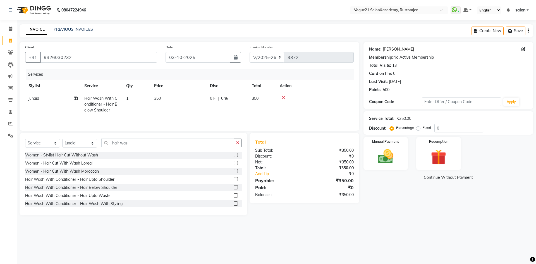
click at [389, 49] on link "[PERSON_NAME]" at bounding box center [397, 49] width 31 height 6
click at [390, 50] on link "[PERSON_NAME]" at bounding box center [397, 49] width 31 height 6
click at [389, 50] on link "Khushbu Jain" at bounding box center [397, 49] width 31 height 6
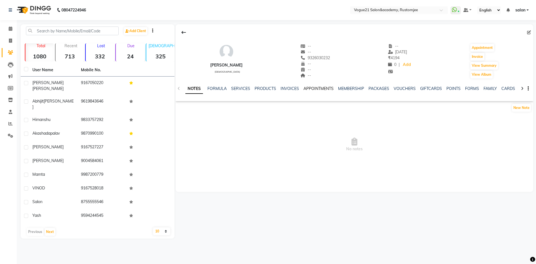
click at [317, 88] on link "APPOINTMENTS" at bounding box center [318, 88] width 30 height 5
click at [328, 88] on link "MEMBERSHIP" at bounding box center [334, 88] width 26 height 5
click at [244, 89] on link "SERVICES" at bounding box center [240, 88] width 19 height 5
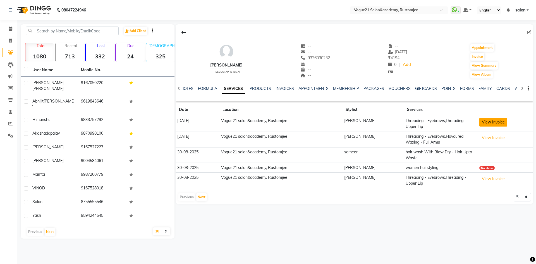
click at [486, 124] on button "View Invoice" at bounding box center [493, 122] width 28 height 9
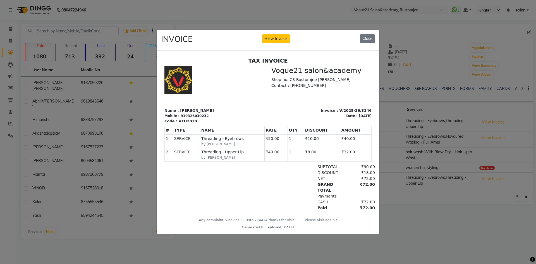
click at [402, 200] on ngb-modal-window "INVOICE View Invoice Close" at bounding box center [268, 132] width 536 height 264
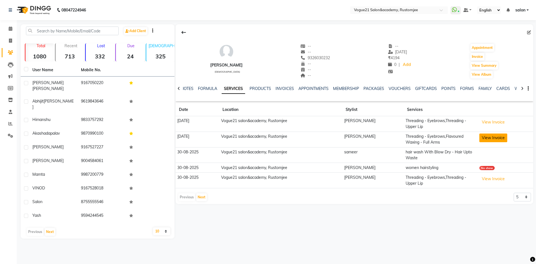
click at [490, 139] on button "View Invoice" at bounding box center [493, 137] width 28 height 9
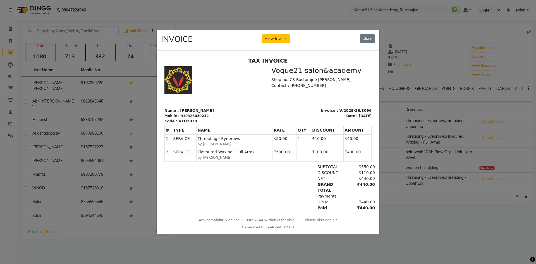
click at [441, 183] on ngb-modal-window "INVOICE View Invoice Close" at bounding box center [268, 132] width 536 height 264
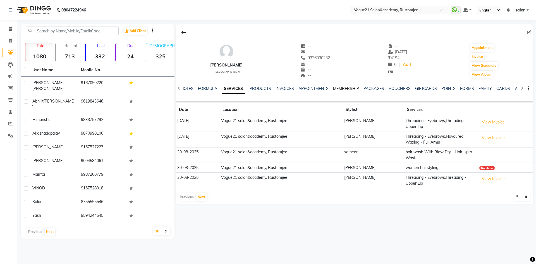
click at [346, 90] on link "MEMBERSHIP" at bounding box center [346, 88] width 26 height 5
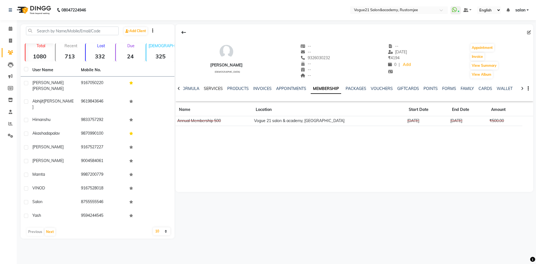
click at [217, 87] on link "SERVICES" at bounding box center [213, 88] width 19 height 5
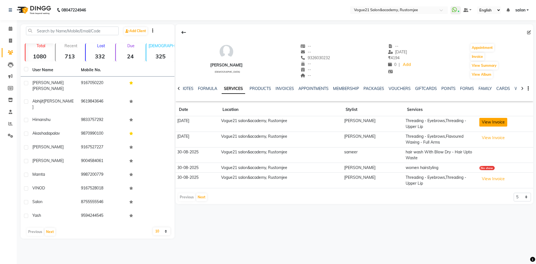
click at [496, 124] on button "View Invoice" at bounding box center [493, 122] width 28 height 9
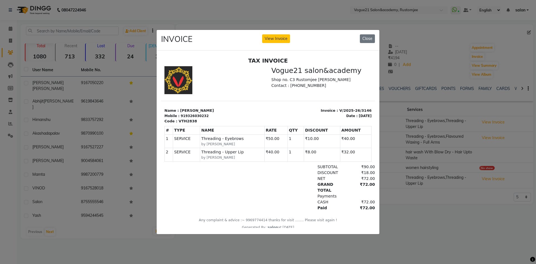
click at [421, 39] on ngb-modal-window "INVOICE View Invoice Close" at bounding box center [268, 132] width 536 height 264
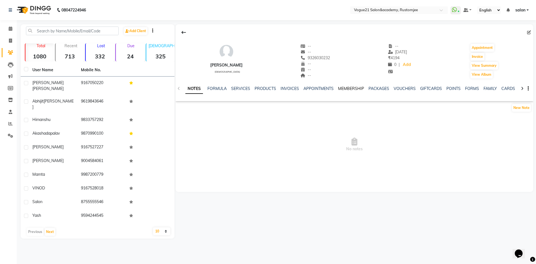
click at [349, 88] on link "MEMBERSHIP" at bounding box center [351, 88] width 26 height 5
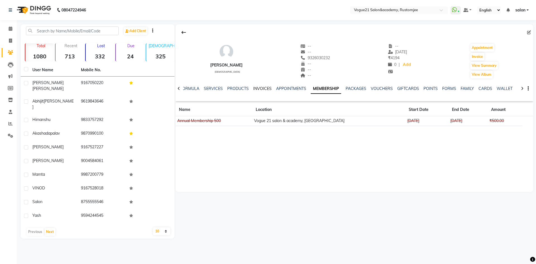
click at [258, 90] on link "INVOICES" at bounding box center [262, 88] width 18 height 5
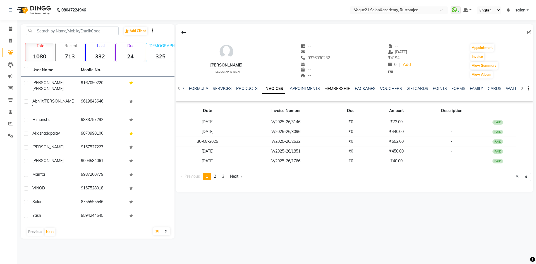
click at [340, 88] on link "MEMBERSHIP" at bounding box center [337, 88] width 26 height 5
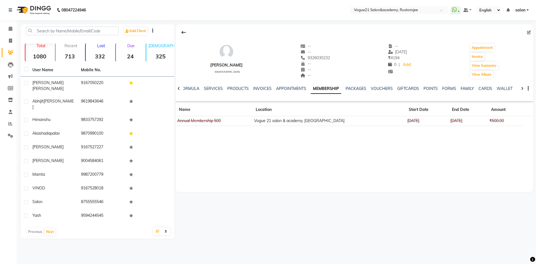
click at [264, 85] on div "NOTES FORMULA SERVICES PRODUCTS INVOICES APPOINTMENTS MEMBERSHIP PACKAGES VOUCH…" at bounding box center [353, 88] width 357 height 19
click at [263, 86] on link "INVOICES" at bounding box center [262, 88] width 18 height 5
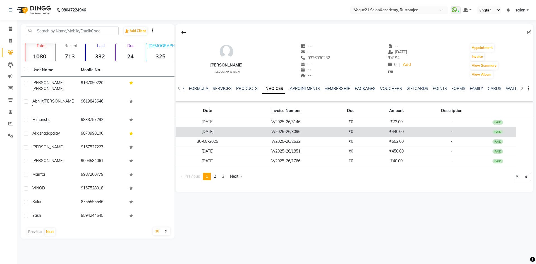
click at [340, 131] on td "₹0" at bounding box center [350, 132] width 37 height 10
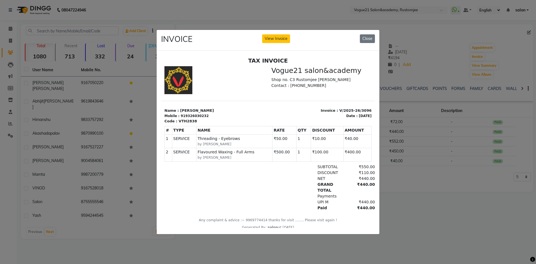
click at [401, 194] on ngb-modal-window "INVOICE View Invoice Close" at bounding box center [268, 132] width 536 height 264
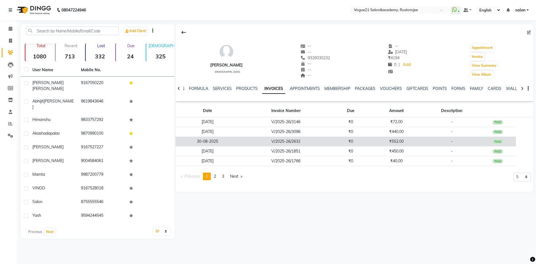
click at [391, 143] on td "₹552.00" at bounding box center [396, 141] width 55 height 10
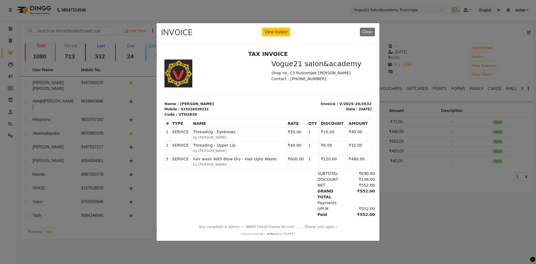
click at [438, 189] on ngb-modal-window "INVOICE View Invoice Close" at bounding box center [268, 132] width 536 height 264
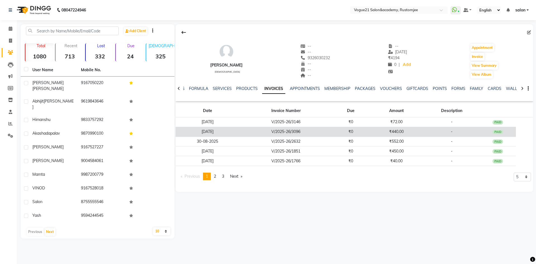
click at [409, 131] on td "₹440.00" at bounding box center [396, 132] width 55 height 10
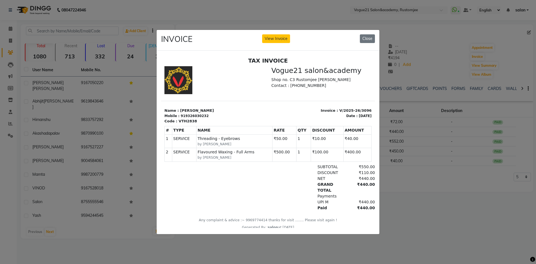
click at [420, 179] on ngb-modal-window "INVOICE View Invoice Close" at bounding box center [268, 132] width 536 height 264
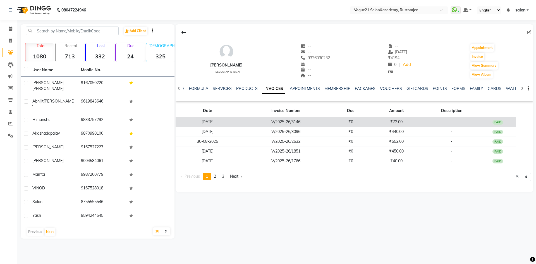
click at [409, 122] on td "₹72.00" at bounding box center [396, 122] width 55 height 10
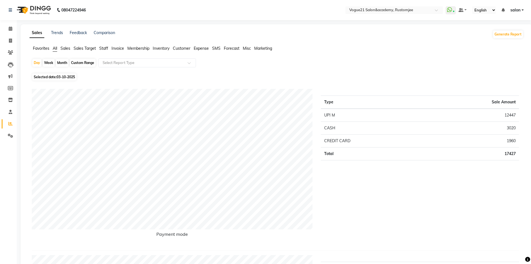
click at [522, 11] on link "salon" at bounding box center [517, 10] width 13 height 6
click at [506, 42] on link "Sign out" at bounding box center [495, 38] width 51 height 9
